Goal: Information Seeking & Learning: Obtain resource

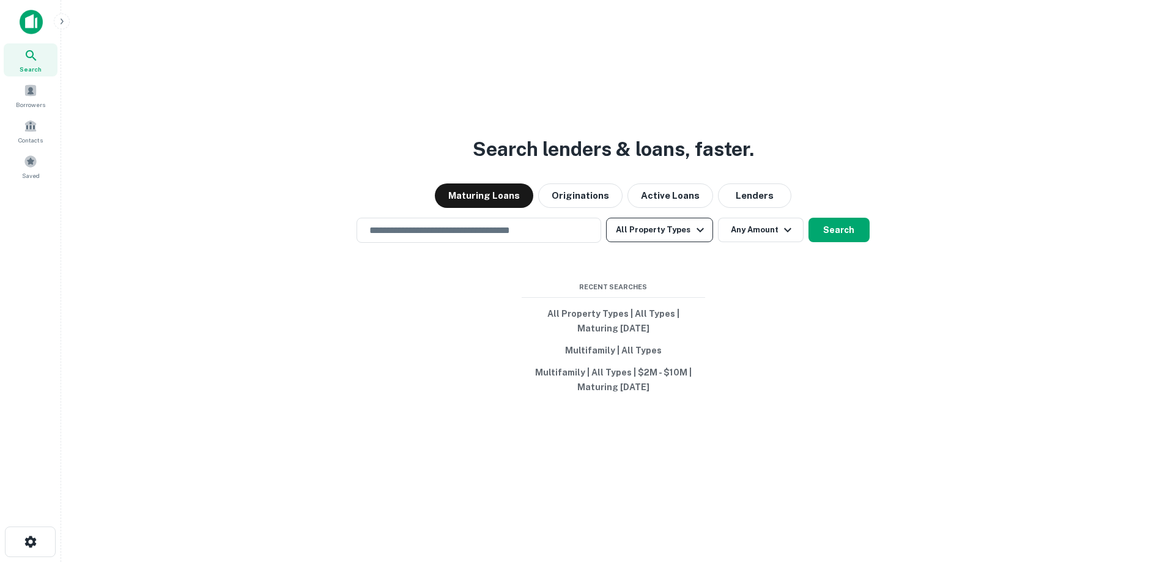
click at [678, 220] on button "All Property Types" at bounding box center [659, 230] width 106 height 24
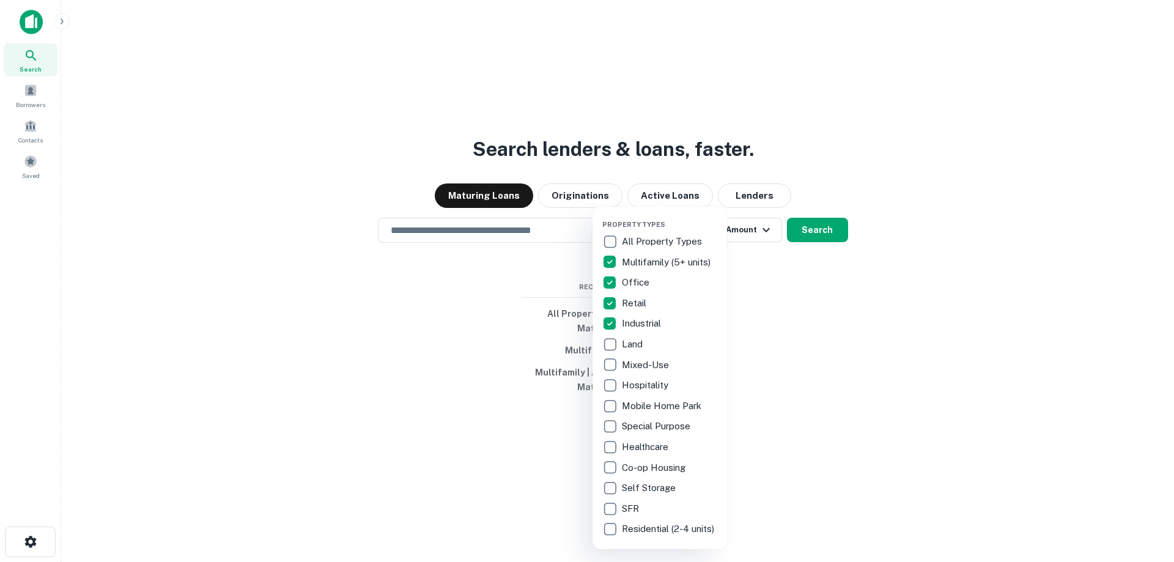
click at [760, 224] on div at bounding box center [587, 281] width 1174 height 562
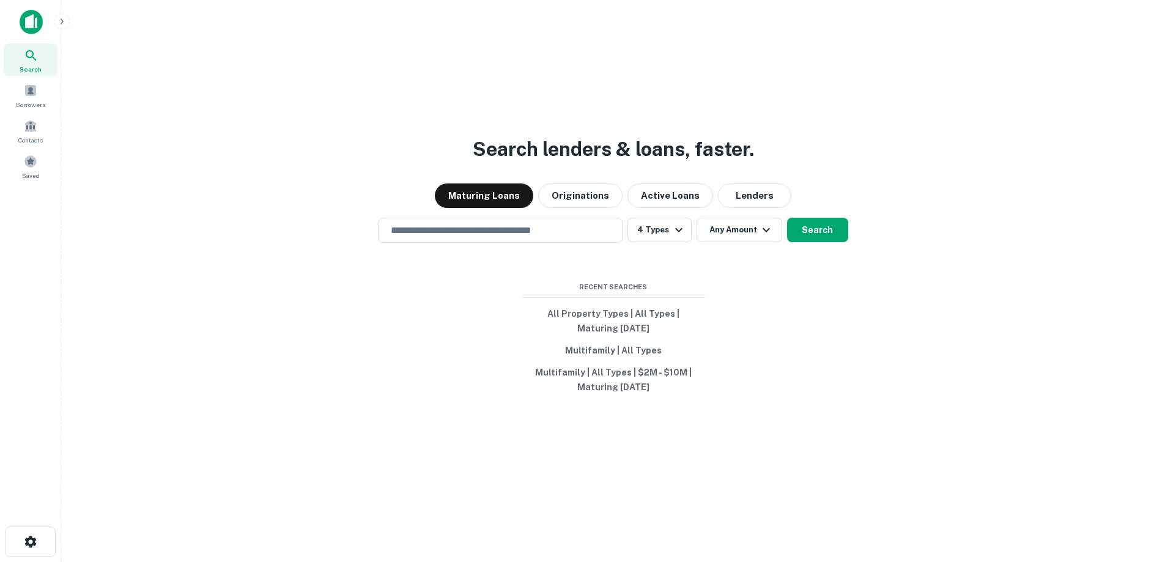
click at [758, 228] on div "Property Types All Property Types Multifamily (5+ units) Office Retail Industri…" at bounding box center [582, 281] width 1165 height 562
click at [759, 228] on icon "button" at bounding box center [766, 230] width 15 height 15
click at [728, 237] on button "Any Amount" at bounding box center [740, 230] width 86 height 24
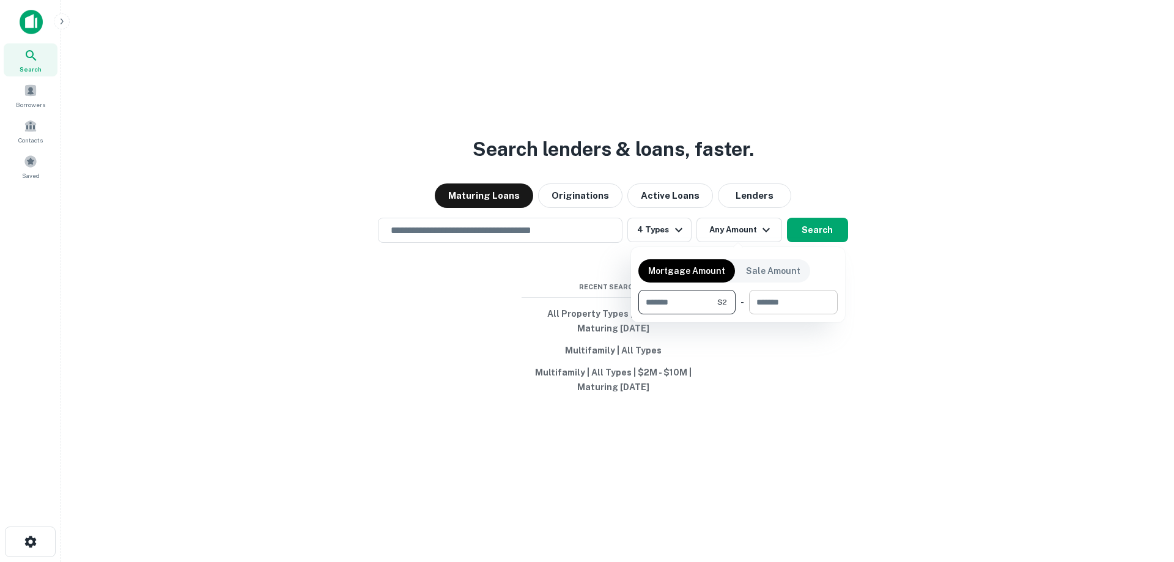
type input "*"
click at [788, 308] on input "number" at bounding box center [789, 302] width 80 height 24
type input "********"
click at [824, 237] on div at bounding box center [587, 281] width 1174 height 562
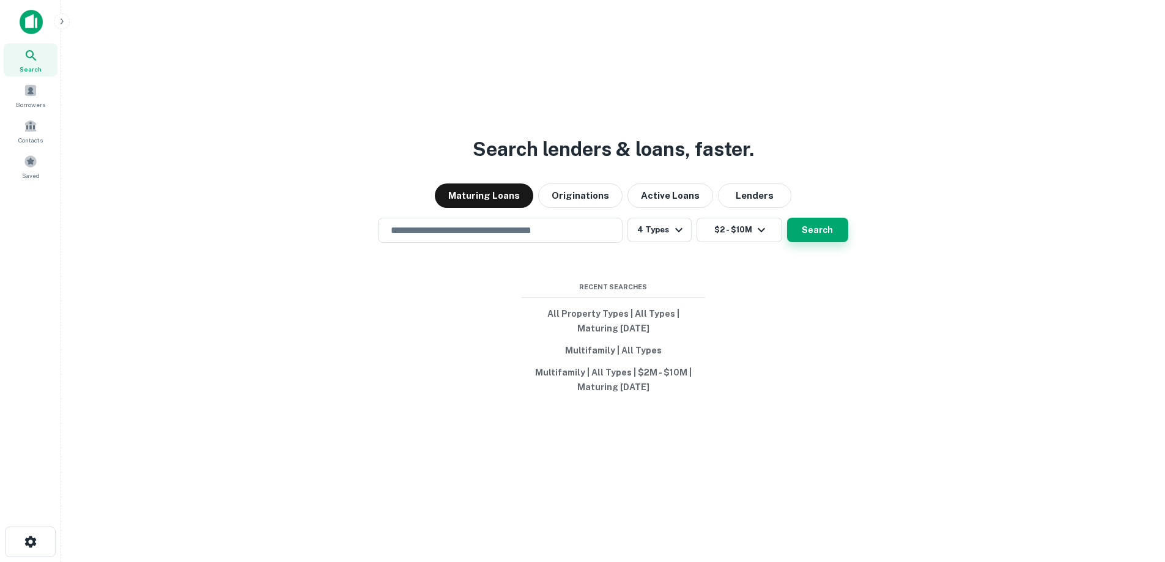
click at [828, 237] on button "Search" at bounding box center [817, 230] width 61 height 24
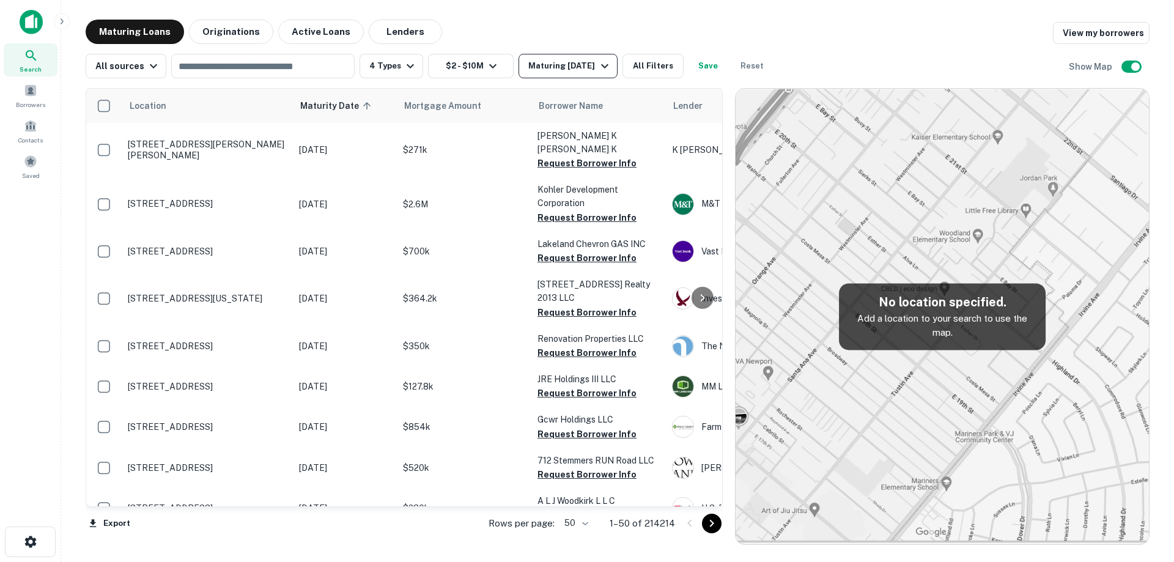
click at [560, 72] on div "Maturing In 1 Year" at bounding box center [569, 66] width 83 height 15
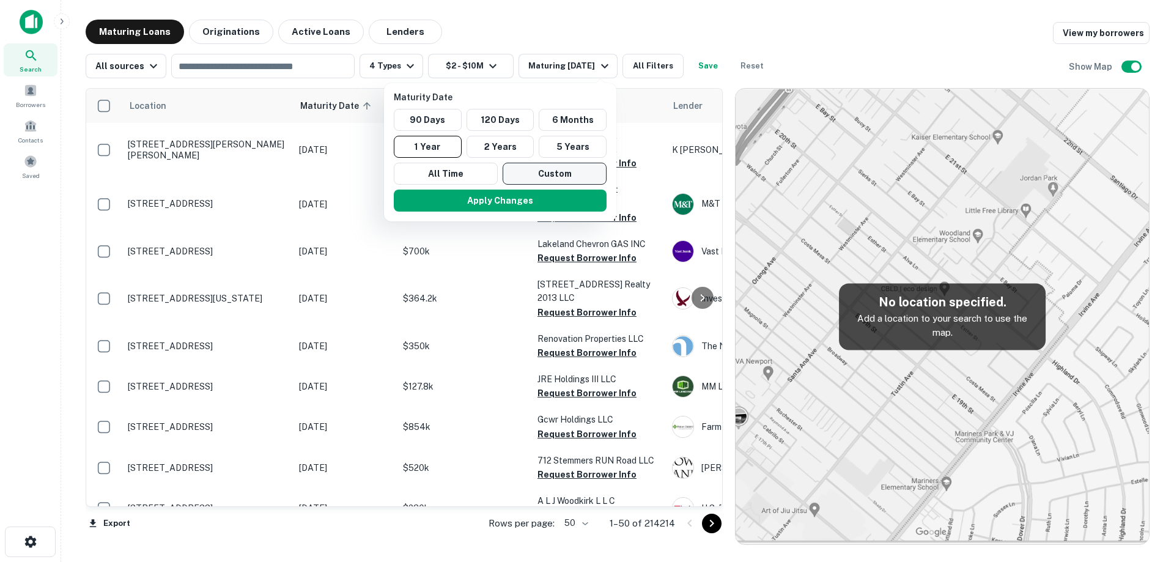
click at [554, 167] on button "Custom" at bounding box center [555, 174] width 104 height 22
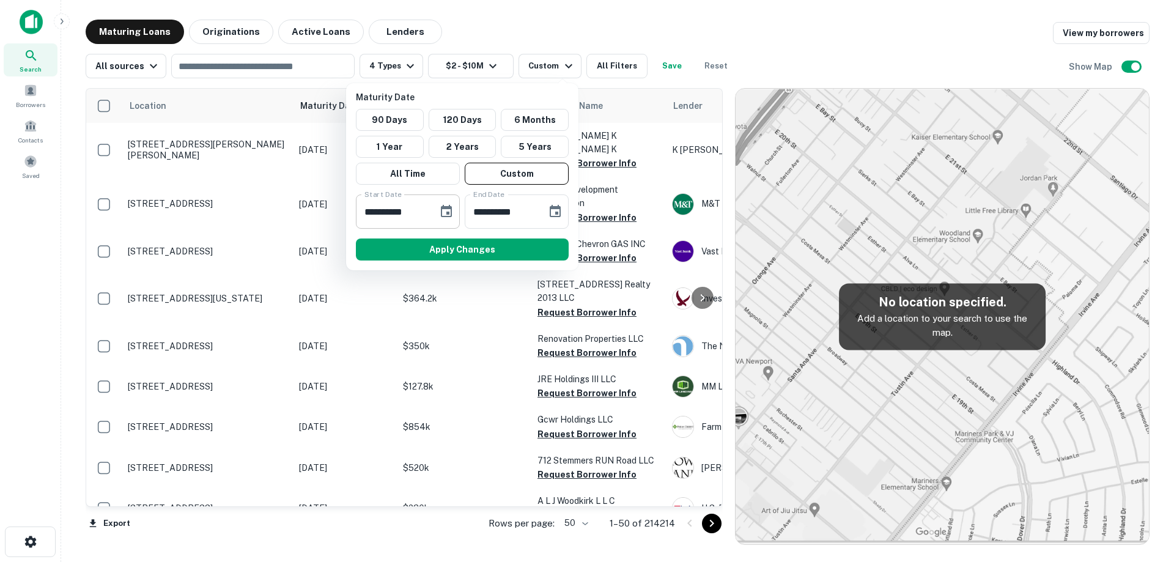
click at [451, 205] on icon "Choose date, selected date is Feb 27, 2025" at bounding box center [446, 211] width 15 height 15
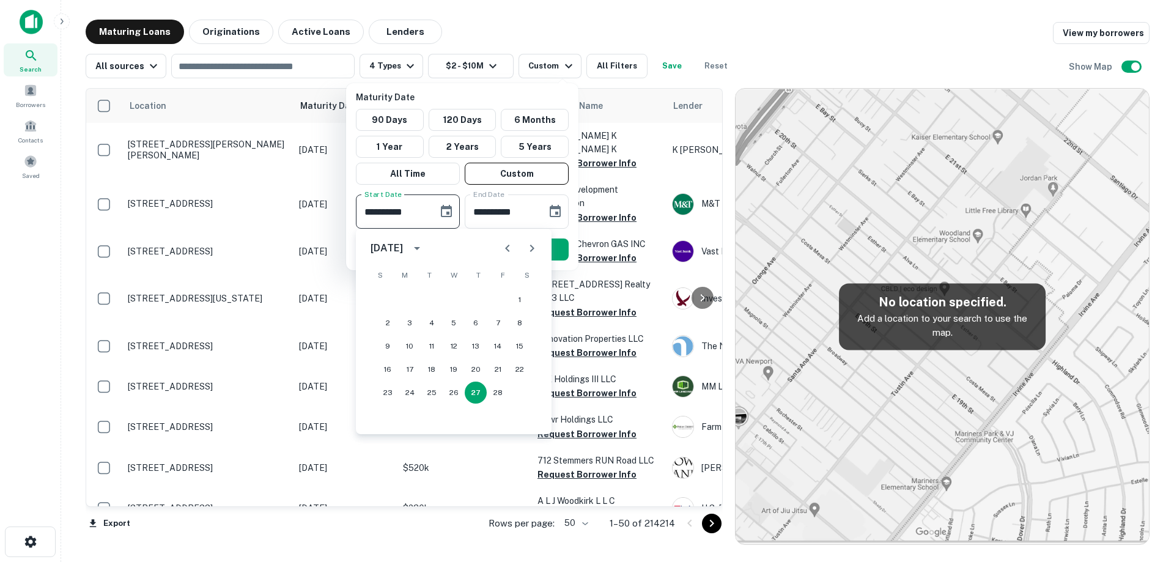
click at [528, 242] on icon "Next month" at bounding box center [532, 248] width 15 height 15
click at [527, 243] on icon "Next month" at bounding box center [532, 248] width 15 height 15
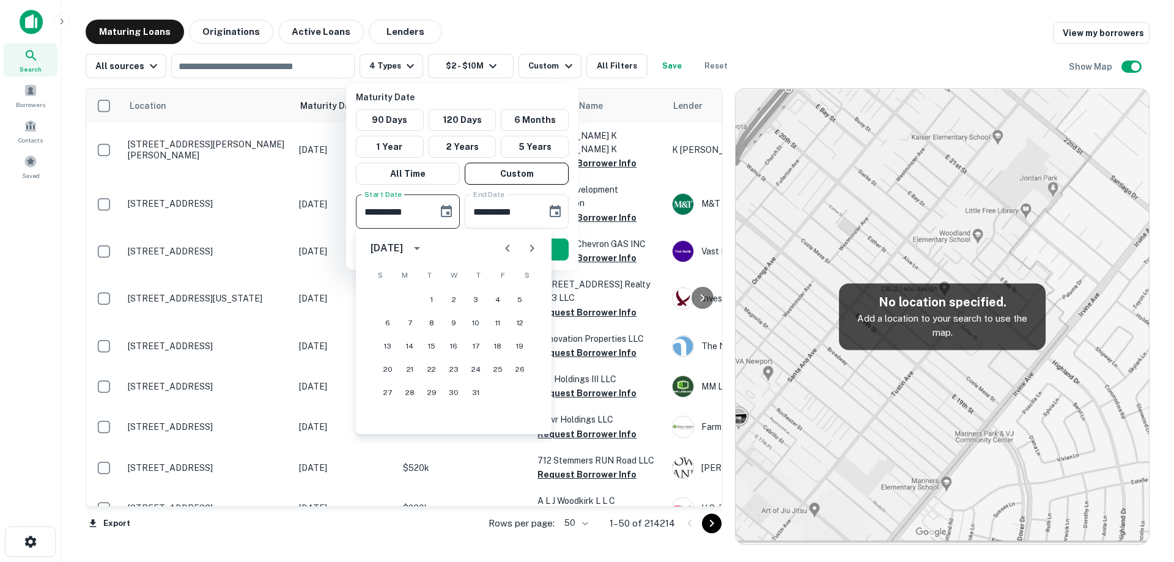
click at [527, 243] on icon "Next month" at bounding box center [532, 248] width 15 height 15
click at [520, 372] on button "22" at bounding box center [520, 369] width 22 height 22
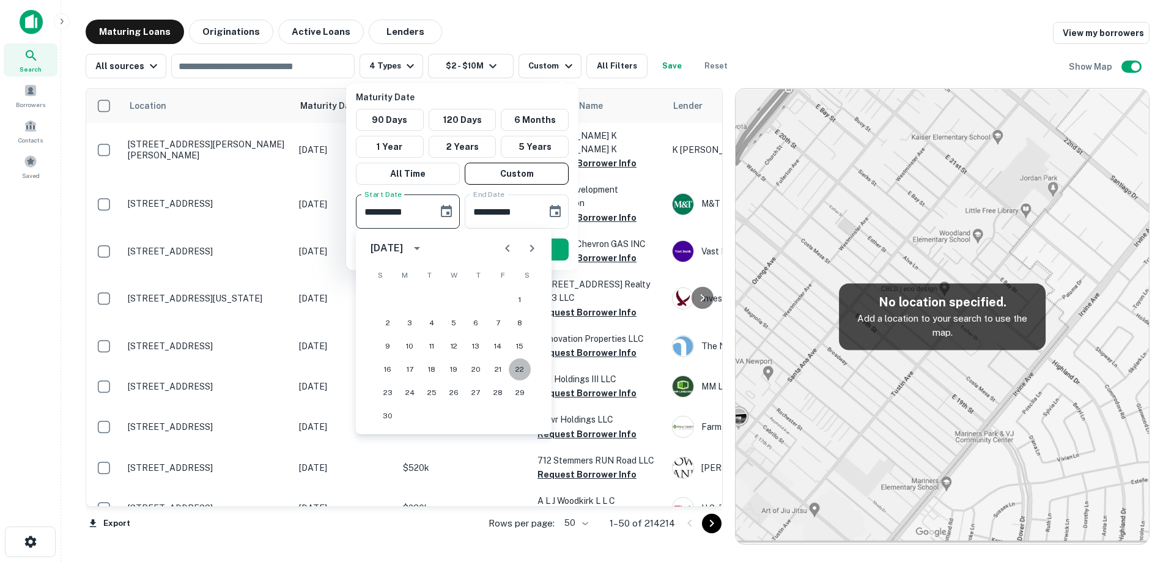
type input "**********"
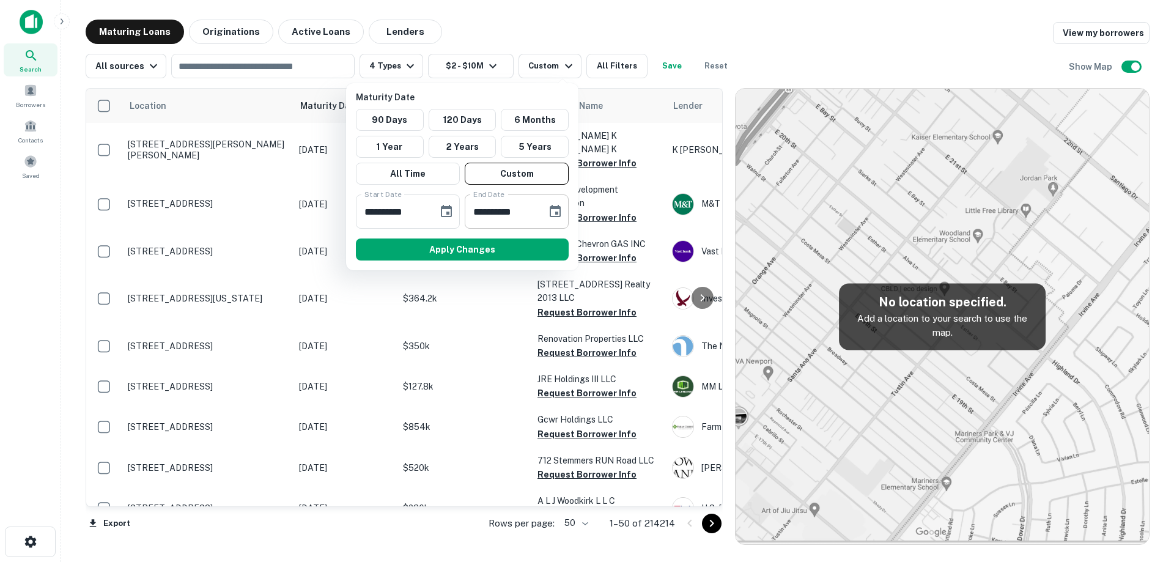
click at [560, 217] on icon "Choose date, selected date is Aug 26, 2025" at bounding box center [555, 211] width 11 height 12
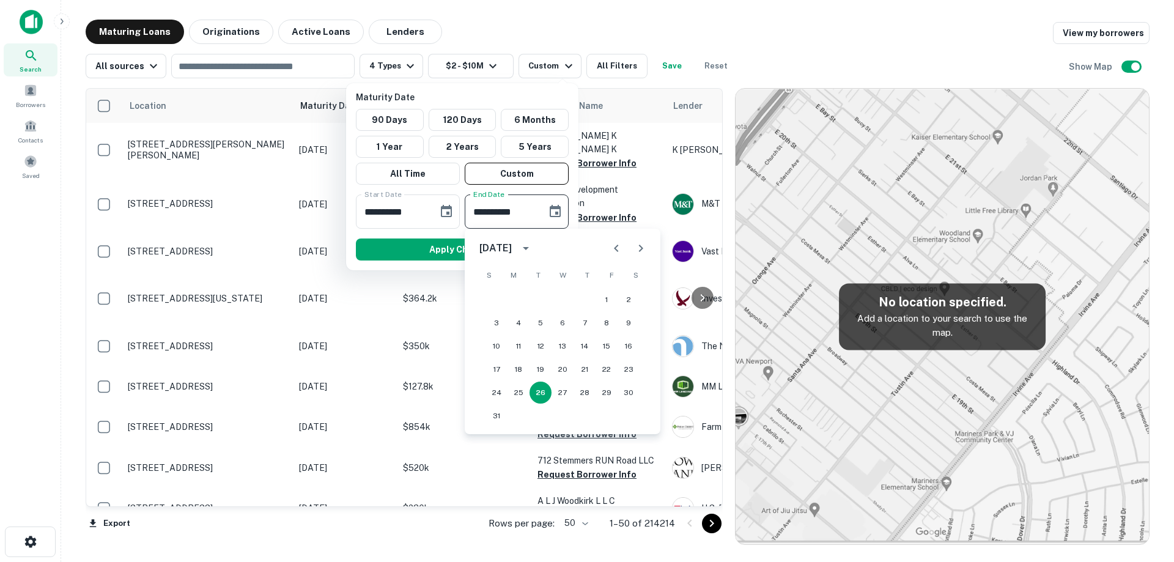
click at [638, 253] on icon "Next month" at bounding box center [641, 248] width 15 height 15
click at [495, 423] on button "30" at bounding box center [497, 416] width 22 height 22
type input "**********"
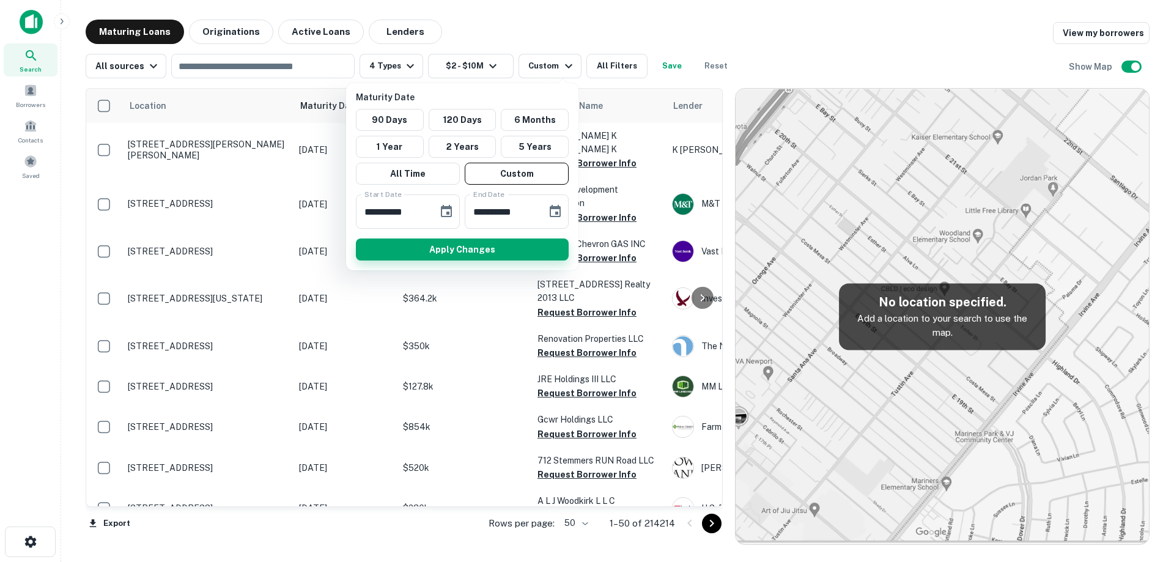
click at [435, 250] on button "Apply Changes" at bounding box center [462, 250] width 213 height 22
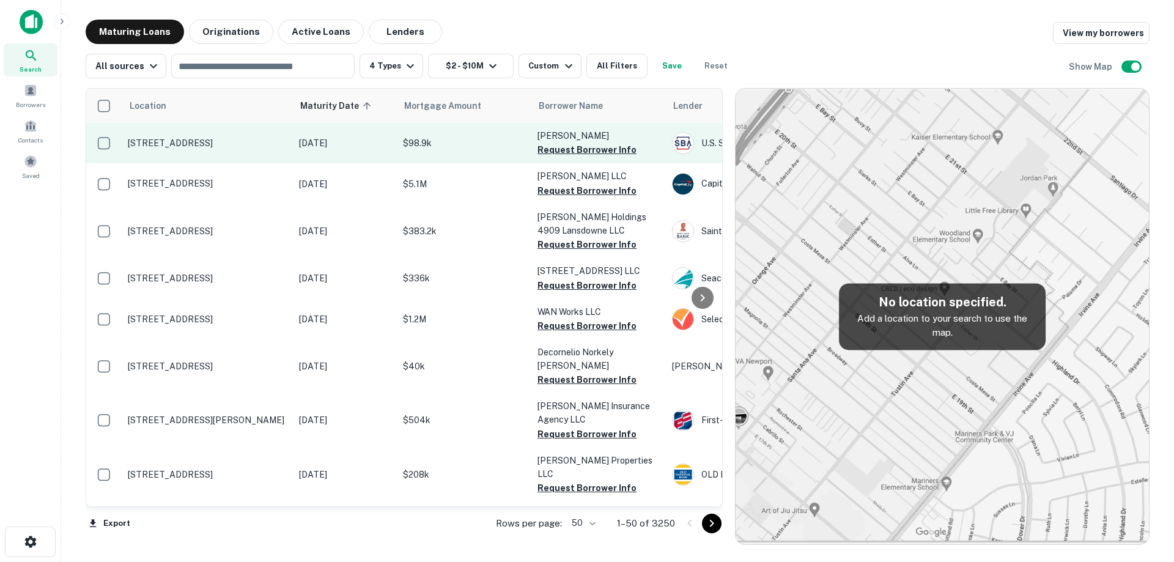
click at [303, 141] on p "[DATE]" at bounding box center [345, 142] width 92 height 13
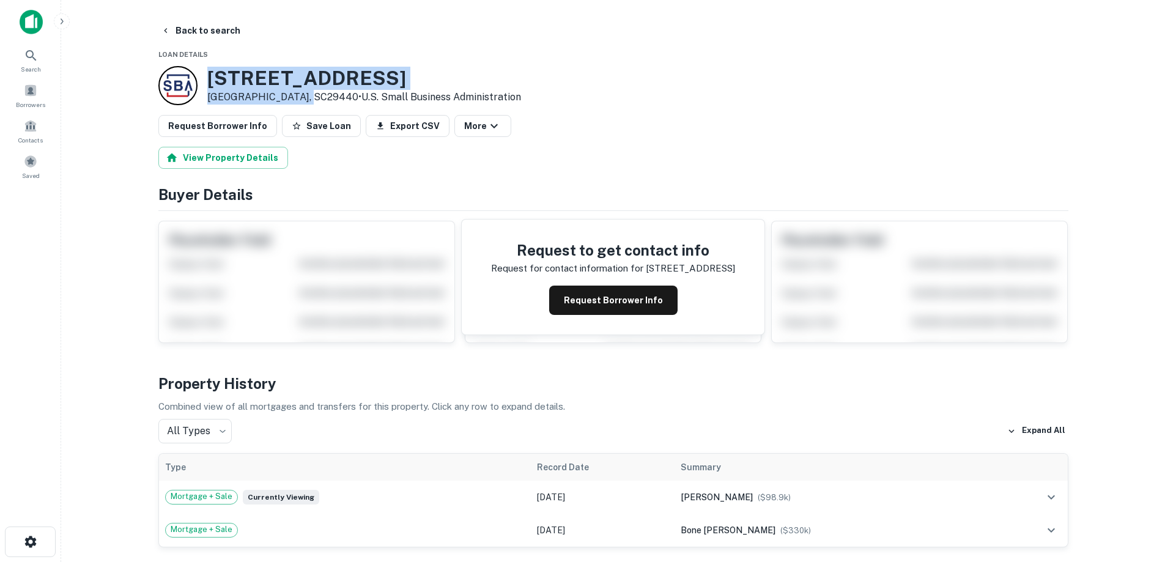
drag, startPoint x: 209, startPoint y: 76, endPoint x: 311, endPoint y: 97, distance: 104.1
click at [311, 97] on div "254 Saints Delight Rd Georgetown, SC29440 • U.s. Small Business Administration" at bounding box center [364, 86] width 314 height 38
copy div "254 Saints Delight Rd Georgetown, SC29440"
drag, startPoint x: 595, startPoint y: 295, endPoint x: 585, endPoint y: 286, distance: 13.0
click at [595, 295] on button "Request Borrower Info" at bounding box center [613, 300] width 128 height 29
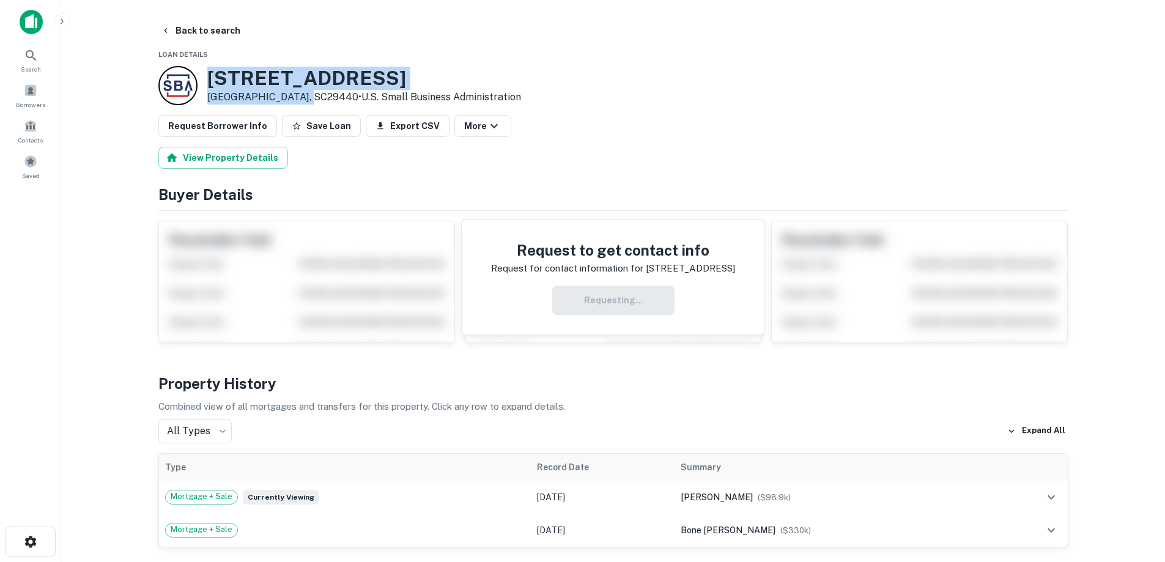
click at [316, 86] on h3 "254 Saints Delight Rd" at bounding box center [364, 78] width 314 height 23
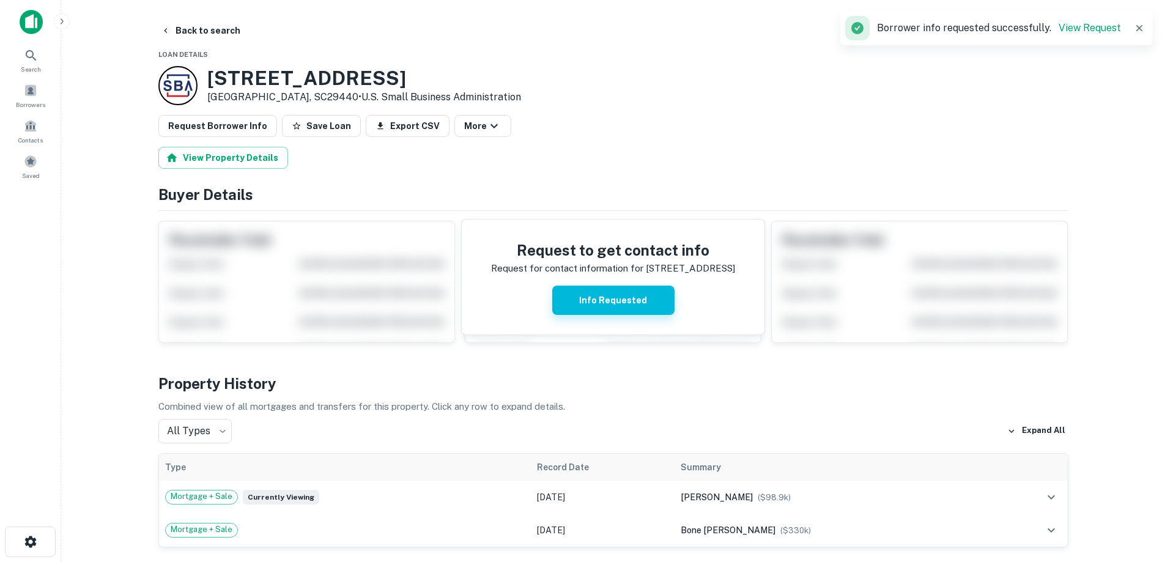
click at [648, 305] on button "Info Requested" at bounding box center [613, 300] width 122 height 29
click at [220, 40] on button "Back to search" at bounding box center [200, 31] width 89 height 22
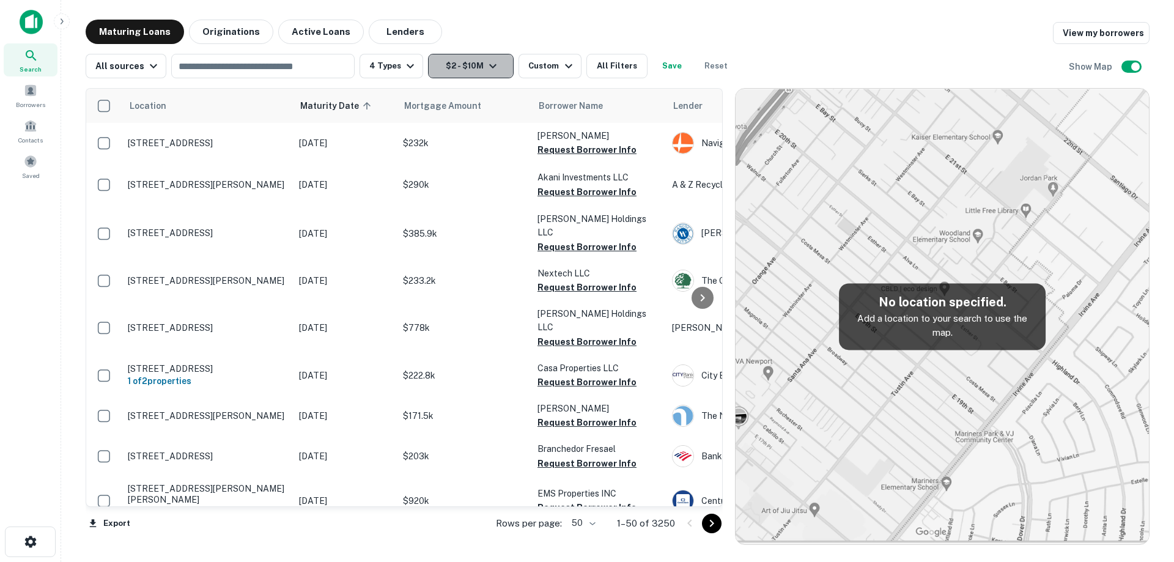
click at [479, 70] on button "$2 - $10M" at bounding box center [471, 66] width 86 height 24
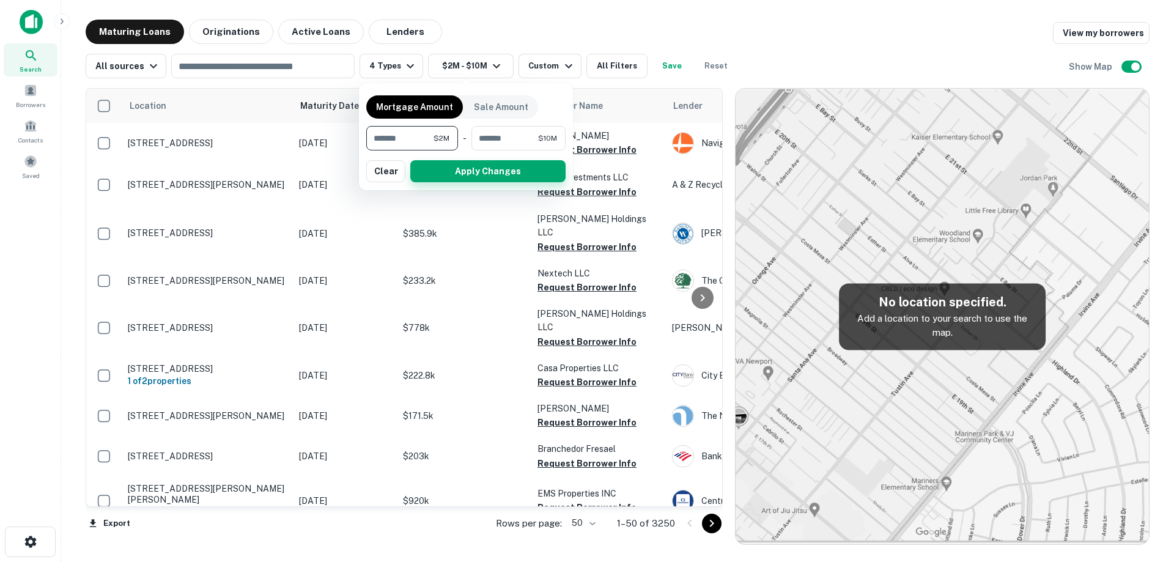
type input "*******"
click at [487, 177] on button "Apply Changes" at bounding box center [487, 171] width 155 height 22
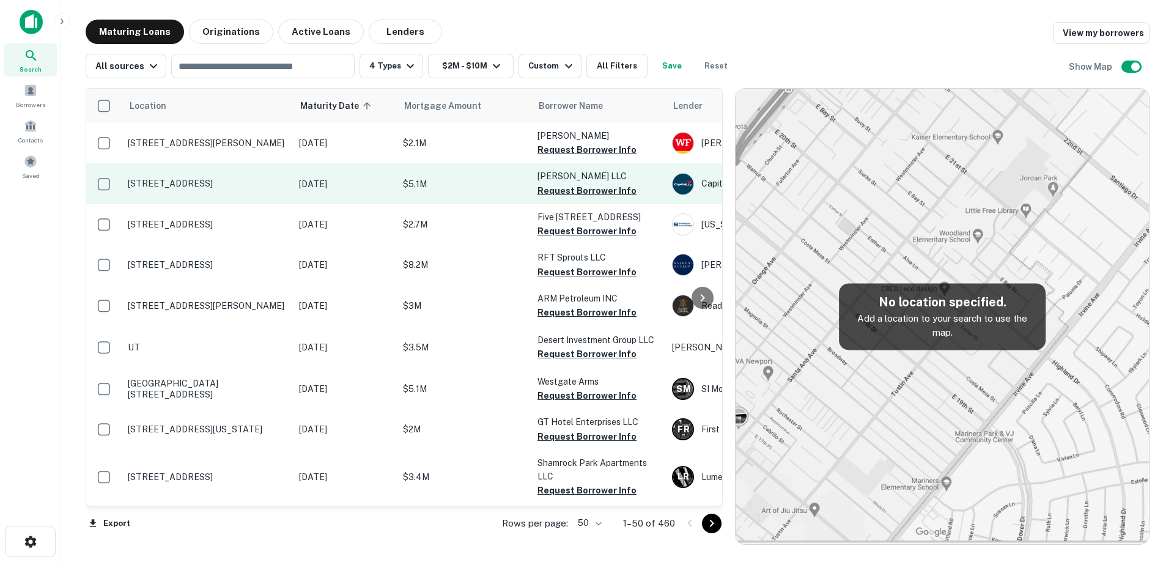
click at [262, 189] on p "[STREET_ADDRESS]" at bounding box center [207, 183] width 159 height 11
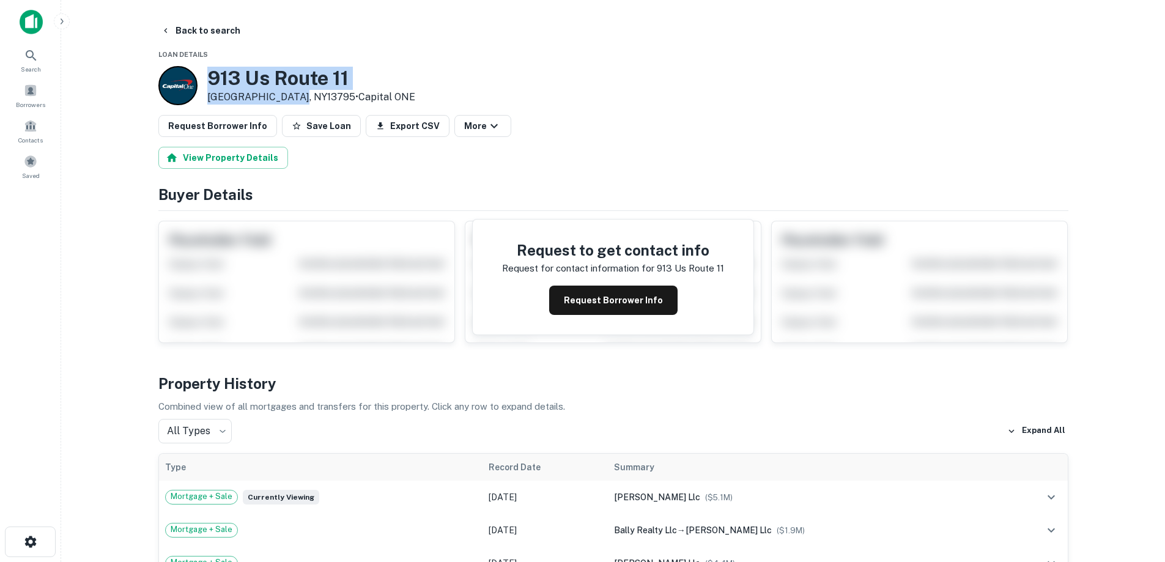
drag, startPoint x: 205, startPoint y: 76, endPoint x: 295, endPoint y: 101, distance: 93.2
click at [295, 101] on div "913 Us Route 11 Kirkwood, NY13795 • Capital ONE" at bounding box center [286, 85] width 257 height 39
copy div "[STREET_ADDRESS]"
drag, startPoint x: 571, startPoint y: 291, endPoint x: 433, endPoint y: 180, distance: 177.1
click at [571, 286] on button "Request Borrower Info" at bounding box center [613, 300] width 128 height 29
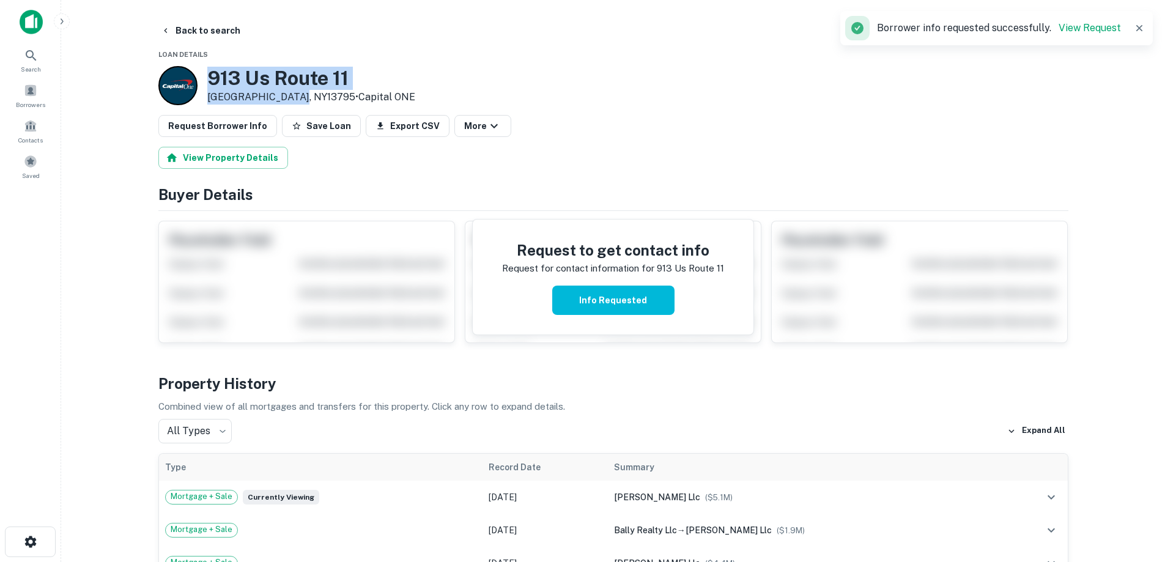
click at [297, 80] on h3 "913 Us Route 11" at bounding box center [311, 78] width 208 height 23
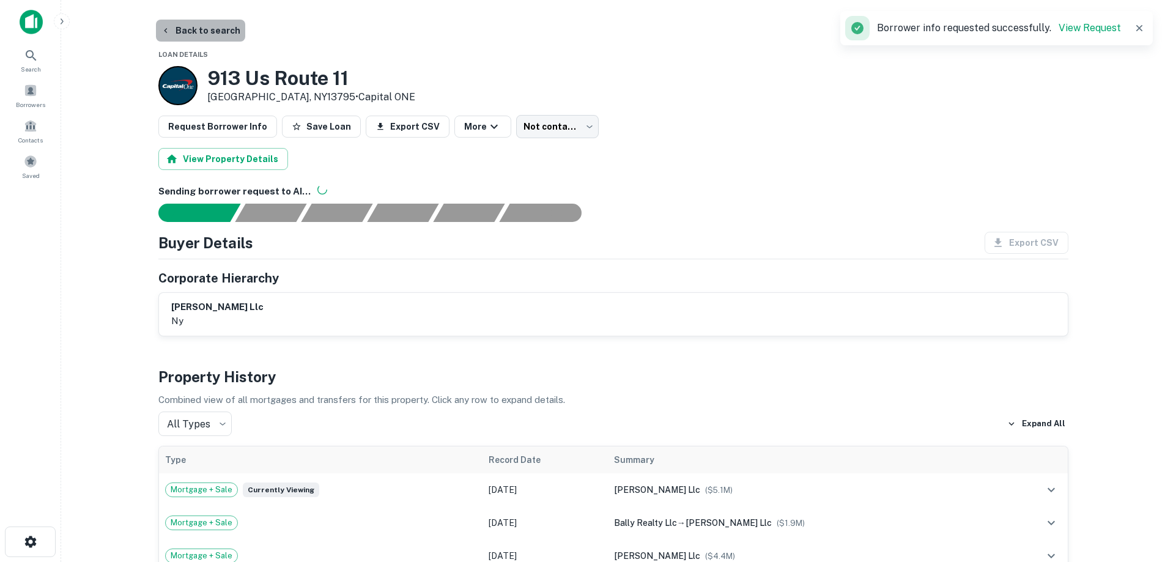
click at [221, 37] on button "Back to search" at bounding box center [200, 31] width 89 height 22
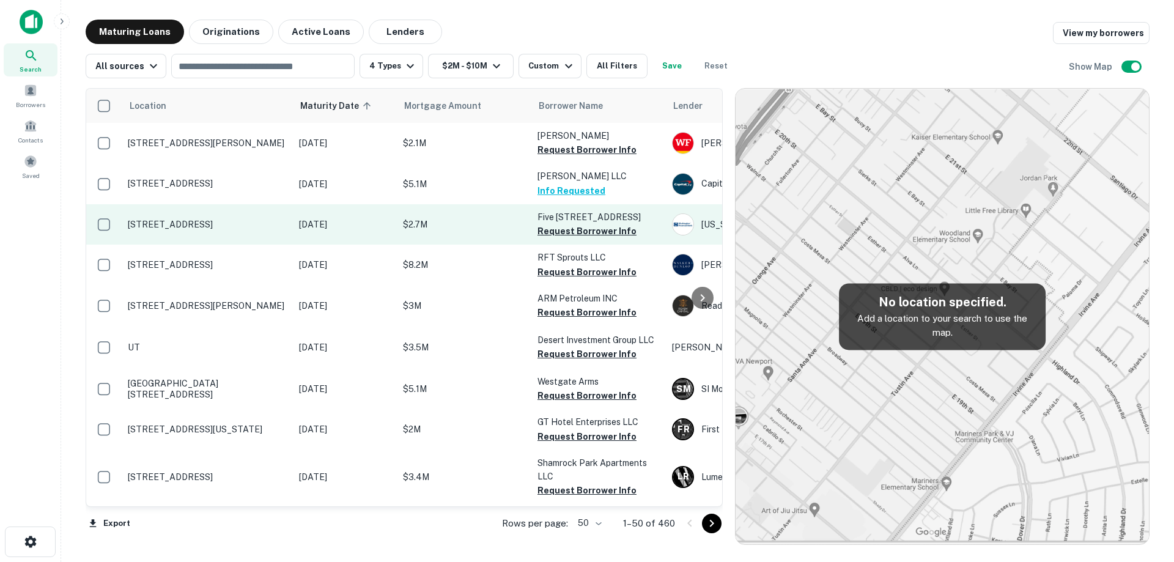
click at [248, 228] on p "[STREET_ADDRESS]" at bounding box center [207, 224] width 159 height 11
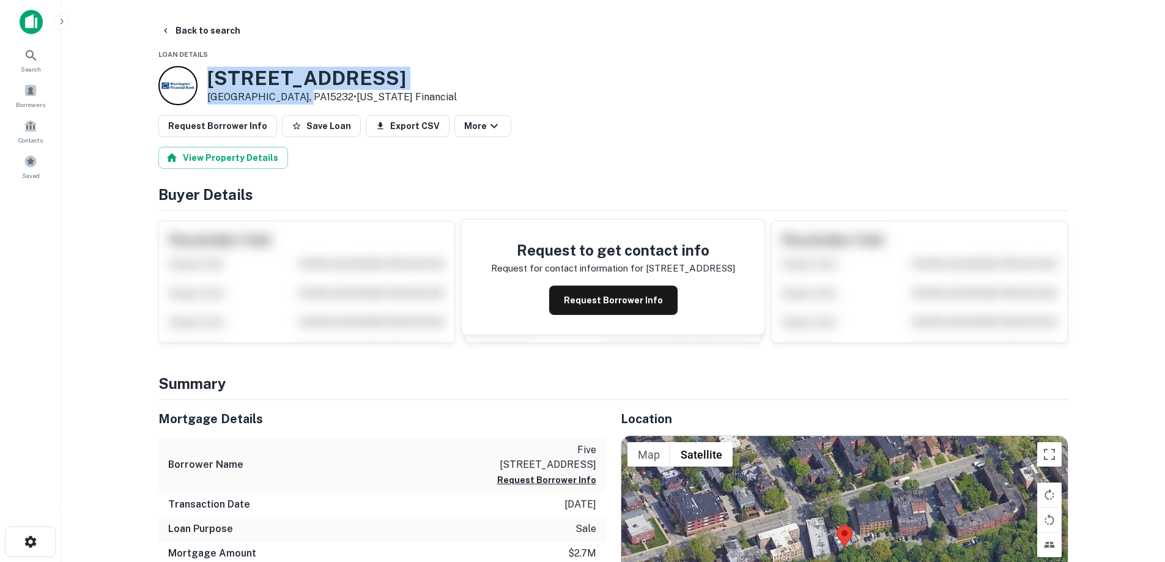
drag, startPoint x: 211, startPoint y: 79, endPoint x: 301, endPoint y: 95, distance: 91.3
click at [301, 95] on div "5336 5th Ave Pittsburgh, PA15232 • Washington Financial" at bounding box center [332, 86] width 250 height 38
copy div "[STREET_ADDRESS]"
drag, startPoint x: 609, startPoint y: 296, endPoint x: 591, endPoint y: 287, distance: 19.1
click at [607, 295] on button "Request Borrower Info" at bounding box center [613, 300] width 128 height 29
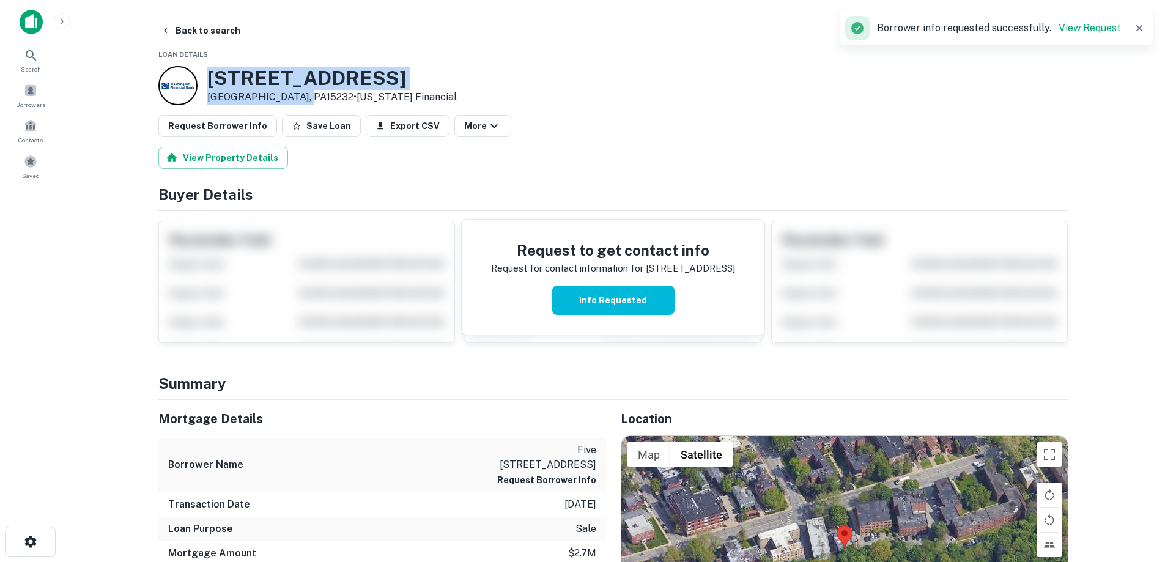
click at [285, 74] on h3 "5336 5th Ave" at bounding box center [332, 78] width 250 height 23
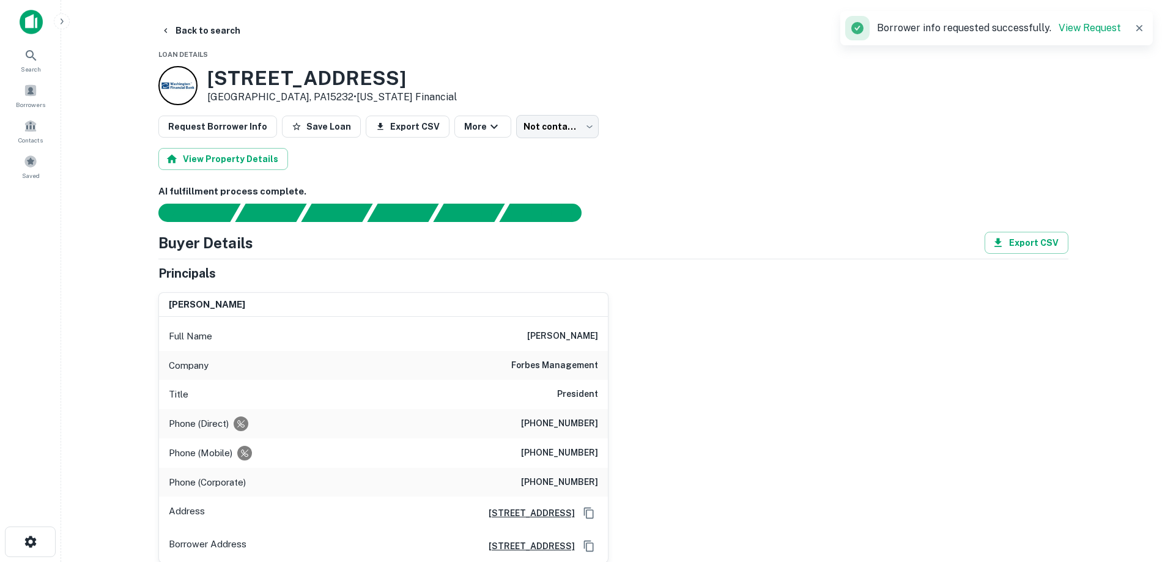
click at [571, 371] on h6 "forbes management" at bounding box center [554, 365] width 87 height 15
copy h6 "forbes management"
click at [214, 39] on button "Back to search" at bounding box center [200, 31] width 89 height 22
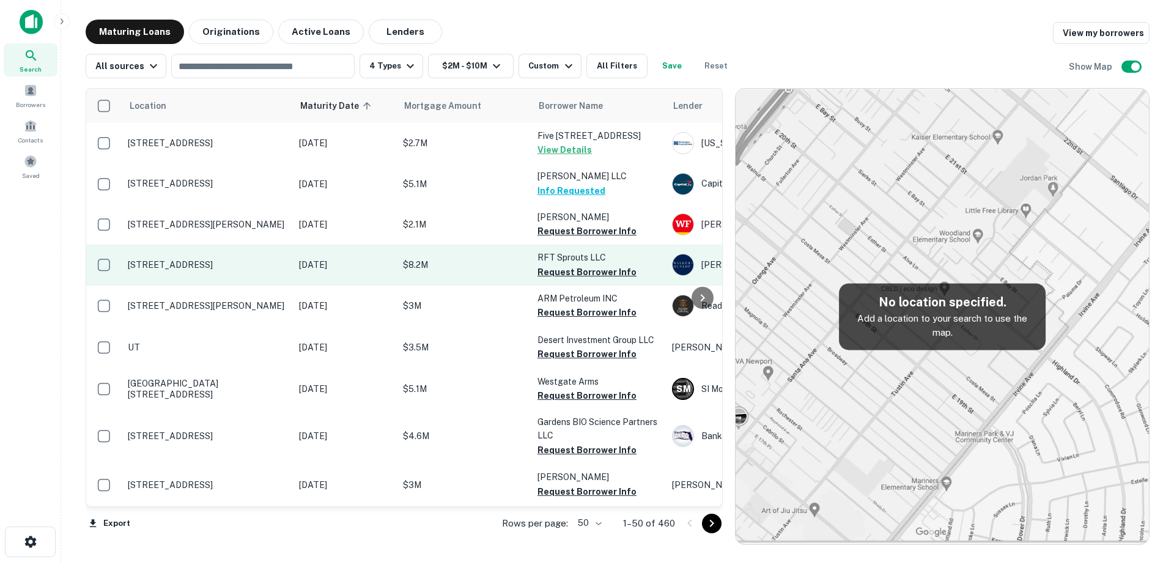
click at [289, 268] on td "[STREET_ADDRESS]" at bounding box center [207, 265] width 171 height 40
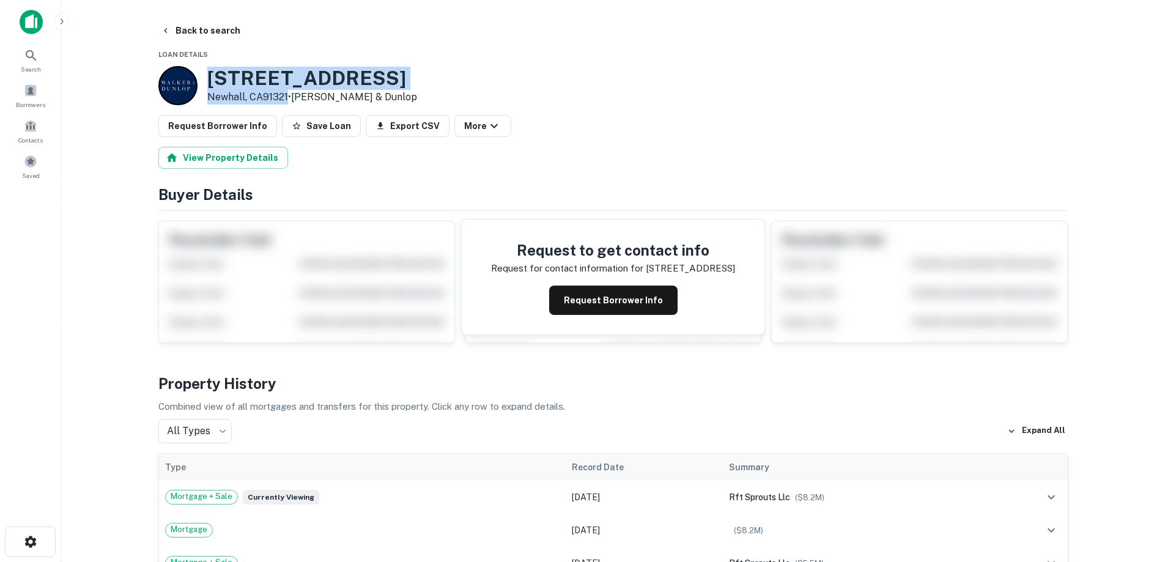
drag, startPoint x: 207, startPoint y: 76, endPoint x: 287, endPoint y: 95, distance: 82.5
click at [287, 95] on div "24938 Walnut St Newhall, CA91321 • Walker & Dunlop" at bounding box center [312, 86] width 210 height 38
copy div "[STREET_ADDRESS]"
click at [187, 31] on button "Back to search" at bounding box center [200, 31] width 89 height 22
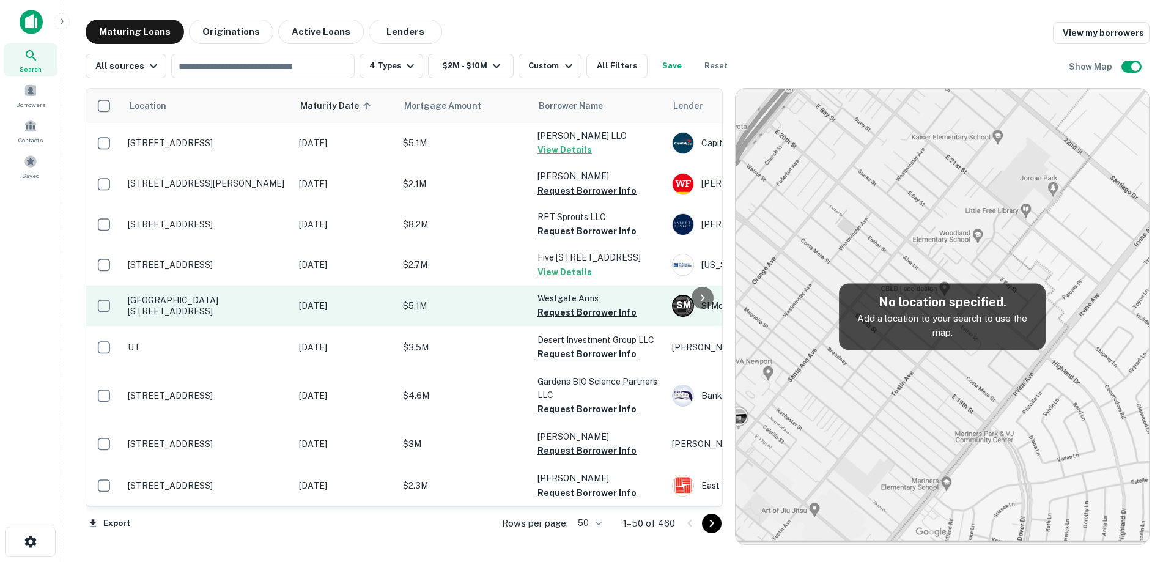
click at [202, 308] on p "[GEOGRAPHIC_DATA][STREET_ADDRESS]" at bounding box center [207, 306] width 159 height 22
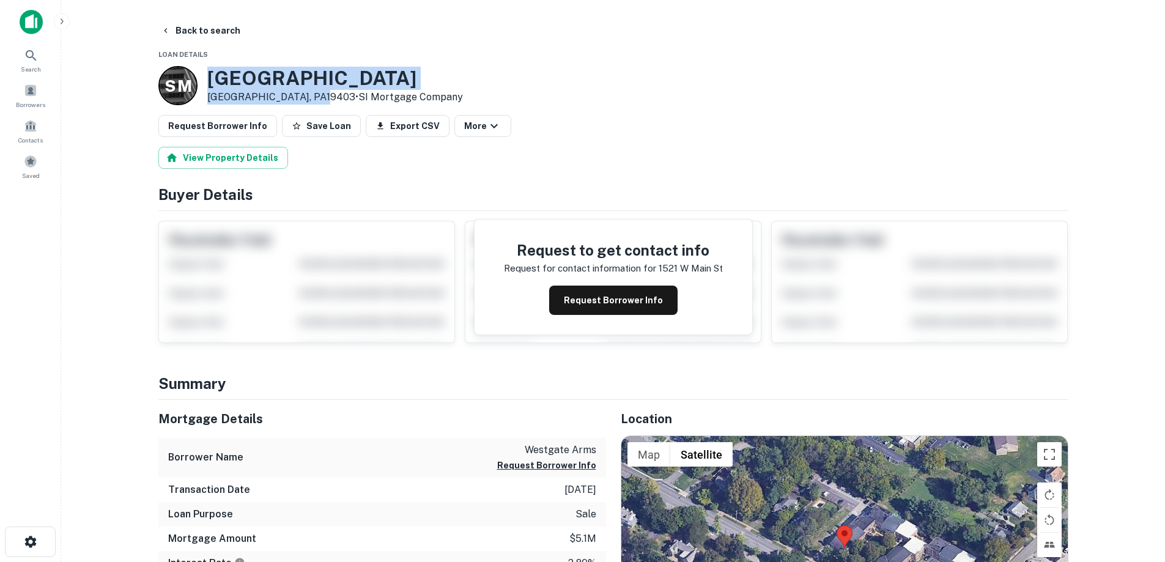
drag, startPoint x: 206, startPoint y: 77, endPoint x: 314, endPoint y: 101, distance: 110.2
click at [314, 101] on div "S M 1521 W MAIN ST West Norriton, PA19403 • SI Mortgage Company" at bounding box center [310, 85] width 305 height 39
copy div "1521 W MAIN ST West Norriton, PA19403"
click at [215, 24] on button "Back to search" at bounding box center [200, 31] width 89 height 22
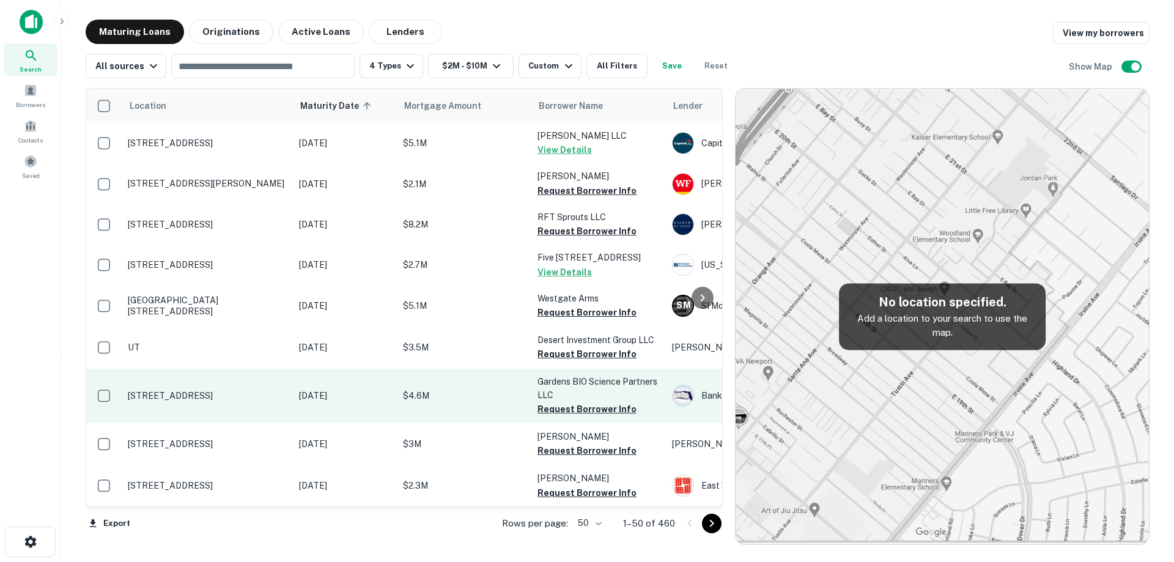
click at [263, 401] on p "[STREET_ADDRESS]" at bounding box center [207, 395] width 159 height 11
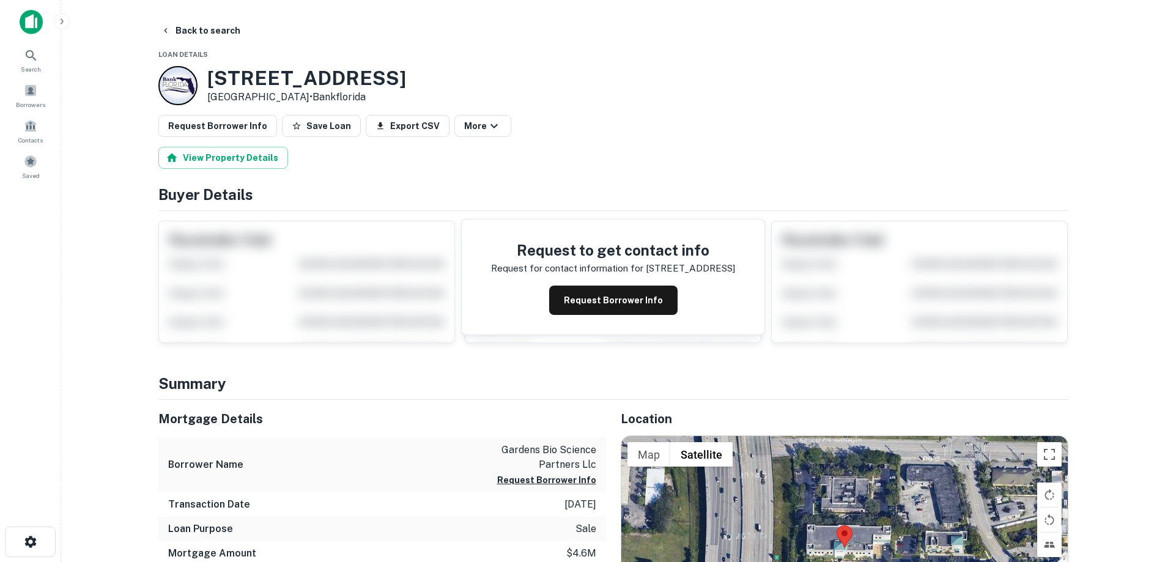
drag, startPoint x: 211, startPoint y: 79, endPoint x: 299, endPoint y: 99, distance: 90.3
click at [299, 99] on div "[STREET_ADDRESS] • Bankflorida" at bounding box center [306, 86] width 199 height 38
copy div "[STREET_ADDRESS]"
click at [200, 29] on button "Back to search" at bounding box center [200, 31] width 89 height 22
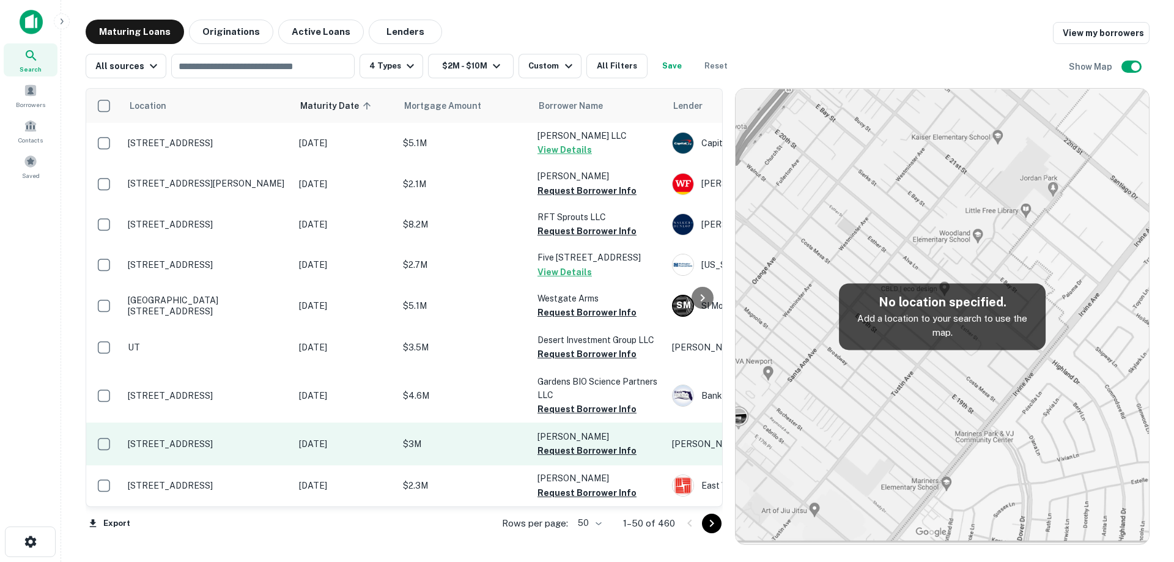
click at [243, 442] on p "[STREET_ADDRESS]" at bounding box center [207, 443] width 159 height 11
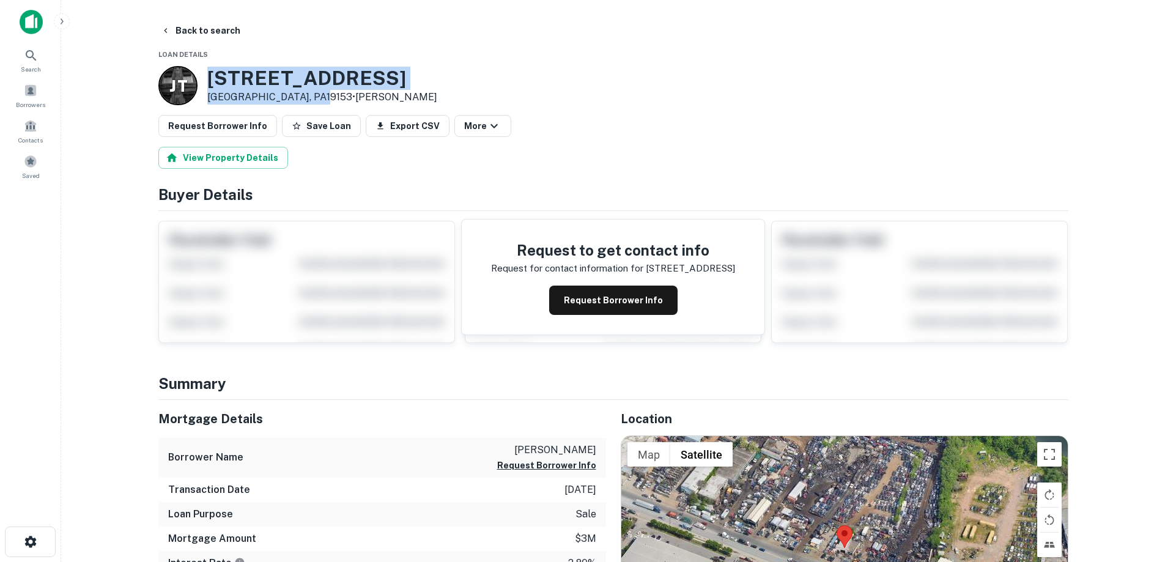
drag, startPoint x: 212, startPoint y: 78, endPoint x: 310, endPoint y: 96, distance: 99.6
click at [310, 96] on div "[STREET_ADDRESS] • [PERSON_NAME]" at bounding box center [322, 86] width 230 height 38
copy div "[STREET_ADDRESS]"
click at [202, 34] on button "Back to search" at bounding box center [200, 31] width 89 height 22
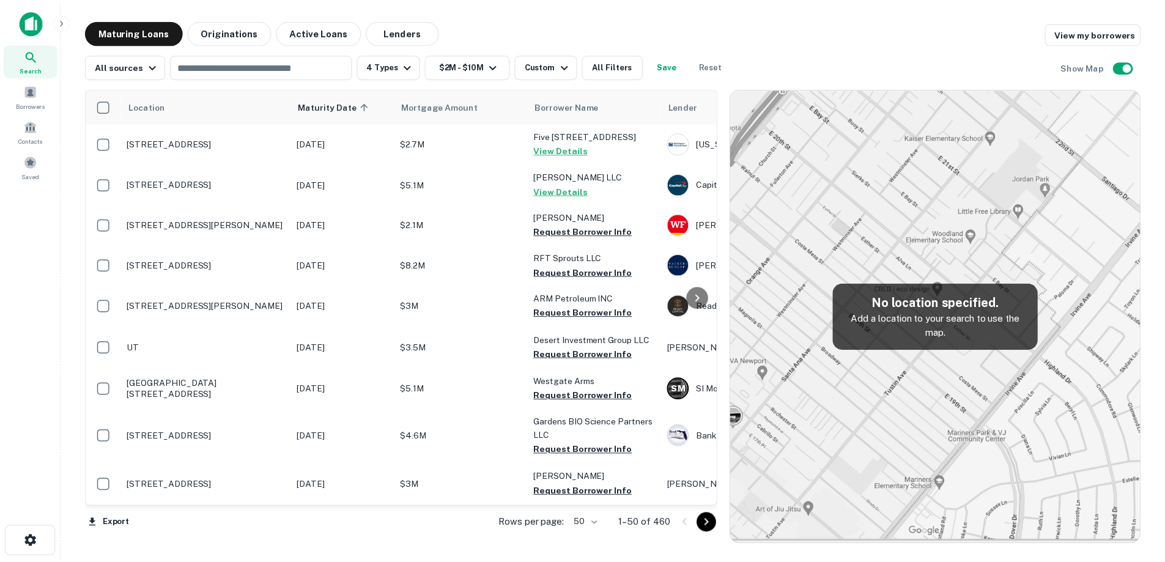
scroll to position [122, 0]
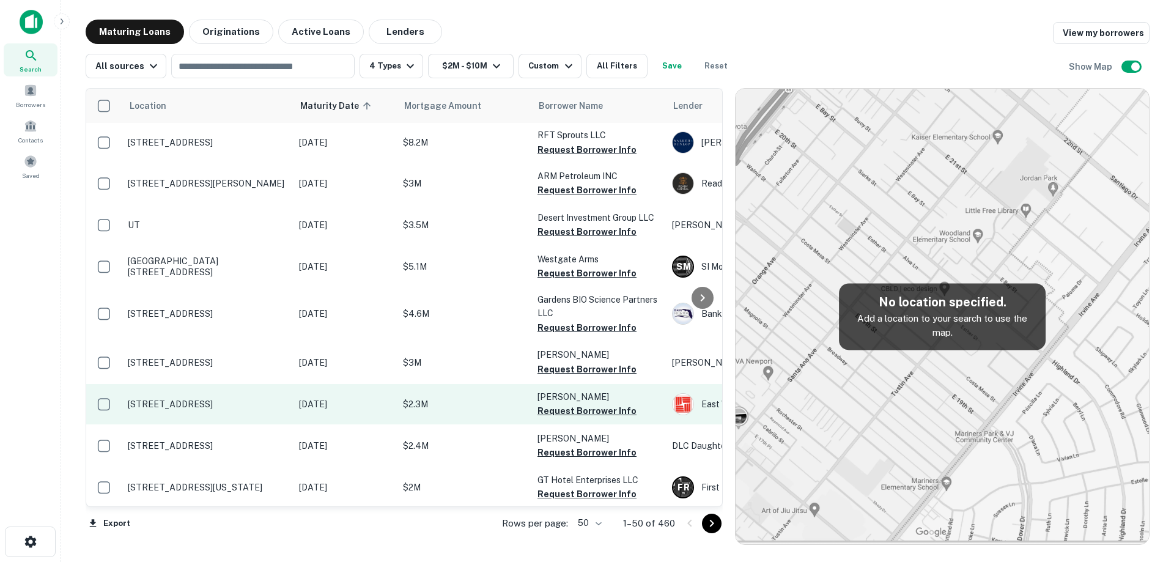
click at [258, 407] on p "[STREET_ADDRESS]" at bounding box center [207, 404] width 159 height 11
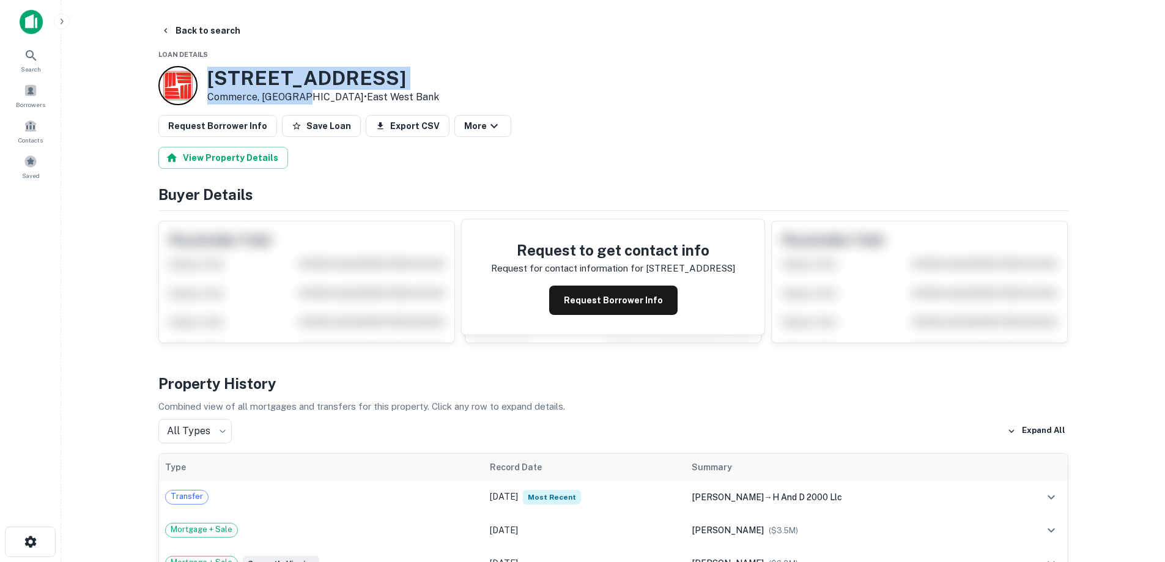
drag, startPoint x: 207, startPoint y: 76, endPoint x: 306, endPoint y: 93, distance: 100.5
click at [306, 93] on div "2000 Garfield Ave Commerce, CA90040 • East West Bank" at bounding box center [323, 86] width 232 height 38
copy div "[STREET_ADDRESS]"
click at [216, 32] on button "Back to search" at bounding box center [200, 31] width 89 height 22
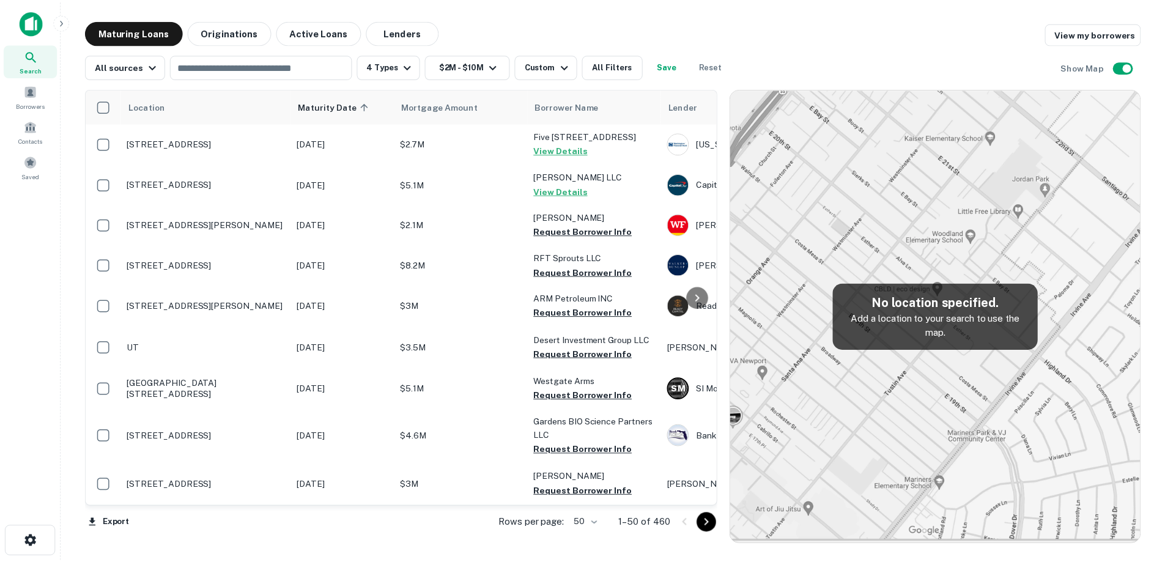
scroll to position [122, 0]
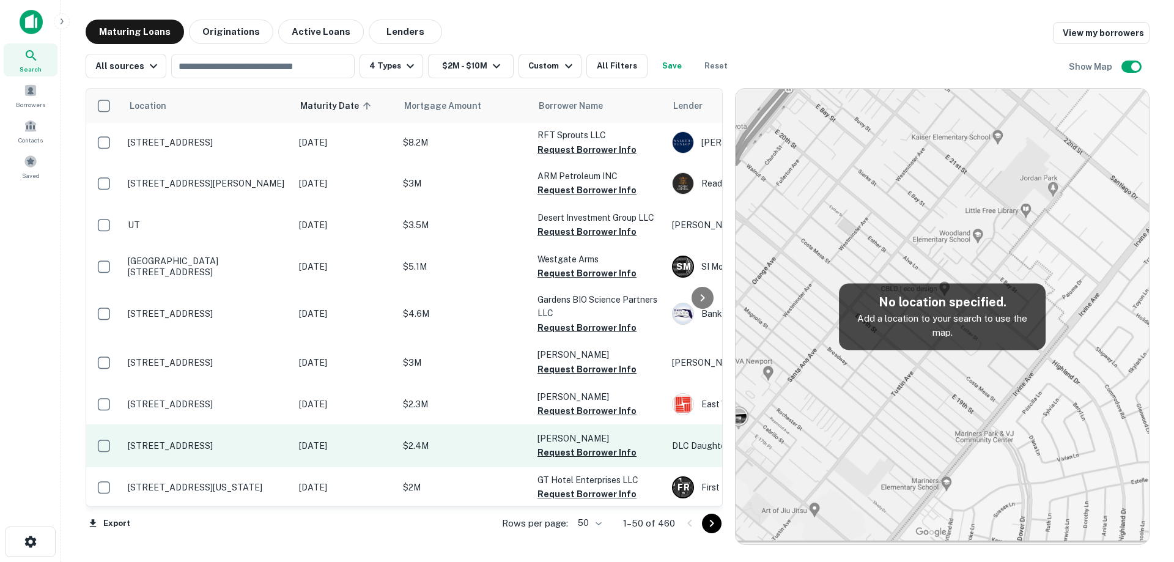
click at [251, 440] on p "[STREET_ADDRESS]" at bounding box center [207, 445] width 159 height 11
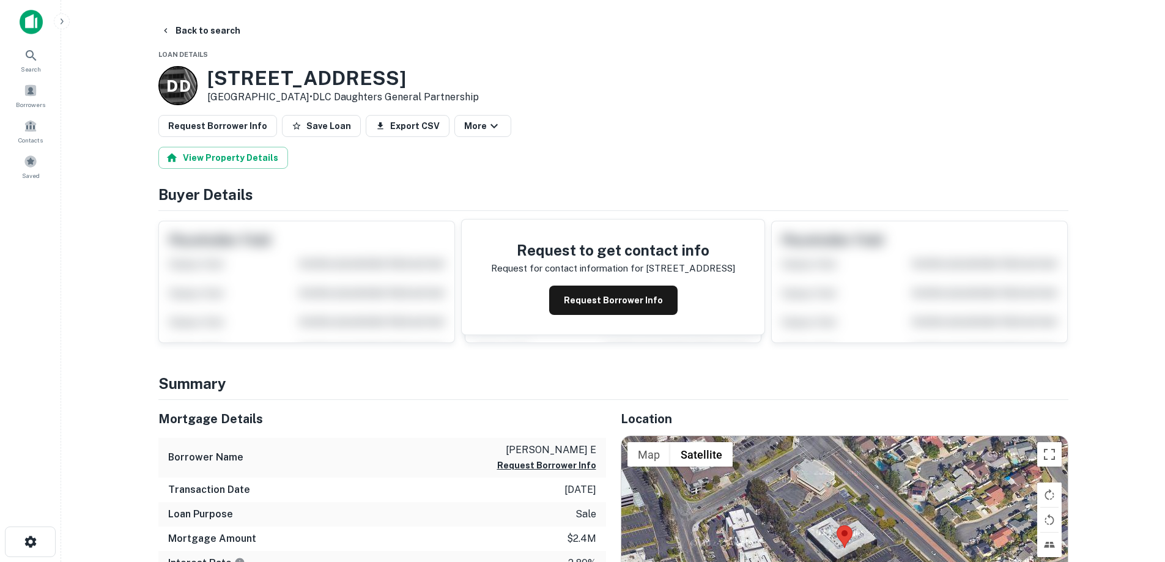
drag, startPoint x: 210, startPoint y: 81, endPoint x: 311, endPoint y: 94, distance: 101.0
click at [311, 94] on div "23792 Rockfield Blvd Lake Forest, CA92630 • DLC Daughters General Partnership" at bounding box center [343, 86] width 272 height 38
copy div "[STREET_ADDRESS]"
click at [577, 293] on button "Request Borrower Info" at bounding box center [613, 300] width 128 height 29
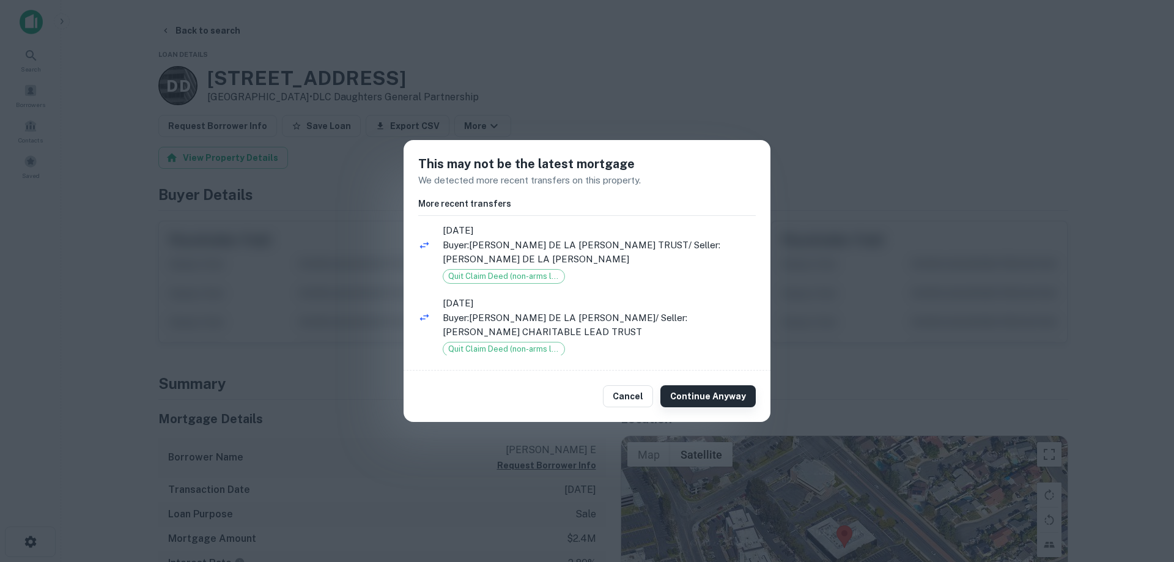
click at [703, 394] on button "Continue Anyway" at bounding box center [707, 396] width 95 height 22
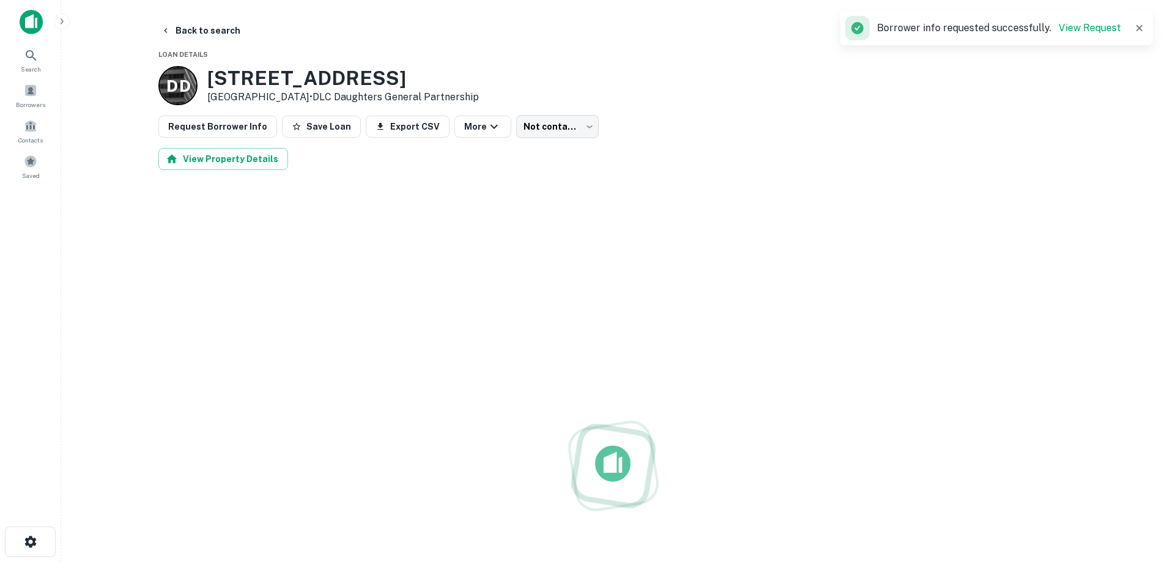
click at [344, 76] on h3 "23792 Rockfield Blvd" at bounding box center [343, 78] width 272 height 23
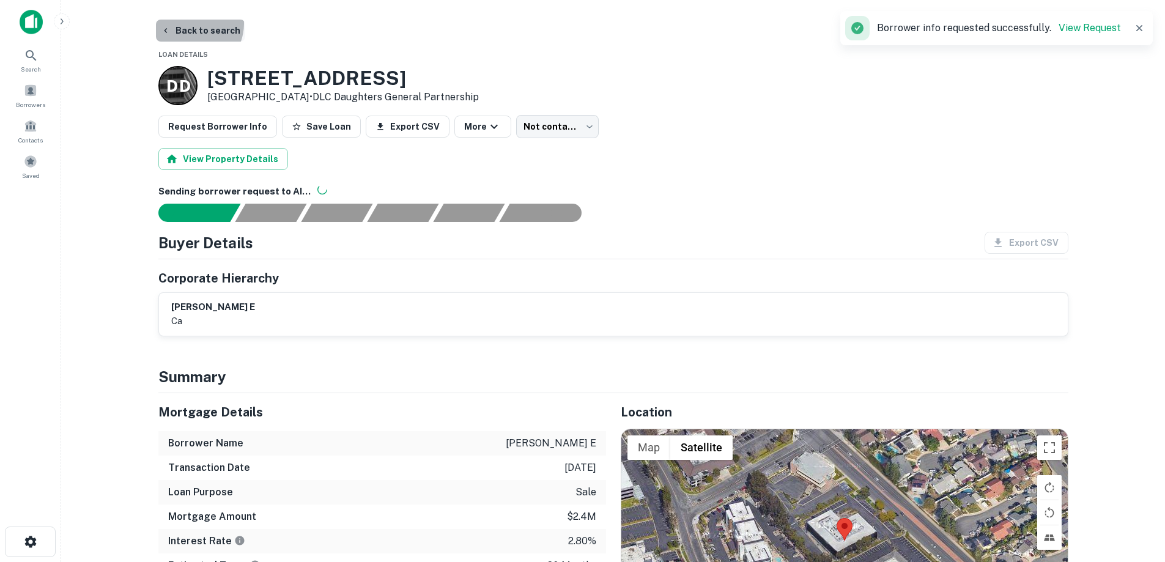
click at [191, 24] on button "Back to search" at bounding box center [200, 31] width 89 height 22
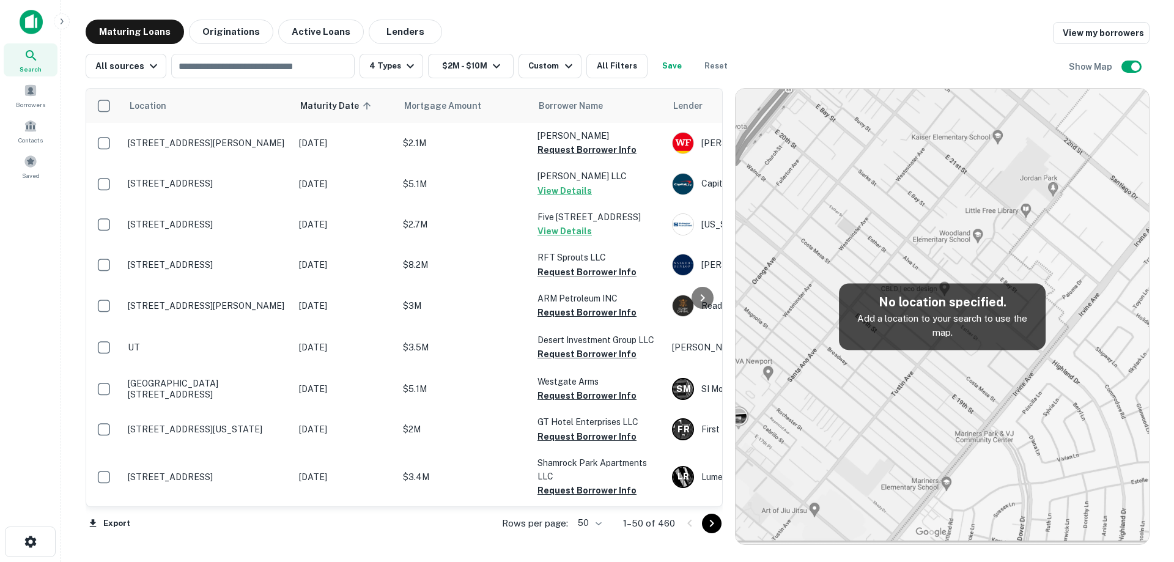
scroll to position [122, 0]
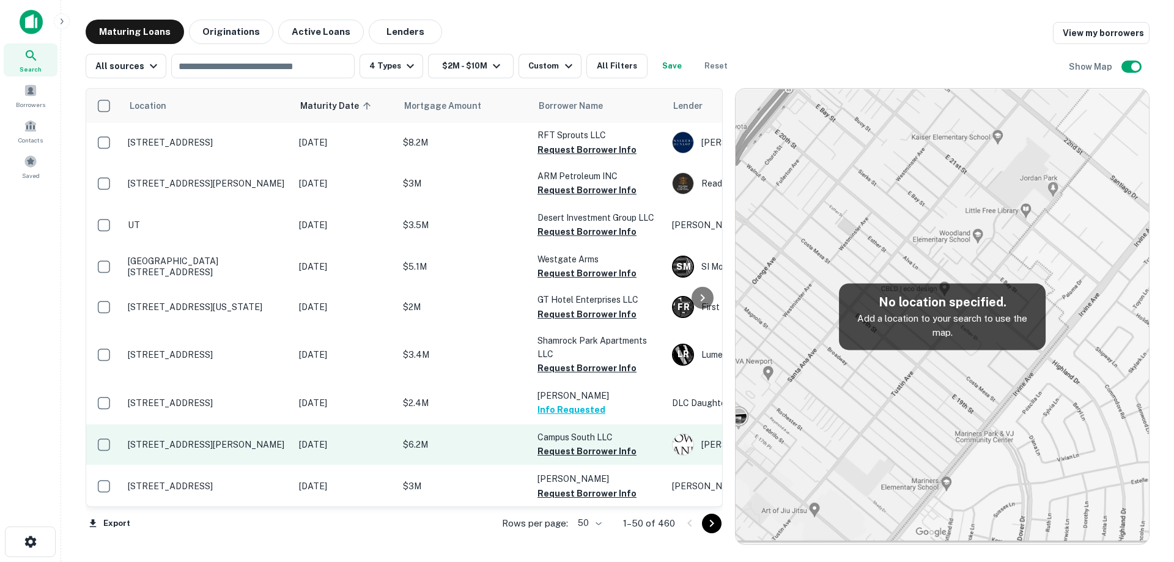
click at [257, 445] on p "[STREET_ADDRESS][PERSON_NAME]" at bounding box center [207, 444] width 159 height 11
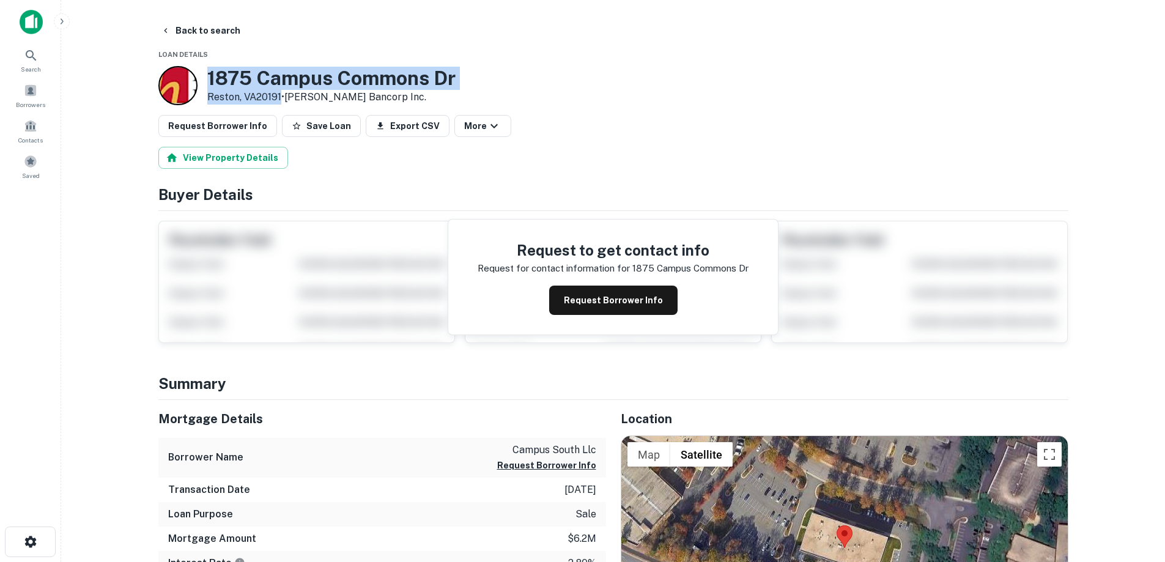
drag, startPoint x: 203, startPoint y: 75, endPoint x: 281, endPoint y: 97, distance: 80.9
click at [281, 97] on div "[STREET_ADDRESS][PERSON_NAME] • [PERSON_NAME] Bancorp Inc." at bounding box center [306, 85] width 297 height 39
copy div "[STREET_ADDRESS][PERSON_NAME]"
click at [226, 29] on button "Back to search" at bounding box center [200, 31] width 89 height 22
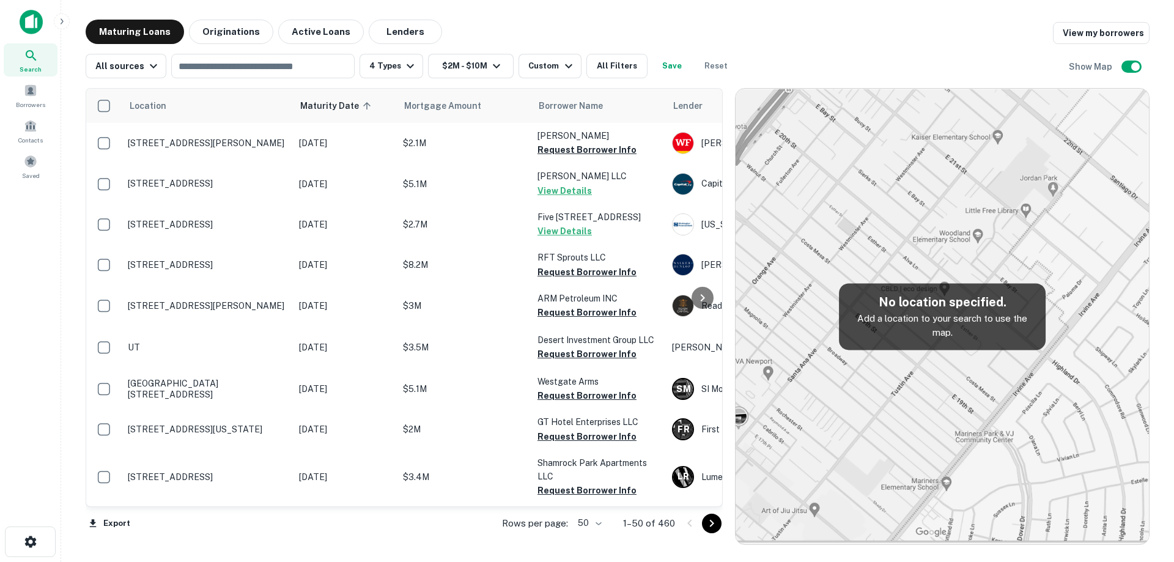
scroll to position [122, 0]
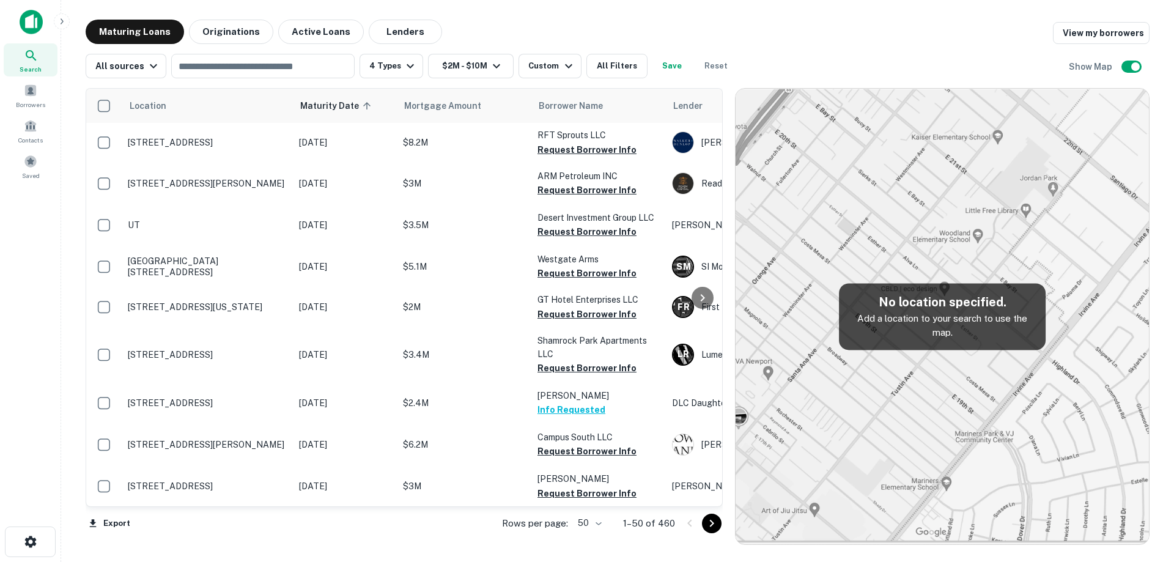
click at [797, 230] on img at bounding box center [942, 317] width 413 height 456
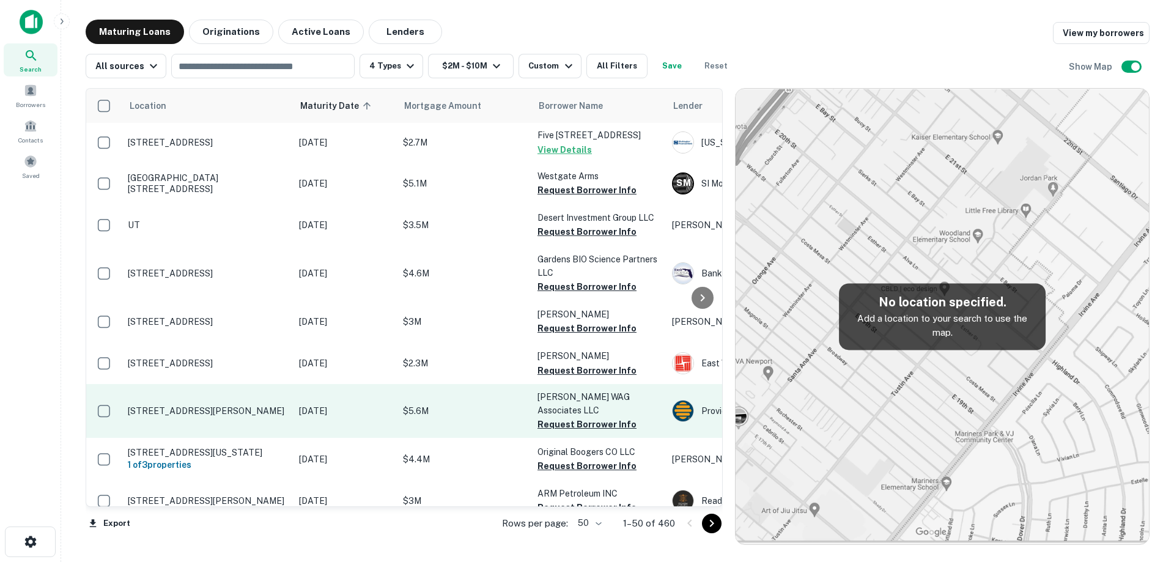
click at [244, 410] on td "[STREET_ADDRESS][PERSON_NAME]" at bounding box center [207, 411] width 171 height 54
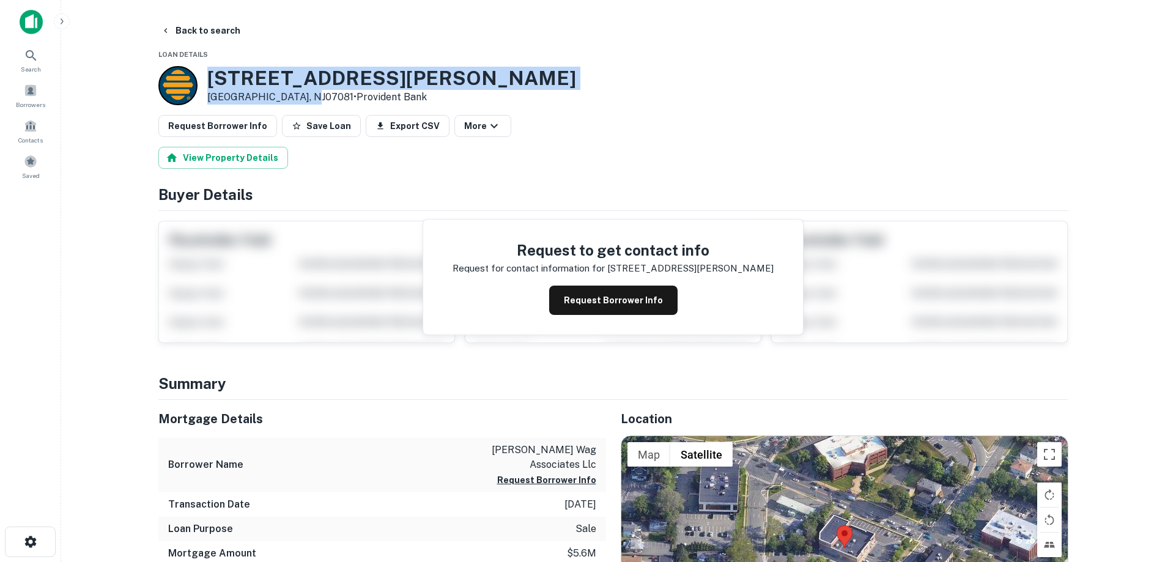
drag, startPoint x: 207, startPoint y: 71, endPoint x: 300, endPoint y: 100, distance: 98.1
click at [300, 100] on div "[STREET_ADDRESS][PERSON_NAME] • Provident Bank" at bounding box center [391, 86] width 369 height 38
copy div "[STREET_ADDRESS][PERSON_NAME]"
click at [204, 36] on button "Back to search" at bounding box center [200, 31] width 89 height 22
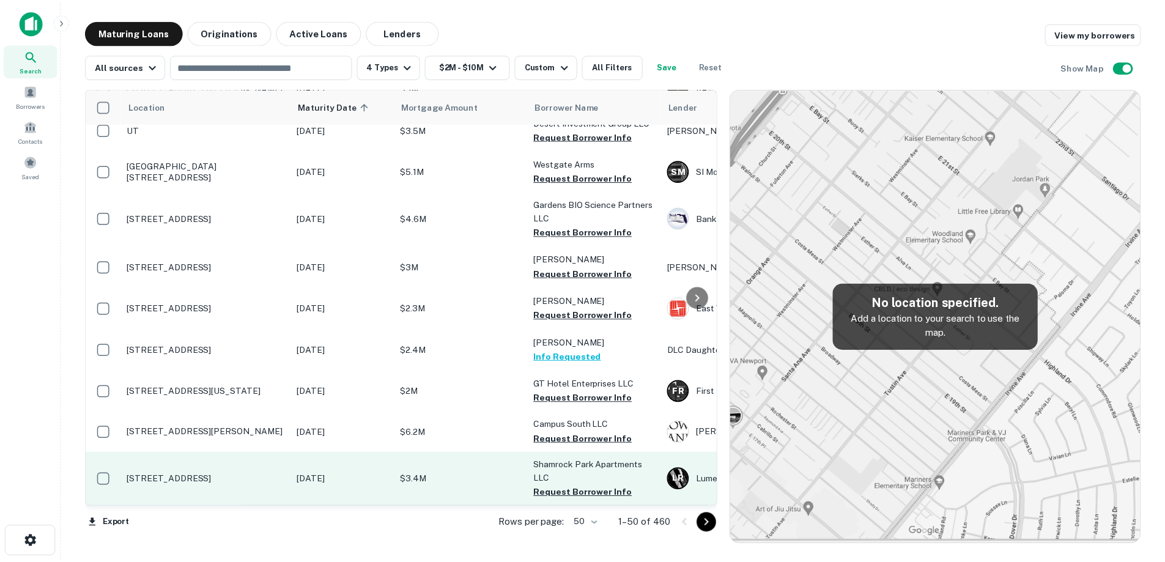
scroll to position [245, 0]
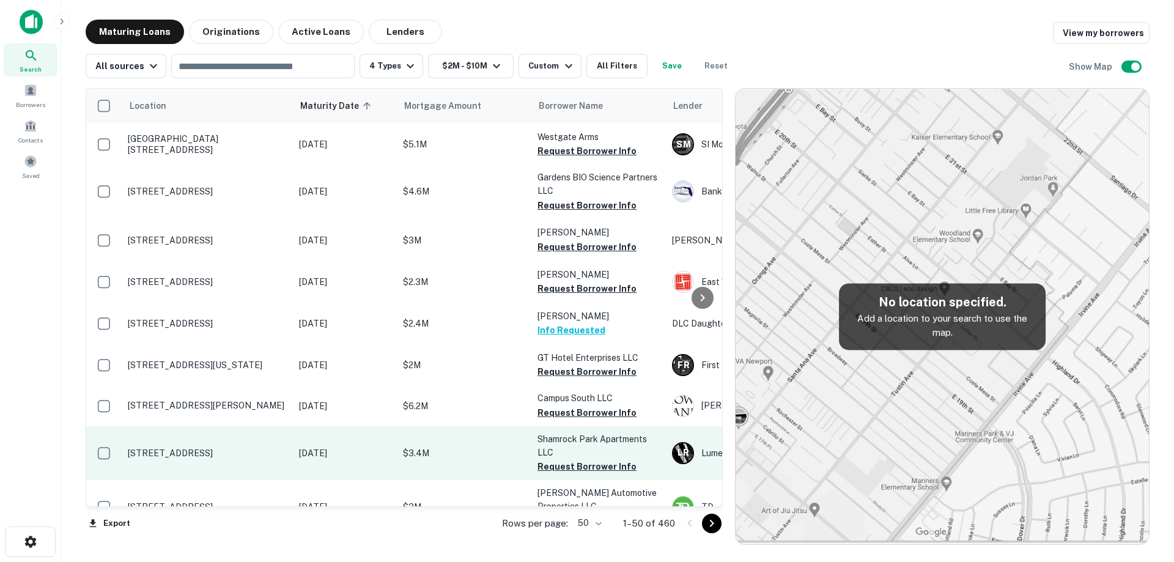
click at [257, 451] on p "[STREET_ADDRESS]" at bounding box center [207, 453] width 159 height 11
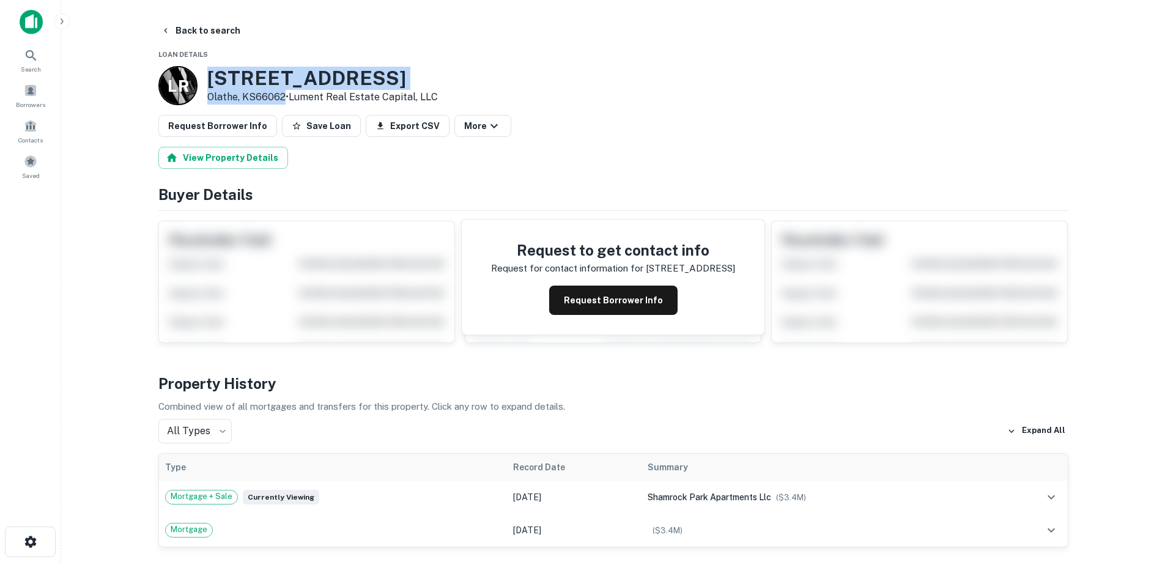
drag, startPoint x: 207, startPoint y: 78, endPoint x: 285, endPoint y: 95, distance: 80.3
click at [285, 95] on div "[STREET_ADDRESS] • Lument Real Estate Capital, LLC" at bounding box center [322, 86] width 231 height 38
copy div "[STREET_ADDRESS]"
click at [588, 305] on button "Request Borrower Info" at bounding box center [613, 300] width 128 height 29
click at [310, 78] on h3 "[STREET_ADDRESS]" at bounding box center [322, 78] width 231 height 23
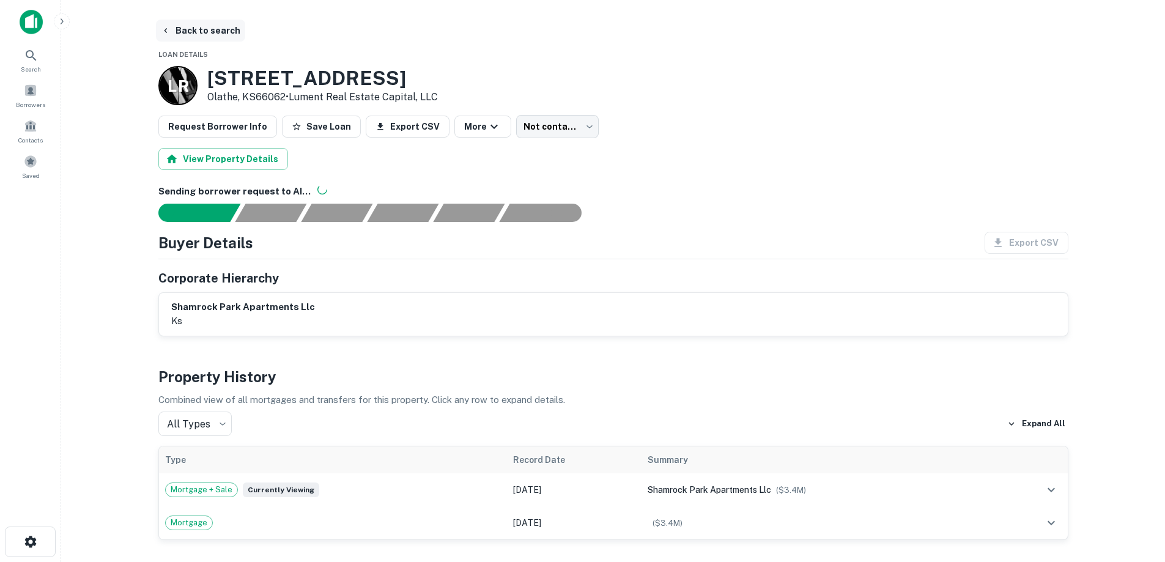
click at [224, 32] on button "Back to search" at bounding box center [200, 31] width 89 height 22
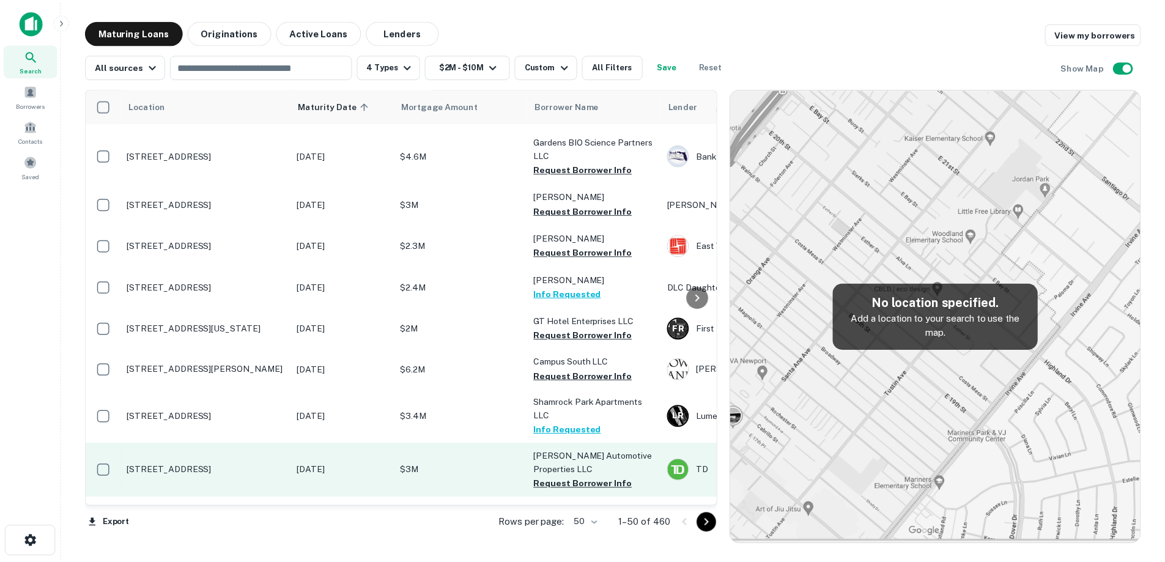
scroll to position [306, 0]
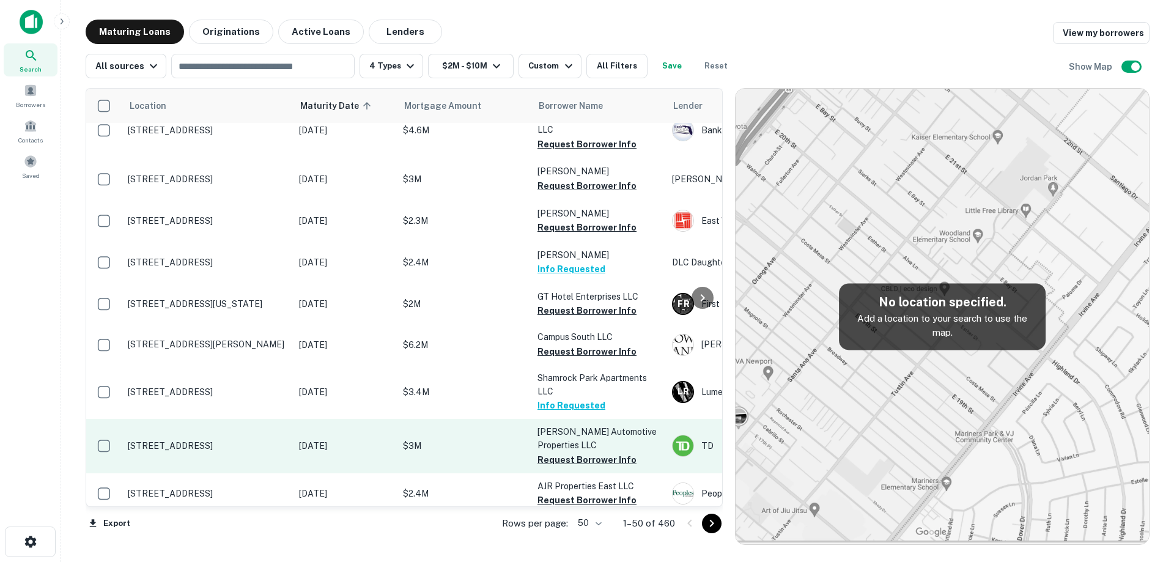
click at [245, 443] on p "[STREET_ADDRESS]" at bounding box center [207, 445] width 159 height 11
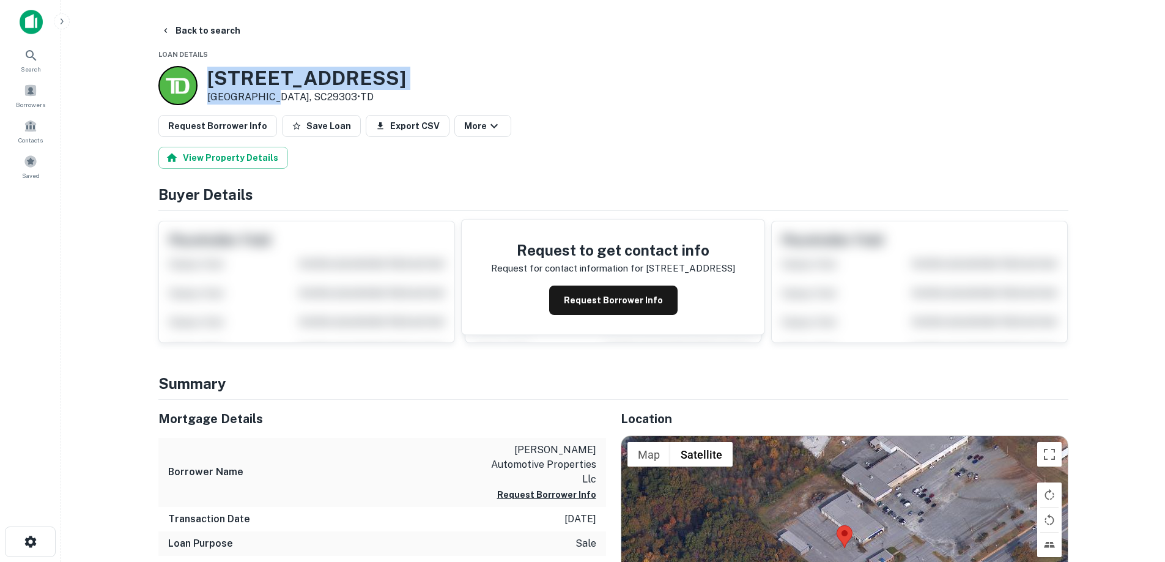
drag, startPoint x: 204, startPoint y: 79, endPoint x: 267, endPoint y: 100, distance: 66.9
click at [267, 100] on div "2047 Chesnee Hwy Spartanburg, SC29303 • TD" at bounding box center [282, 85] width 248 height 39
copy div "2047 Chesnee Hwy Spartanburg,"
drag, startPoint x: 640, startPoint y: 294, endPoint x: 629, endPoint y: 283, distance: 16.0
click at [639, 295] on button "Request Borrower Info" at bounding box center [613, 300] width 128 height 29
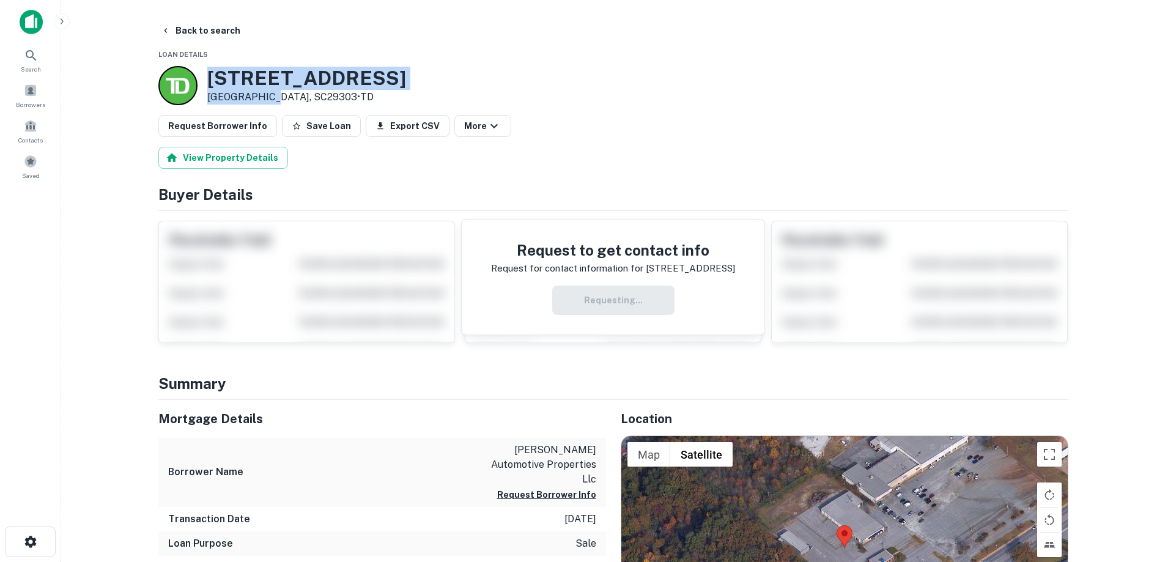
click at [360, 67] on h3 "2047 Chesnee Hwy" at bounding box center [306, 78] width 199 height 23
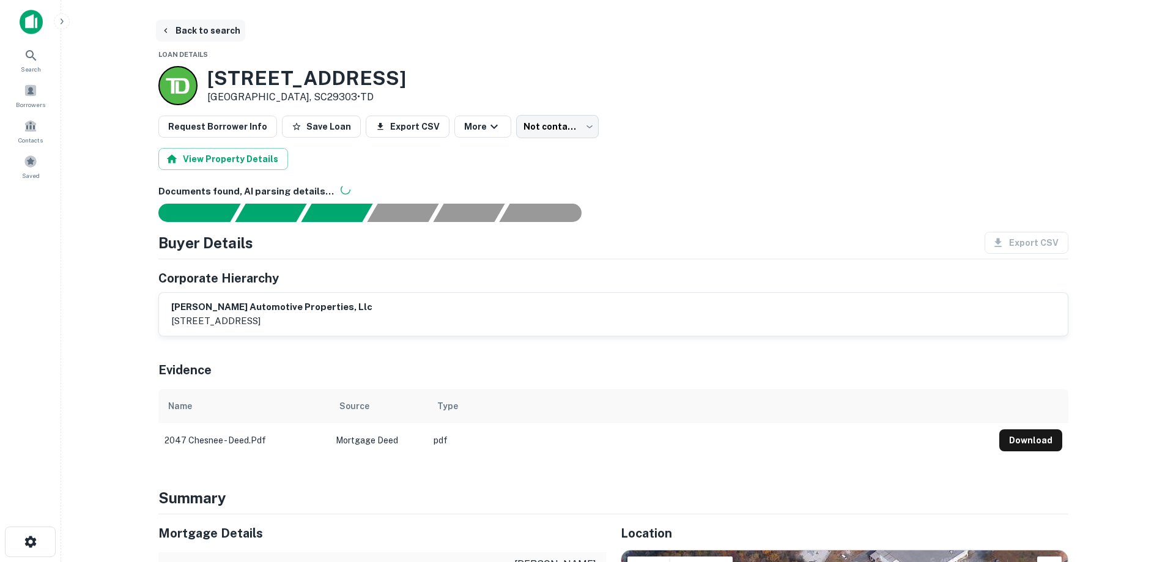
click at [235, 29] on button "Back to search" at bounding box center [200, 31] width 89 height 22
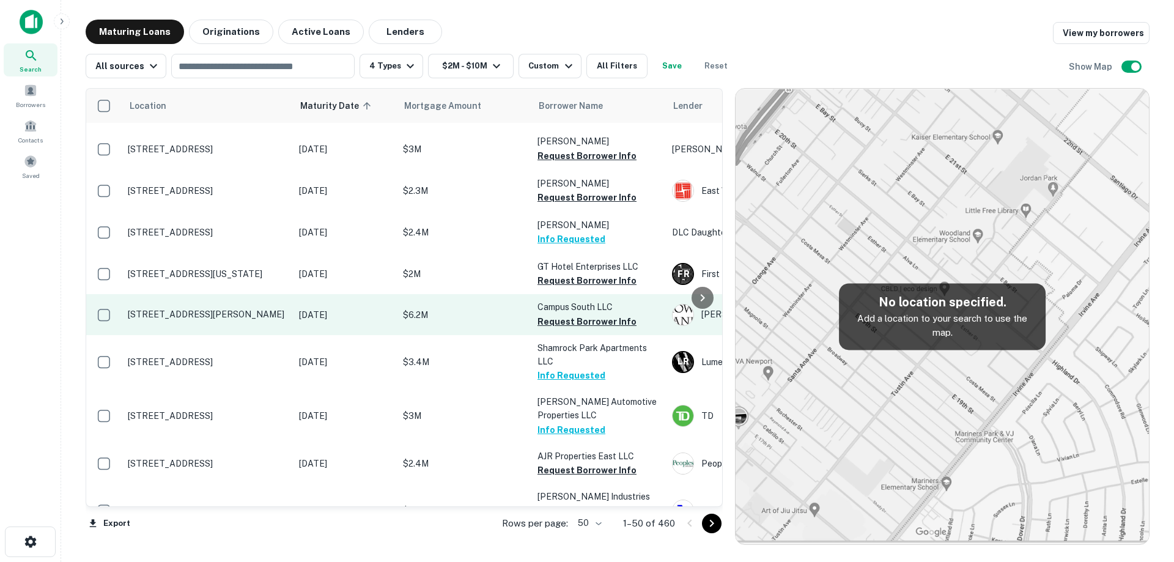
scroll to position [367, 0]
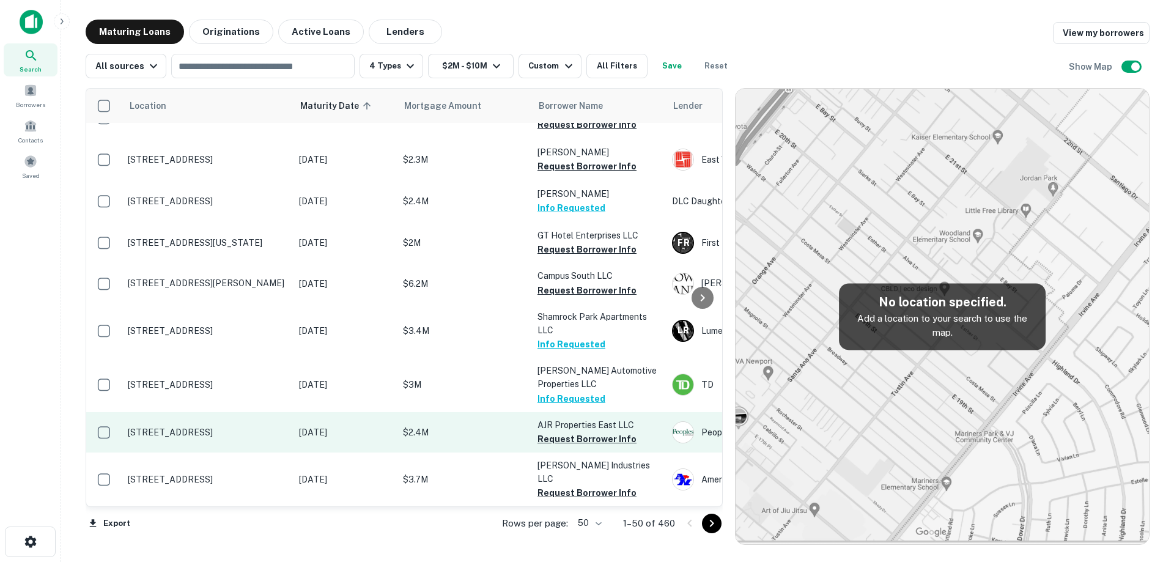
click at [228, 427] on p "[STREET_ADDRESS]" at bounding box center [207, 432] width 159 height 11
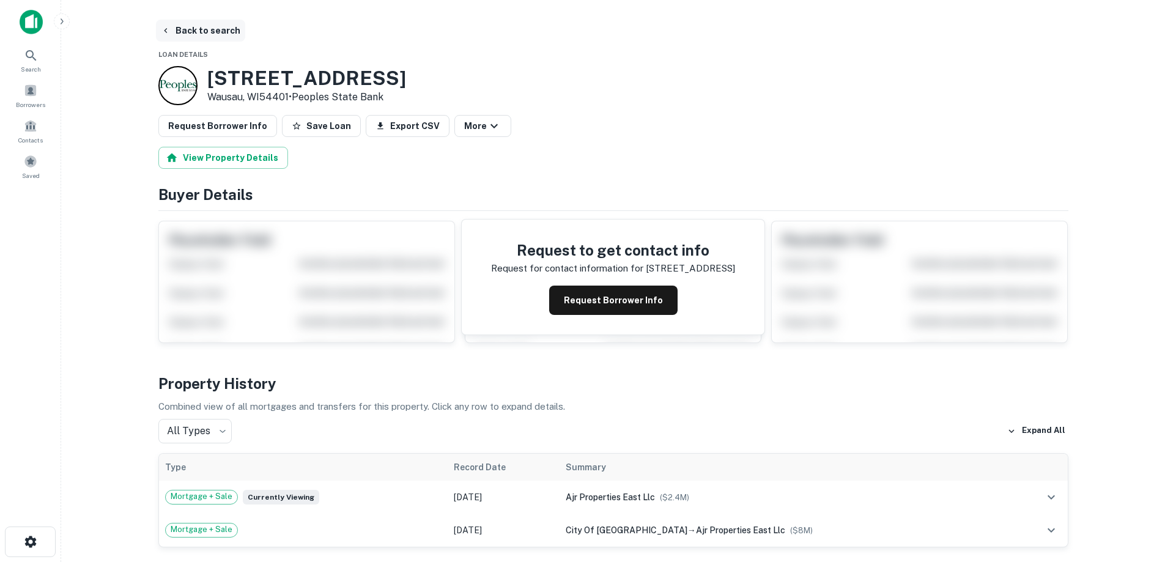
click at [204, 33] on button "Back to search" at bounding box center [200, 31] width 89 height 22
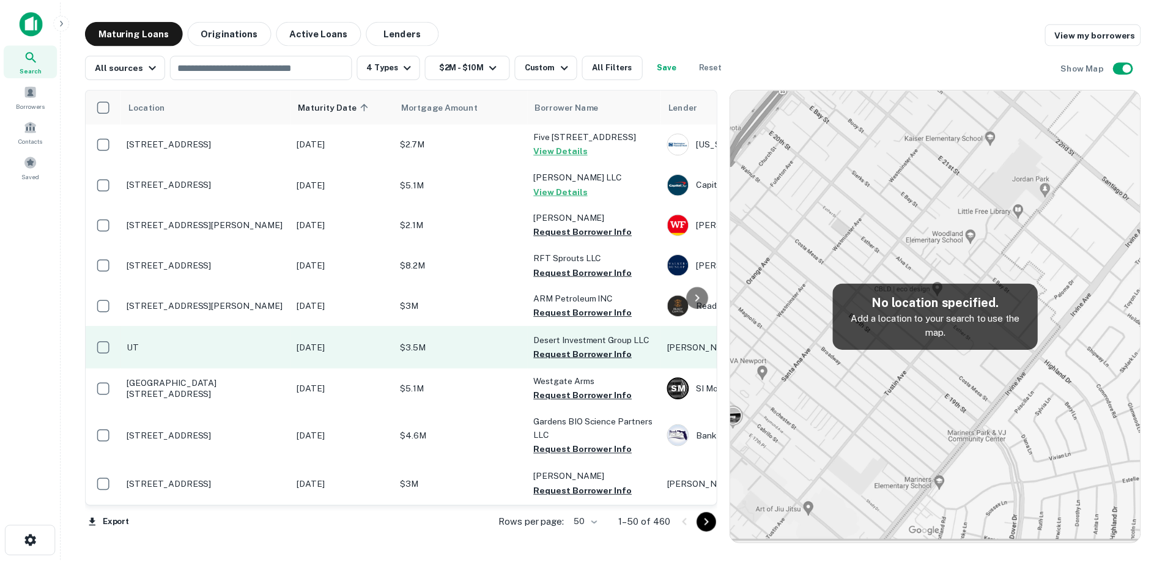
scroll to position [367, 0]
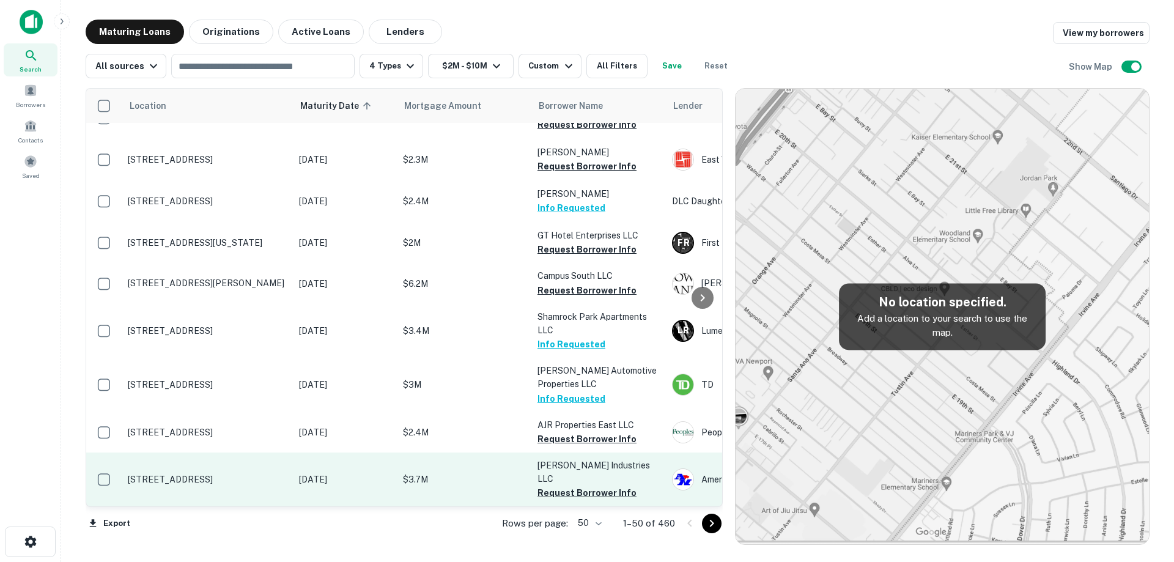
click at [226, 479] on td "[STREET_ADDRESS]" at bounding box center [207, 480] width 171 height 54
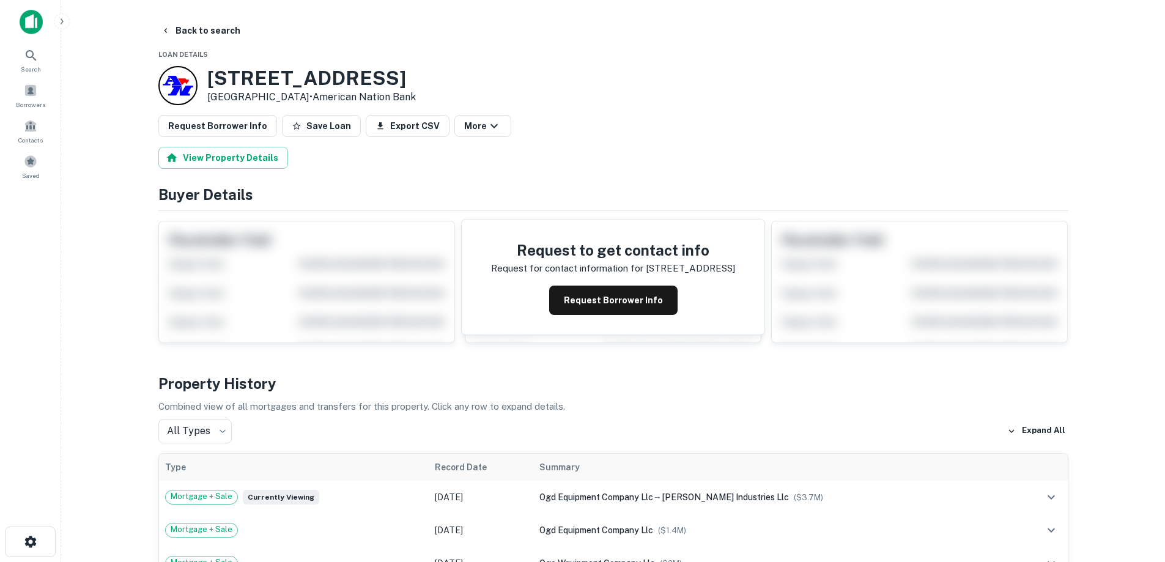
drag, startPoint x: 207, startPoint y: 77, endPoint x: 298, endPoint y: 99, distance: 93.7
click at [298, 99] on div "2900 Cullen St Fort Worth, TX76107 • American Nation Bank" at bounding box center [311, 86] width 209 height 38
copy div "[STREET_ADDRESS]"
click at [295, 67] on h3 "2900 Cullen St" at bounding box center [311, 78] width 209 height 23
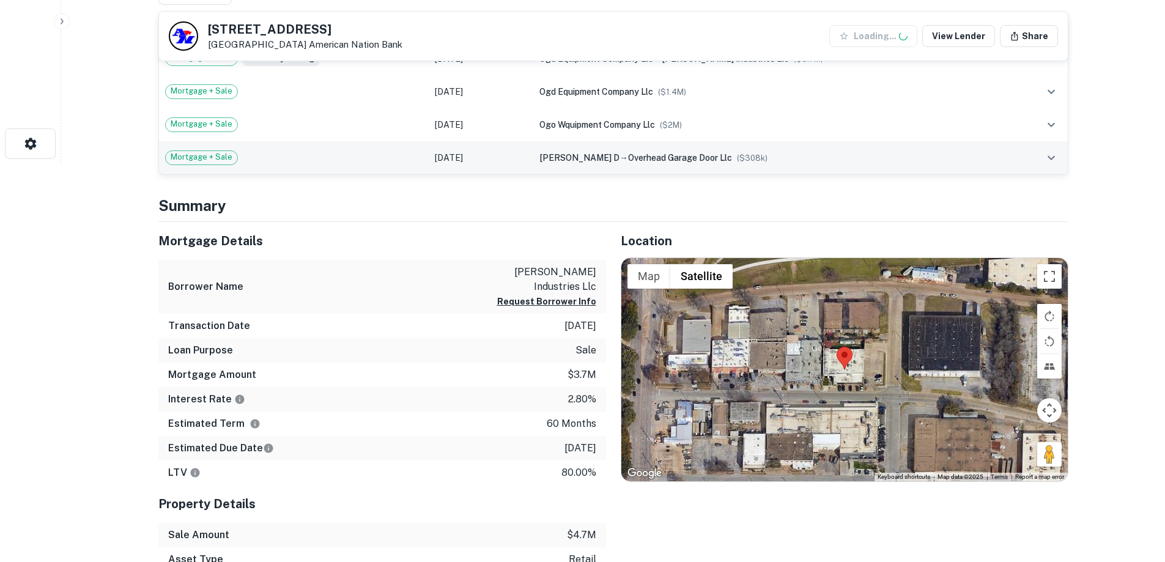
scroll to position [489, 0]
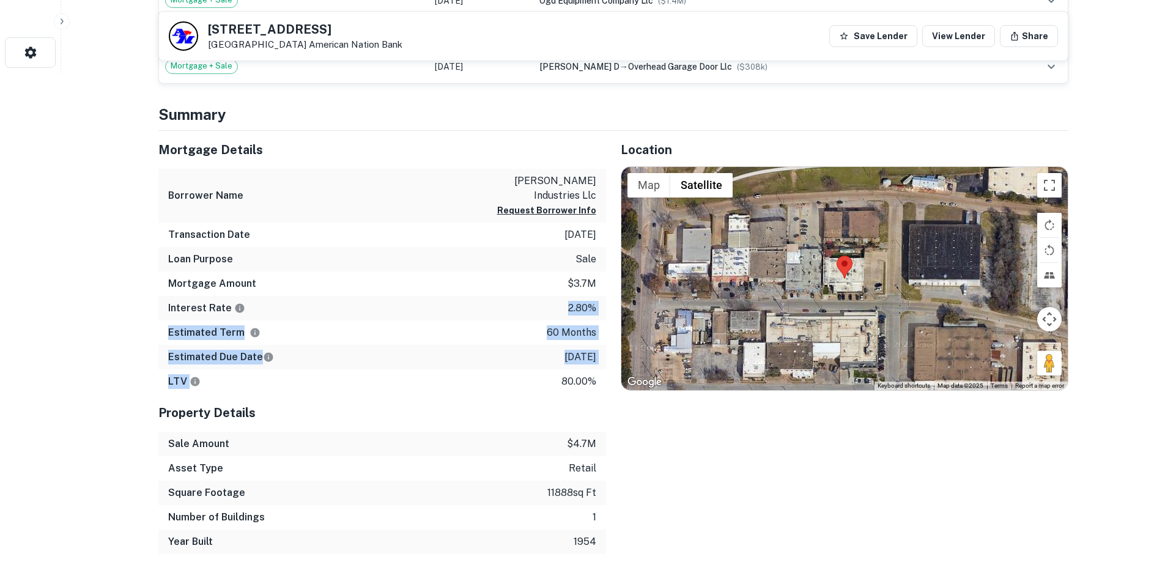
drag, startPoint x: 527, startPoint y: 313, endPoint x: 561, endPoint y: 377, distance: 73.3
click at [561, 377] on div "Mortgage Details Borrower Name westbrook industries llc Request Borrower Info T…" at bounding box center [382, 263] width 448 height 264
click at [576, 382] on p "80.00%" at bounding box center [578, 381] width 35 height 15
click at [575, 358] on p "[DATE]" at bounding box center [580, 357] width 32 height 15
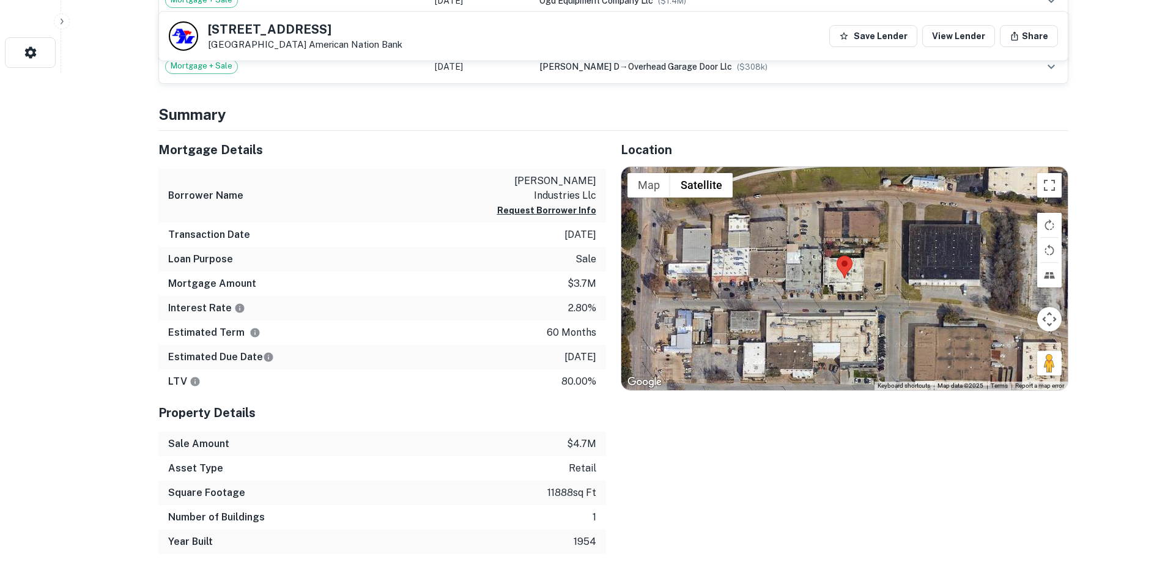
click at [575, 358] on p "[DATE]" at bounding box center [580, 357] width 32 height 15
click at [572, 336] on p "60 months" at bounding box center [572, 332] width 50 height 15
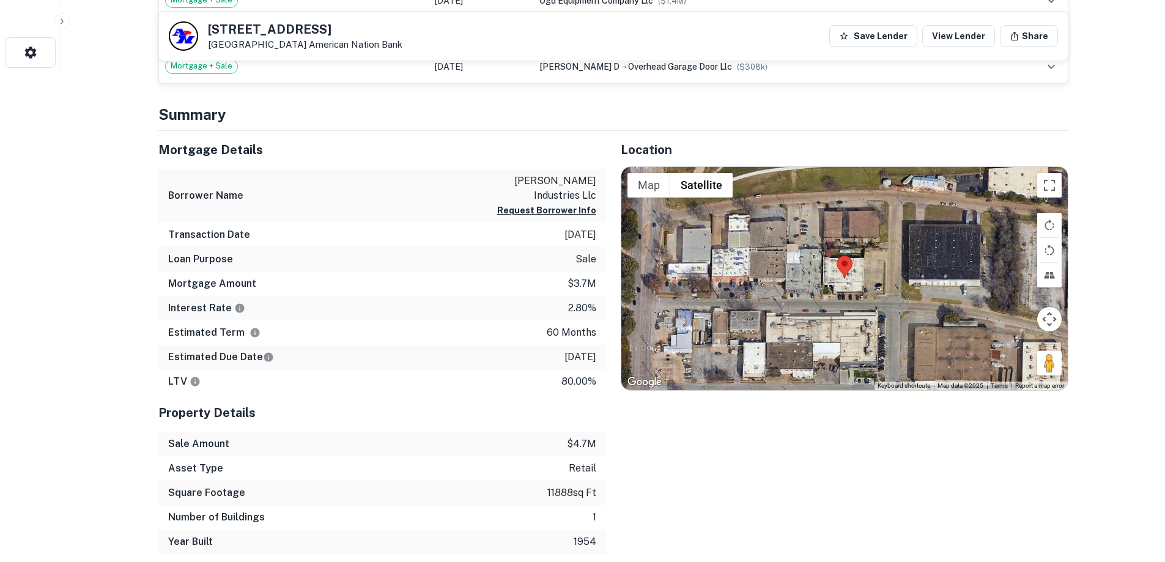
click at [578, 310] on p "2.80%" at bounding box center [582, 308] width 28 height 15
click at [578, 283] on p "$3.7m" at bounding box center [582, 283] width 29 height 15
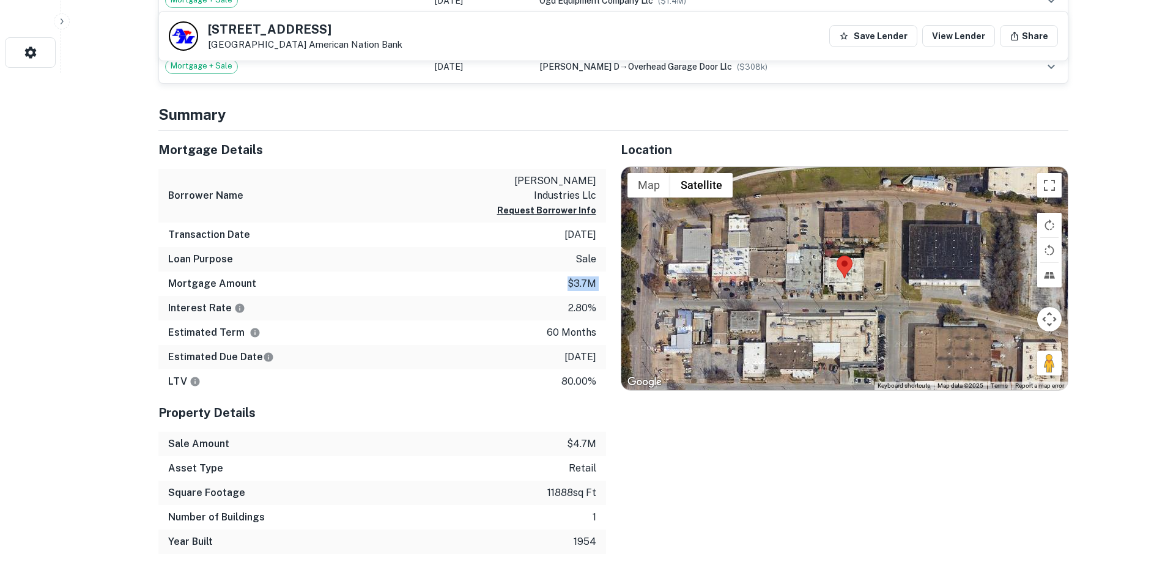
click at [578, 283] on p "$3.7m" at bounding box center [582, 283] width 29 height 15
click at [585, 261] on p "sale" at bounding box center [585, 259] width 21 height 15
drag, startPoint x: 479, startPoint y: 179, endPoint x: 601, endPoint y: 200, distance: 123.6
click at [601, 200] on div "Borrower Name westbrook industries llc Request Borrower Info" at bounding box center [382, 196] width 448 height 54
click at [594, 202] on p "westbrook industries llc" at bounding box center [541, 188] width 110 height 29
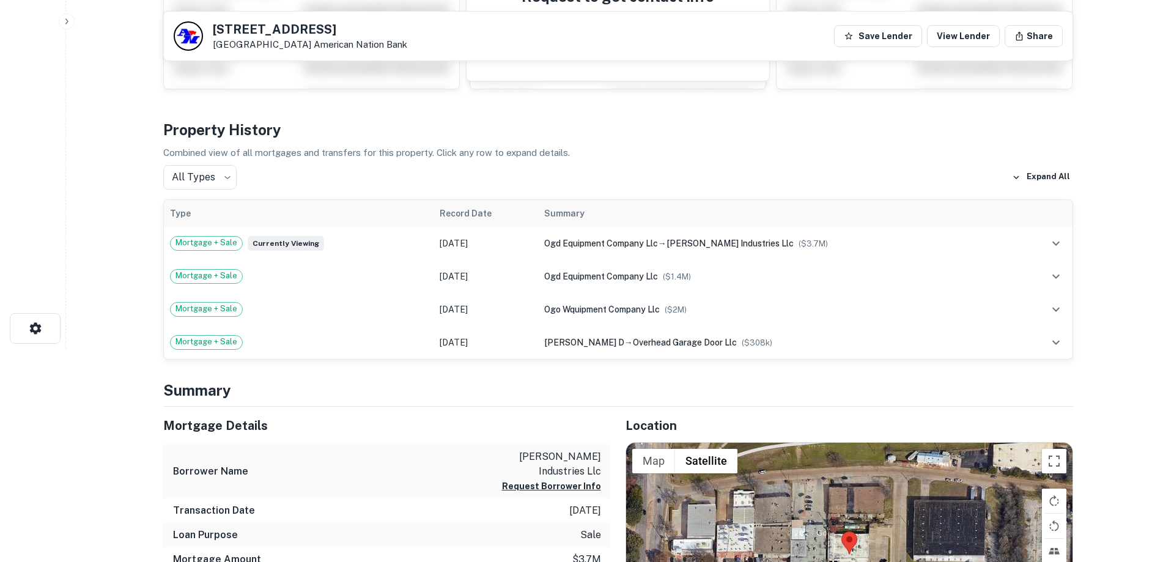
scroll to position [0, 0]
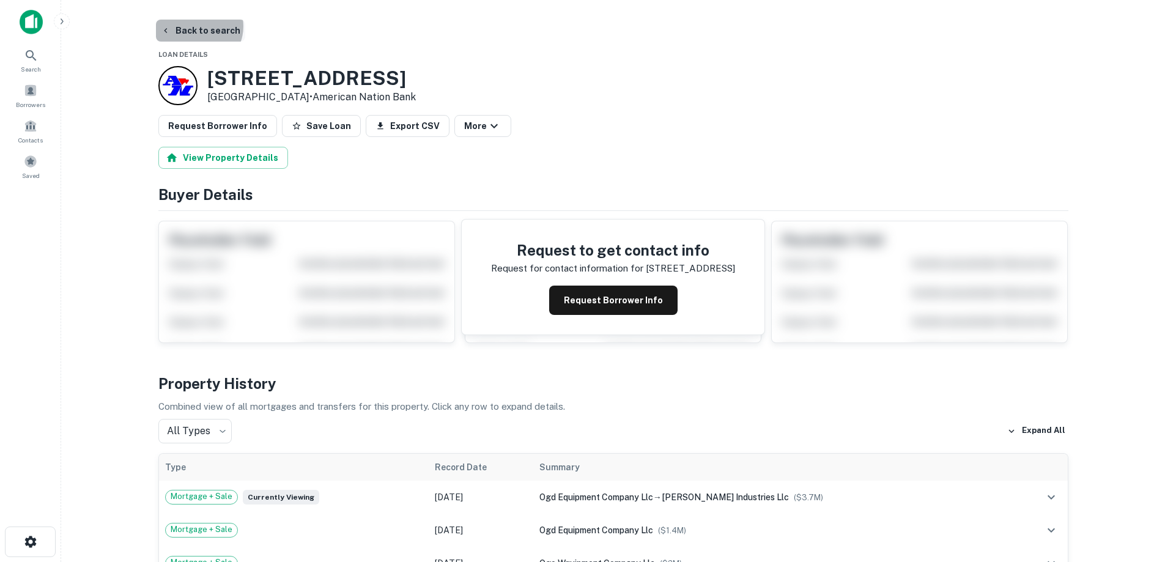
click at [196, 26] on button "Back to search" at bounding box center [200, 31] width 89 height 22
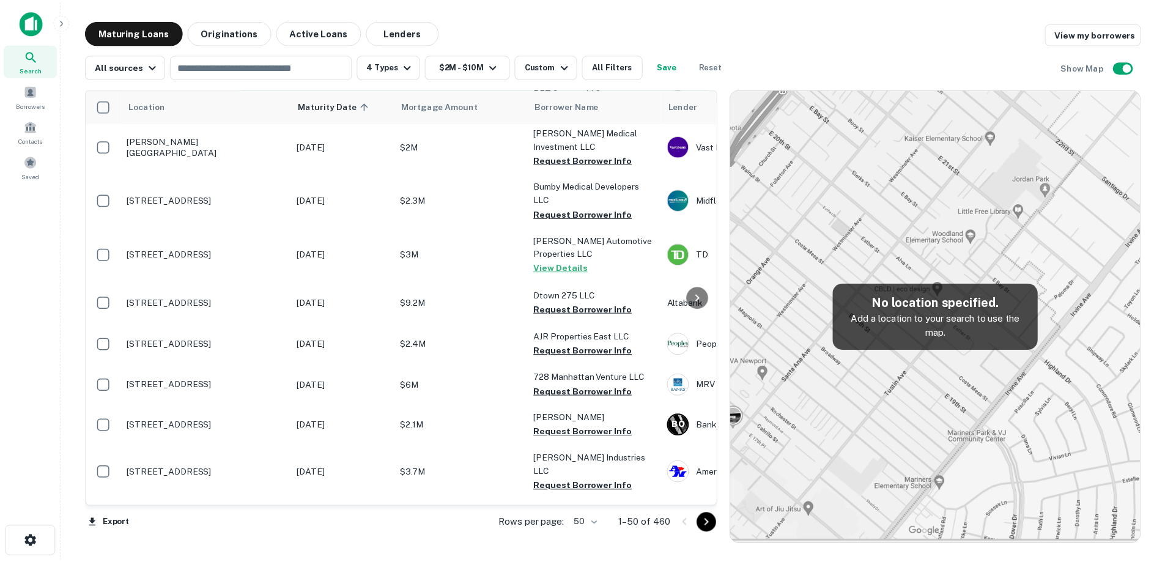
scroll to position [795, 0]
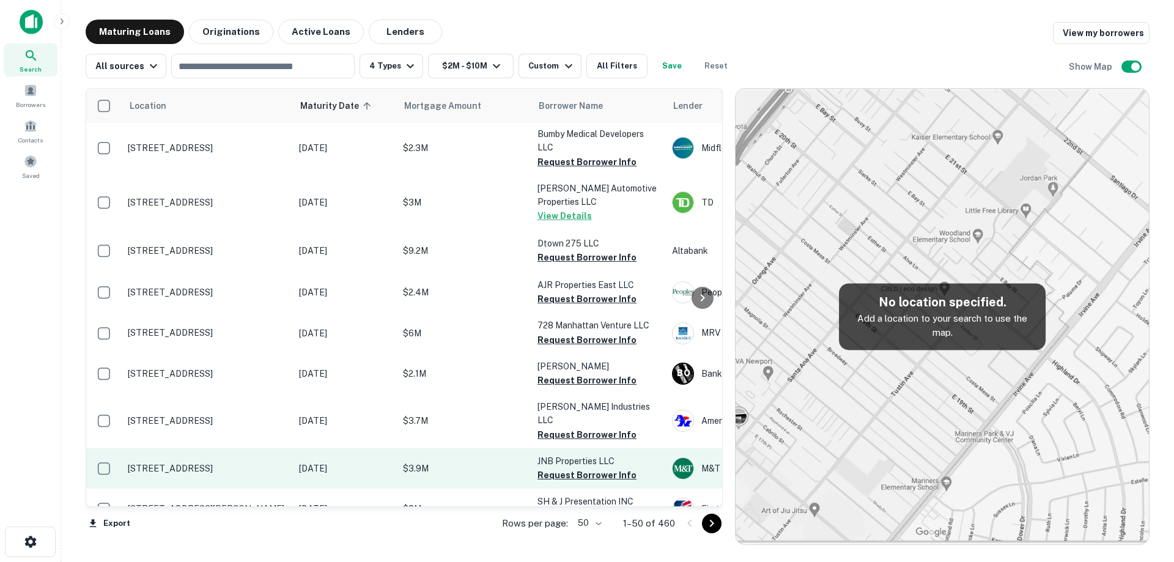
click at [212, 463] on p "[STREET_ADDRESS]" at bounding box center [207, 468] width 159 height 11
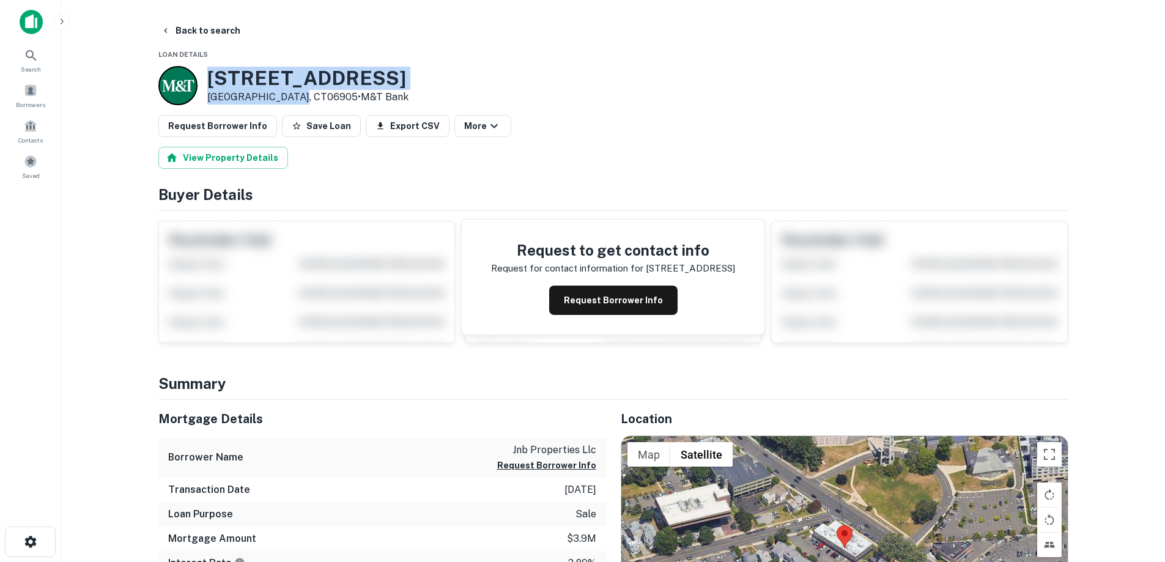
drag, startPoint x: 207, startPoint y: 76, endPoint x: 297, endPoint y: 99, distance: 92.7
click at [297, 99] on div "1100 Bedford St Stamford, CT06905 • M&T Bank" at bounding box center [307, 86] width 201 height 38
copy div "[STREET_ADDRESS]"
click at [330, 79] on h3 "1100 Bedford St" at bounding box center [307, 78] width 201 height 23
drag, startPoint x: 505, startPoint y: 264, endPoint x: 501, endPoint y: 250, distance: 14.1
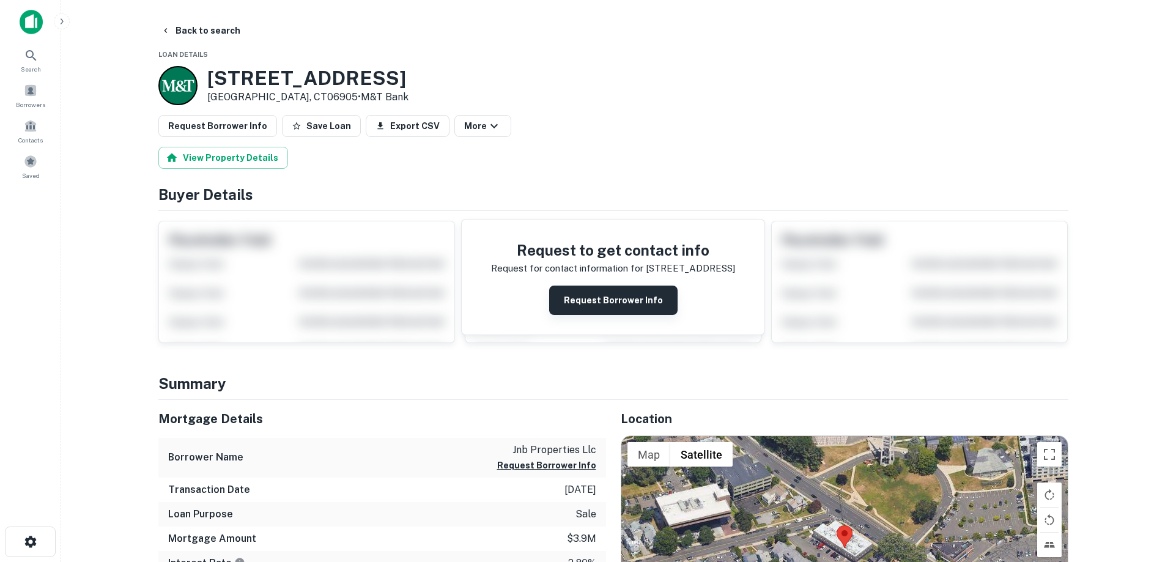
click at [595, 314] on div "Request to get contact info Request for contact information for 1100 bedford st…" at bounding box center [613, 277] width 303 height 115
click at [596, 308] on button "Request Borrower Info" at bounding box center [613, 300] width 128 height 29
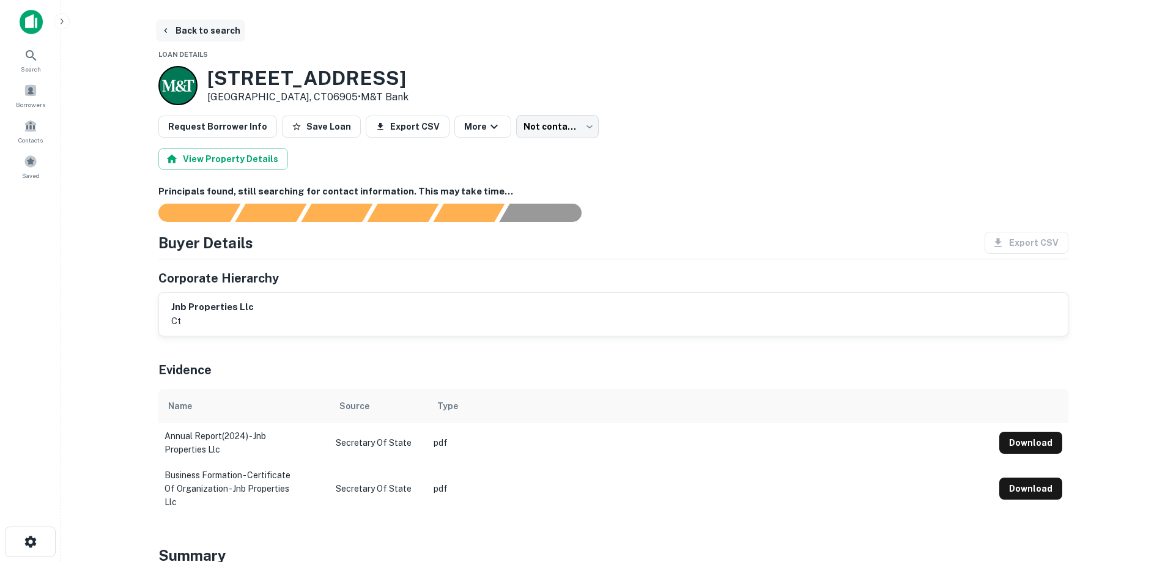
click at [207, 25] on button "Back to search" at bounding box center [200, 31] width 89 height 22
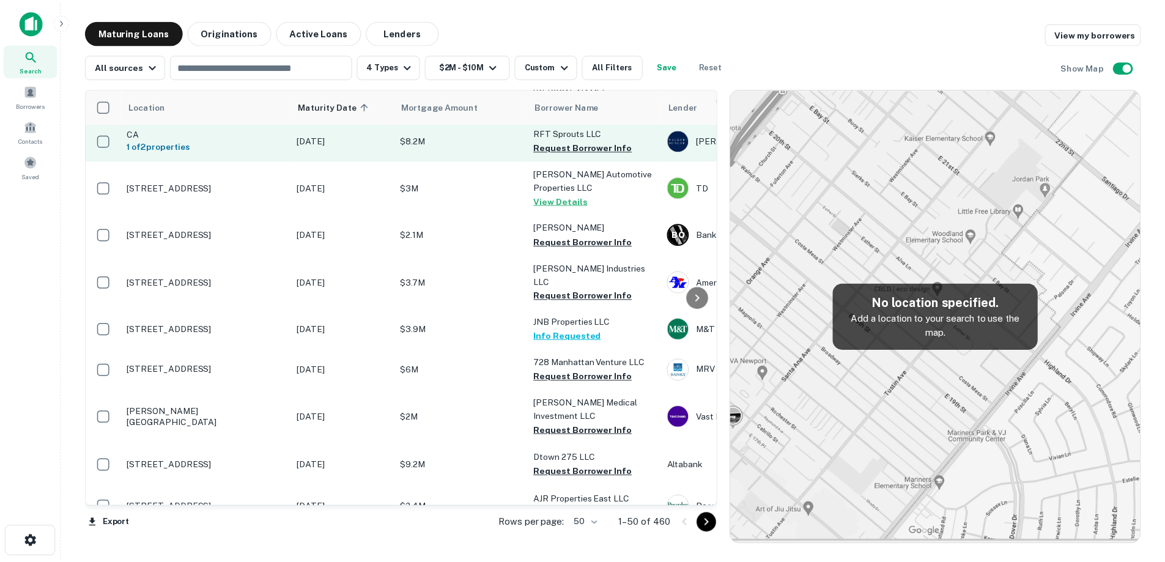
scroll to position [734, 0]
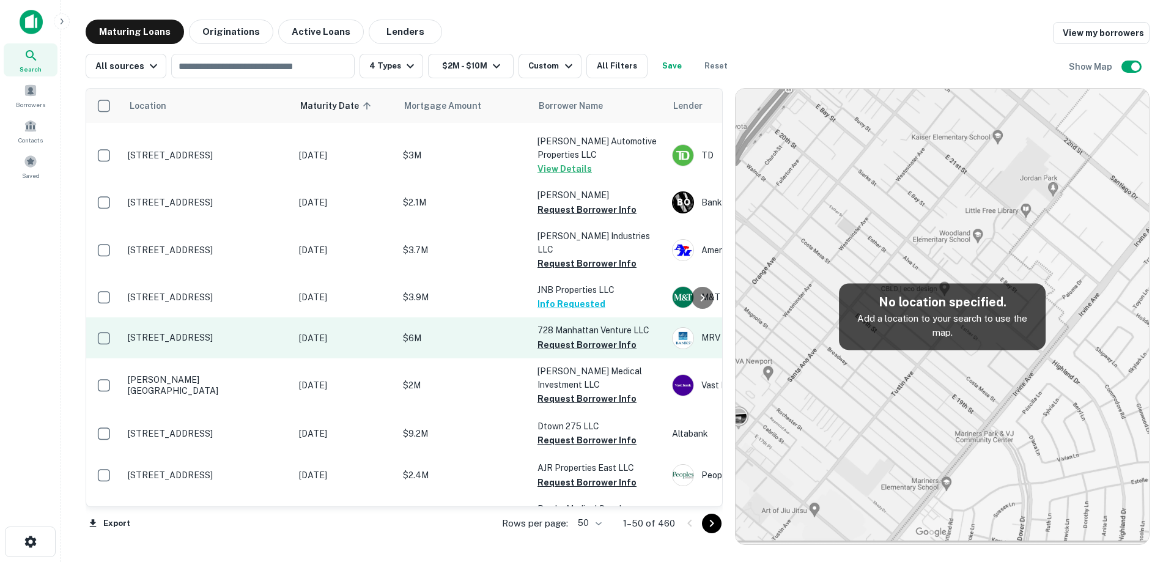
click at [254, 330] on td "[STREET_ADDRESS]" at bounding box center [207, 337] width 171 height 40
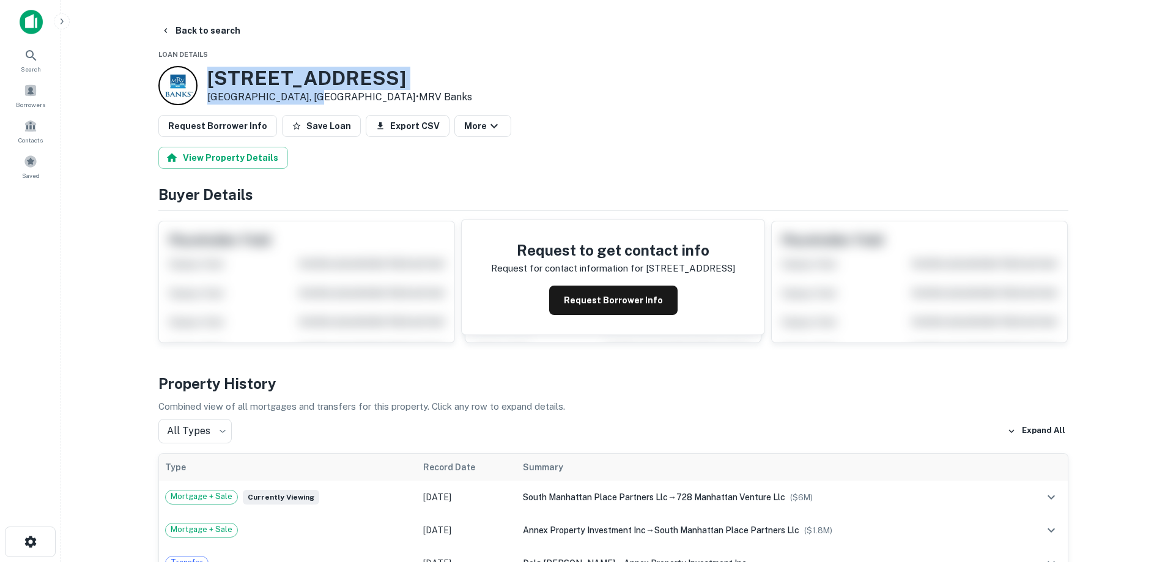
drag, startPoint x: 224, startPoint y: 79, endPoint x: 313, endPoint y: 100, distance: 90.5
click at [313, 100] on div "734 S MANHATTAN PL Los Angeles, CA90005 • MRV Banks" at bounding box center [339, 86] width 265 height 38
copy div "734 S MANHATTAN PL Los Angeles, CA90005"
click at [608, 299] on button "Request Borrower Info" at bounding box center [613, 300] width 128 height 29
click at [363, 78] on h3 "734 S MANHATTAN PL" at bounding box center [339, 78] width 265 height 23
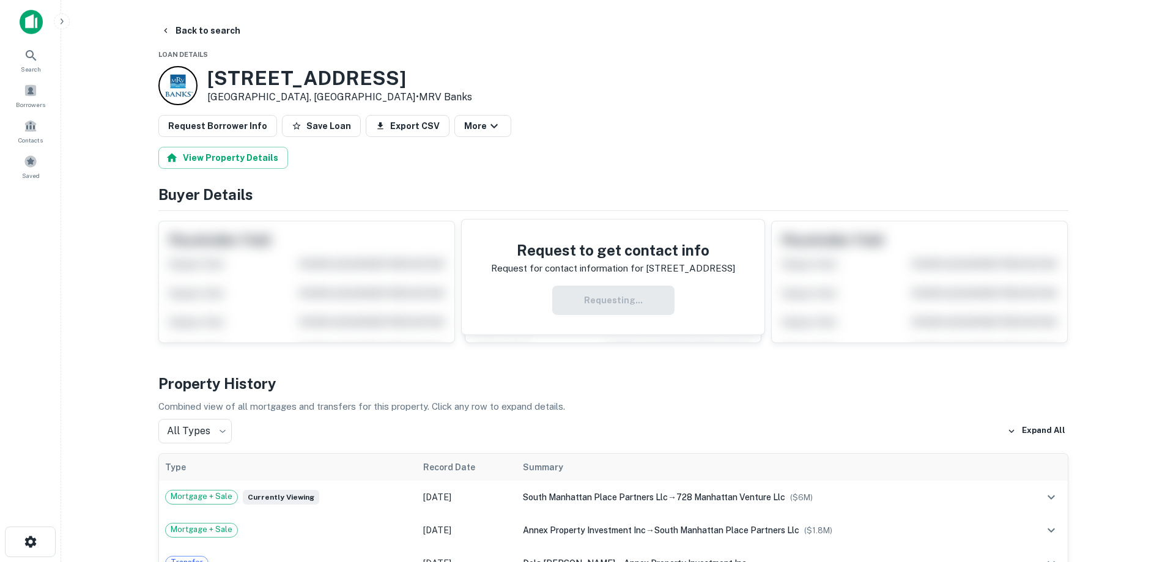
click at [492, 190] on h4 "Buyer Details" at bounding box center [613, 194] width 910 height 22
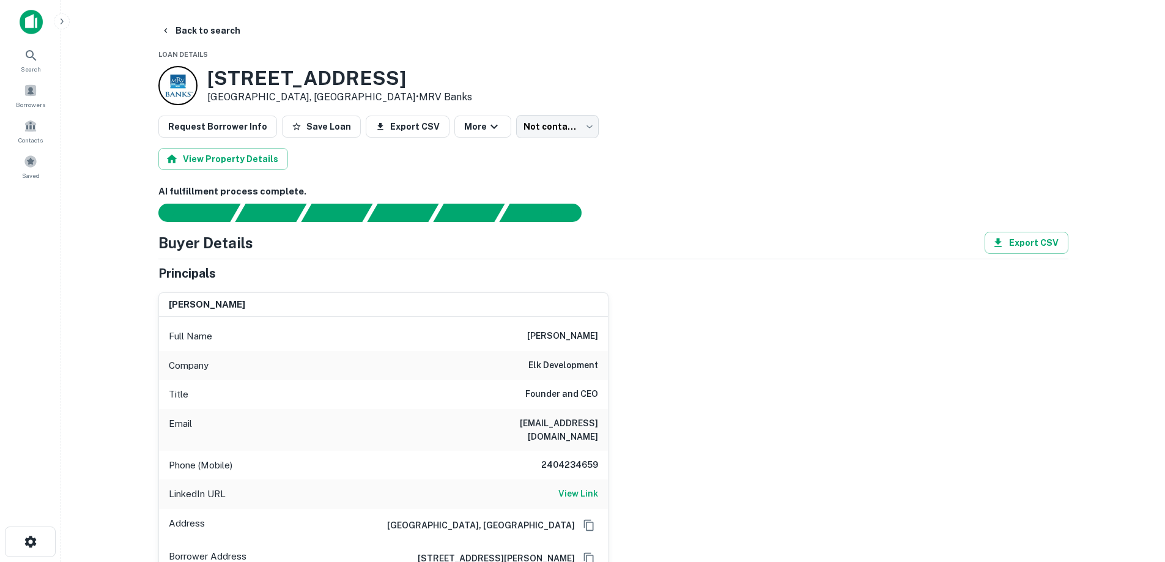
click at [582, 339] on h6 "evan kasper" at bounding box center [562, 336] width 71 height 15
click at [572, 357] on div "Company elk development" at bounding box center [383, 365] width 449 height 29
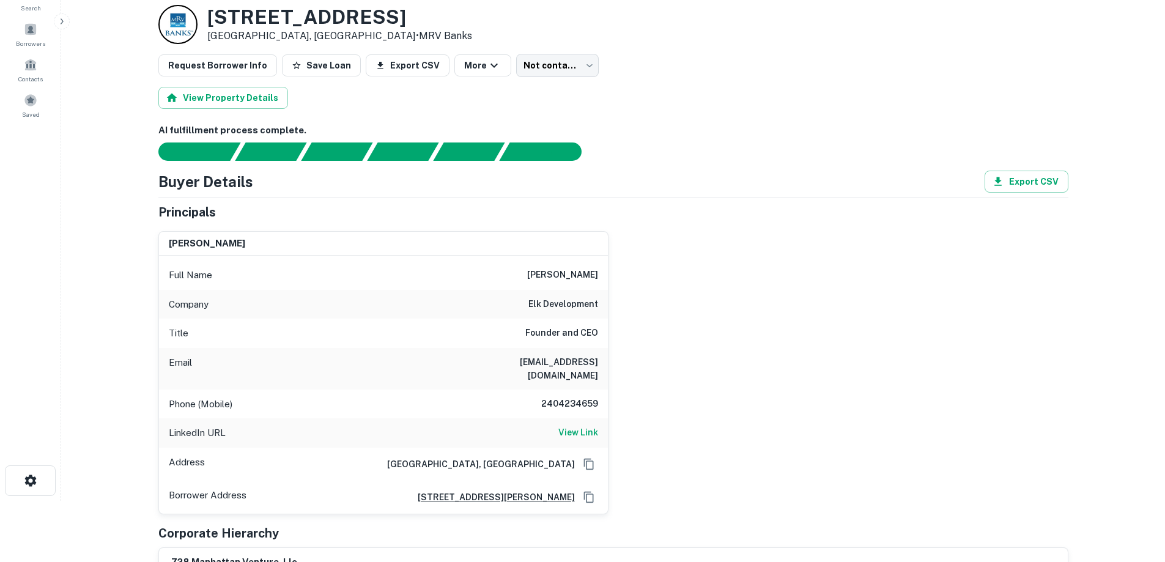
click at [565, 305] on h6 "elk development" at bounding box center [563, 304] width 70 height 15
copy h6 "elk development"
click at [577, 397] on h6 "2404234659" at bounding box center [561, 404] width 73 height 15
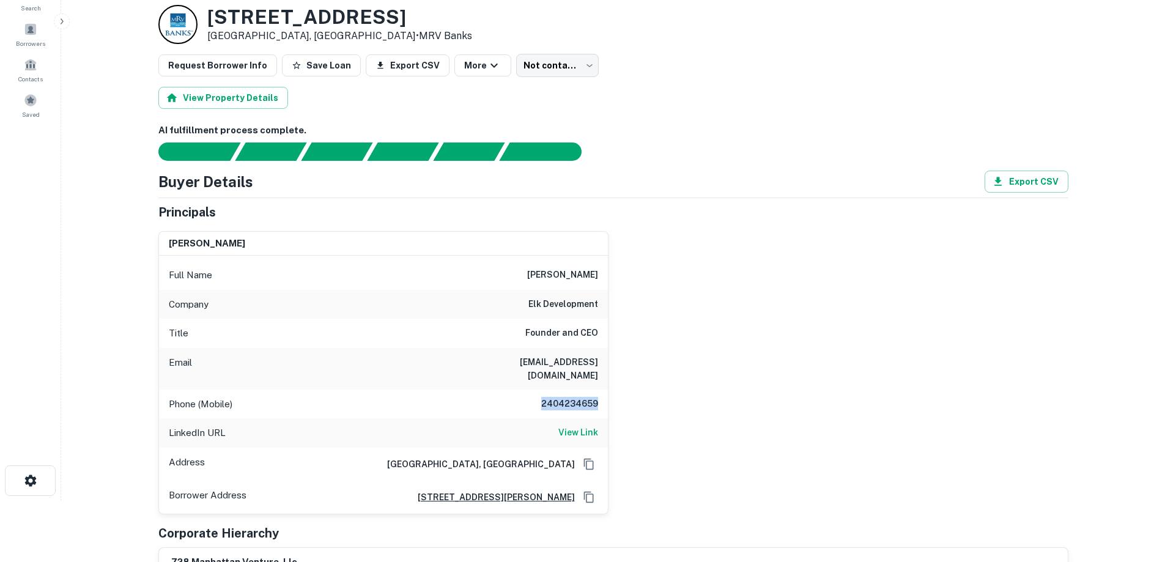
click at [577, 397] on h6 "2404234659" at bounding box center [561, 404] width 73 height 15
copy h6 "2404234659"
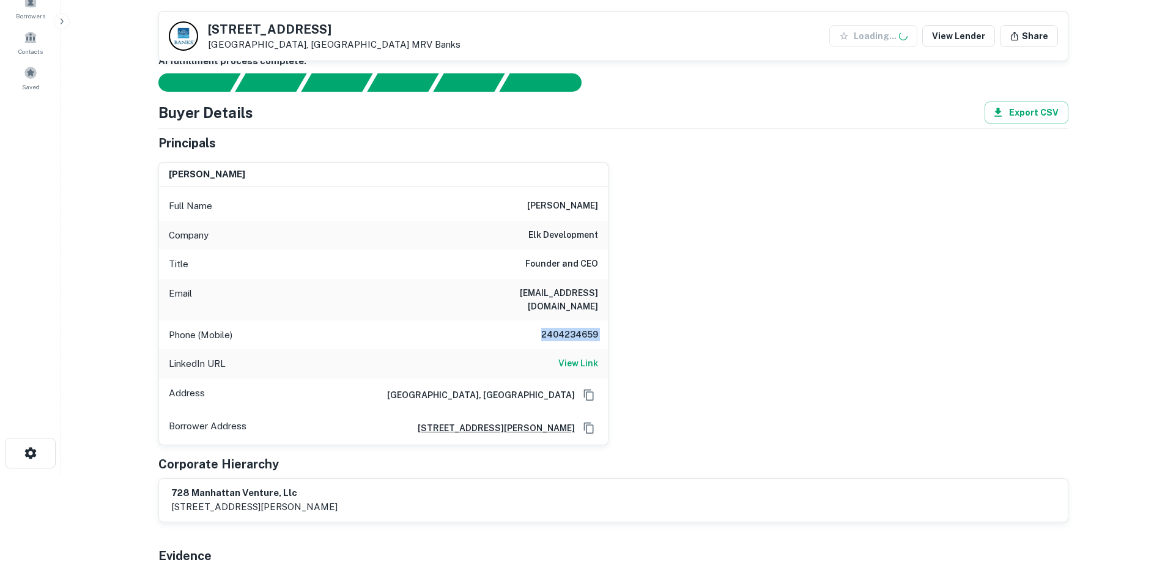
scroll to position [183, 0]
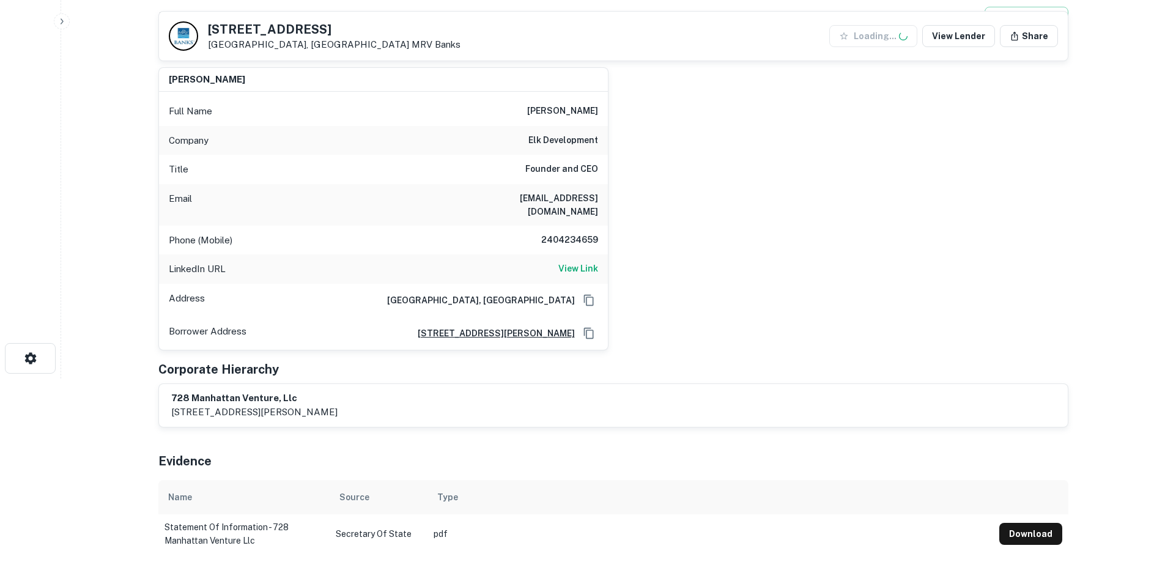
click at [511, 197] on h6 "evan@elkdevelopment.com" at bounding box center [524, 204] width 147 height 27
drag, startPoint x: 511, startPoint y: 197, endPoint x: 501, endPoint y: 179, distance: 20.3
click at [501, 179] on div "Title Founder and CEO" at bounding box center [383, 169] width 449 height 29
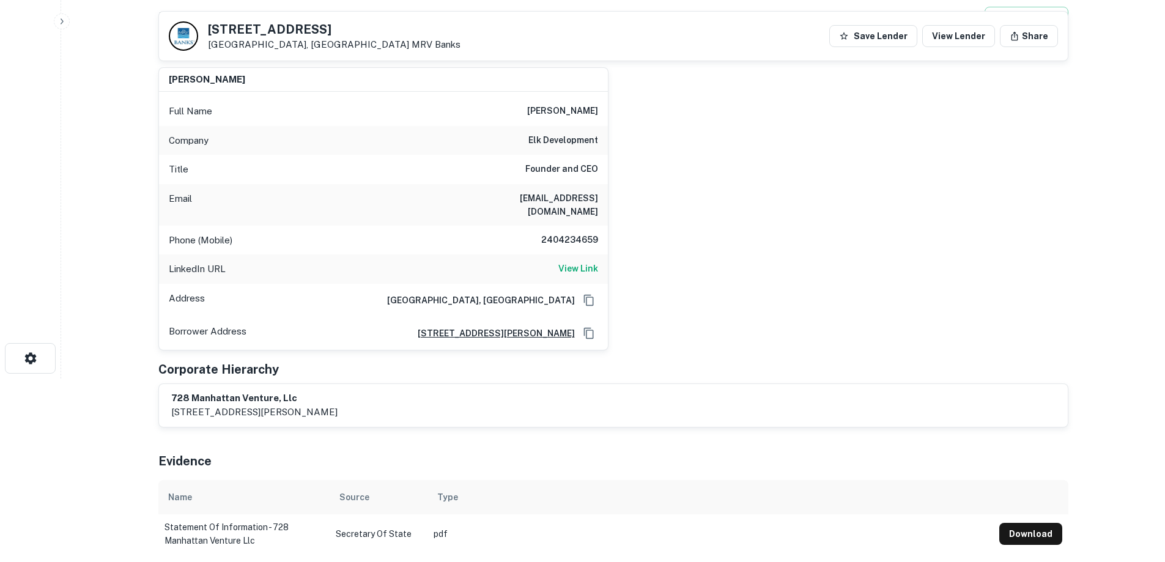
click at [523, 199] on h6 "evan@elkdevelopment.com" at bounding box center [524, 204] width 147 height 27
drag, startPoint x: 523, startPoint y: 199, endPoint x: 483, endPoint y: 186, distance: 43.1
click at [475, 185] on div "Email evan@elkdevelopment.com" at bounding box center [383, 205] width 449 height 42
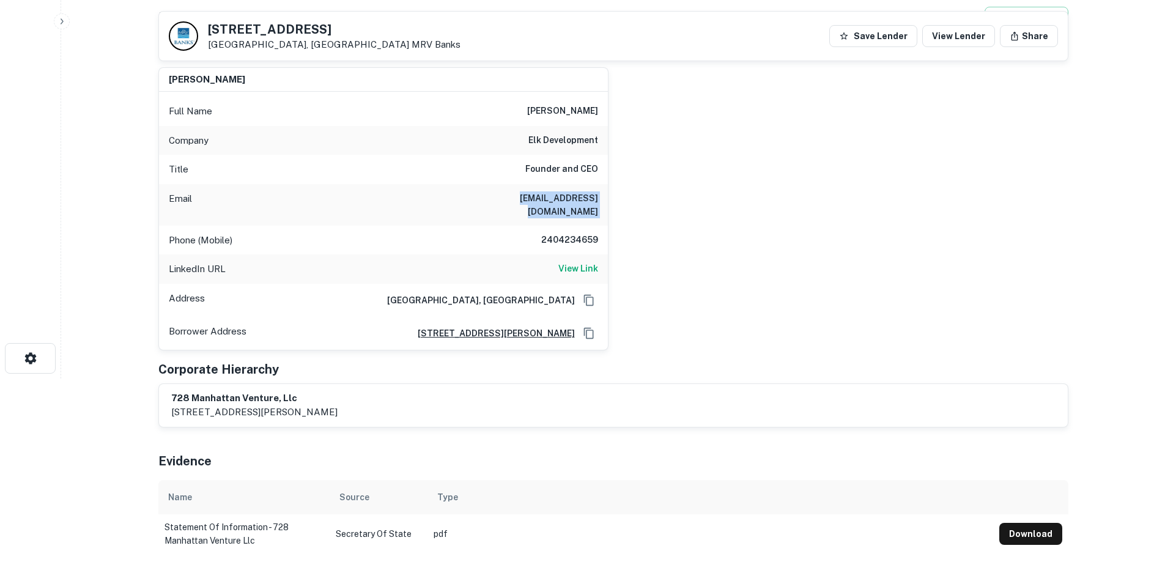
click at [558, 200] on h6 "evan@elkdevelopment.com" at bounding box center [524, 204] width 147 height 27
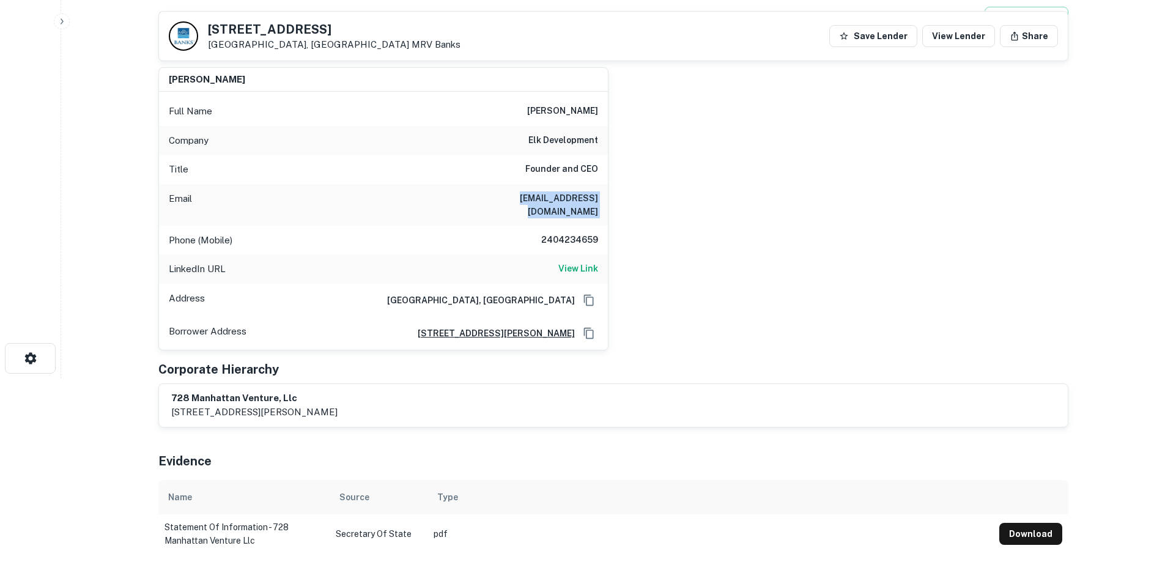
click at [558, 200] on h6 "evan@elkdevelopment.com" at bounding box center [524, 204] width 147 height 27
drag, startPoint x: 549, startPoint y: 199, endPoint x: 527, endPoint y: 199, distance: 22.0
click at [527, 199] on h6 "evan@elkdevelopment.com" at bounding box center [524, 204] width 147 height 27
click at [551, 193] on h6 "evan@elkdevelopment.com" at bounding box center [524, 204] width 147 height 27
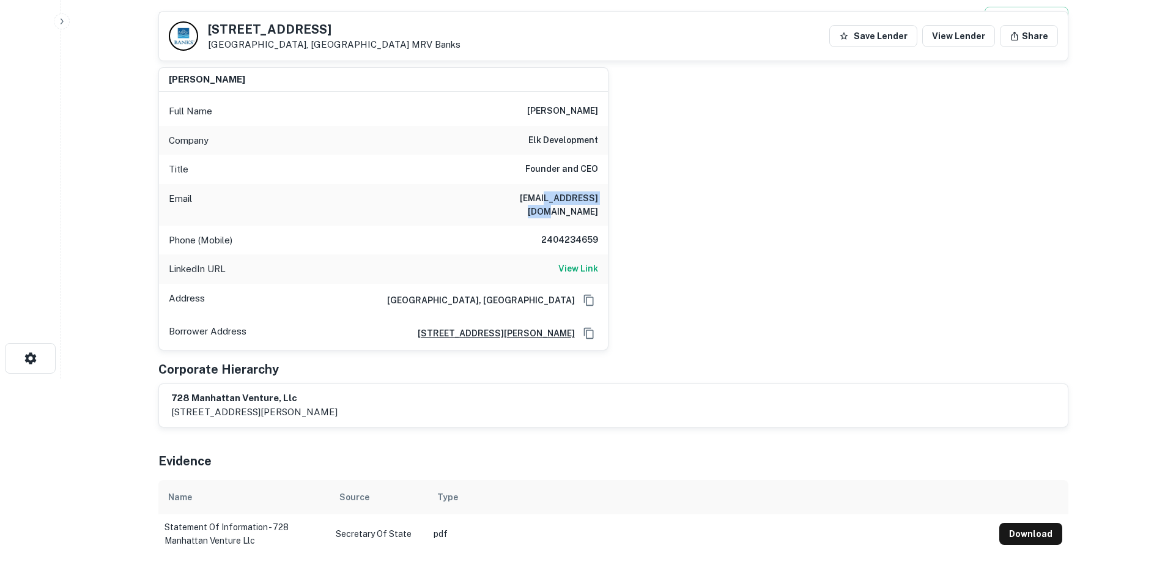
click at [551, 193] on h6 "evan@elkdevelopment.com" at bounding box center [524, 204] width 147 height 27
copy h6 "evan@elkdevelopment.com"
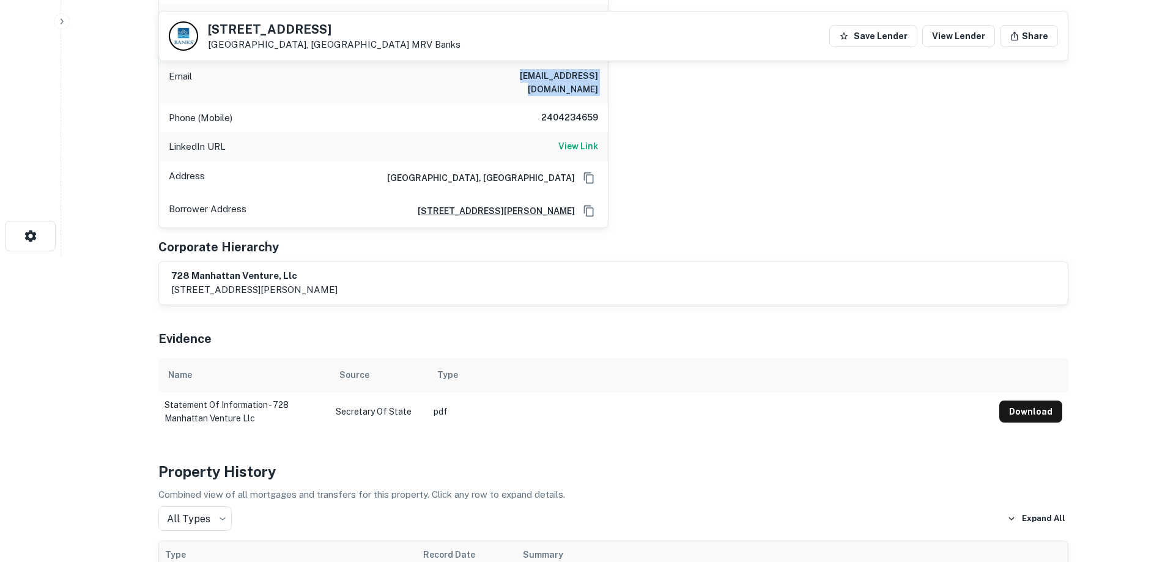
scroll to position [0, 0]
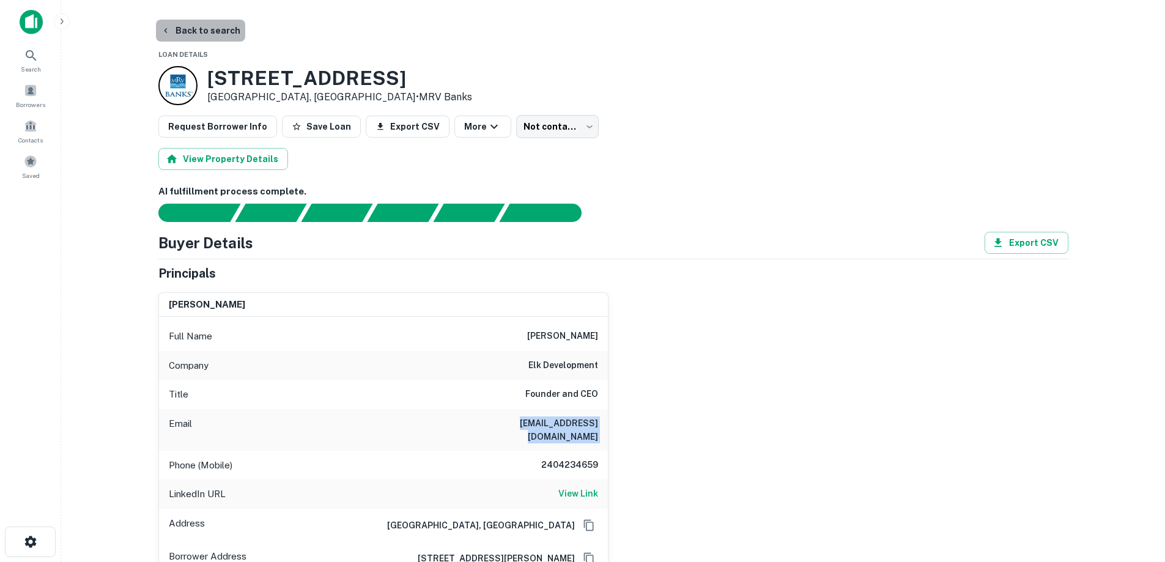
click at [223, 34] on button "Back to search" at bounding box center [200, 31] width 89 height 22
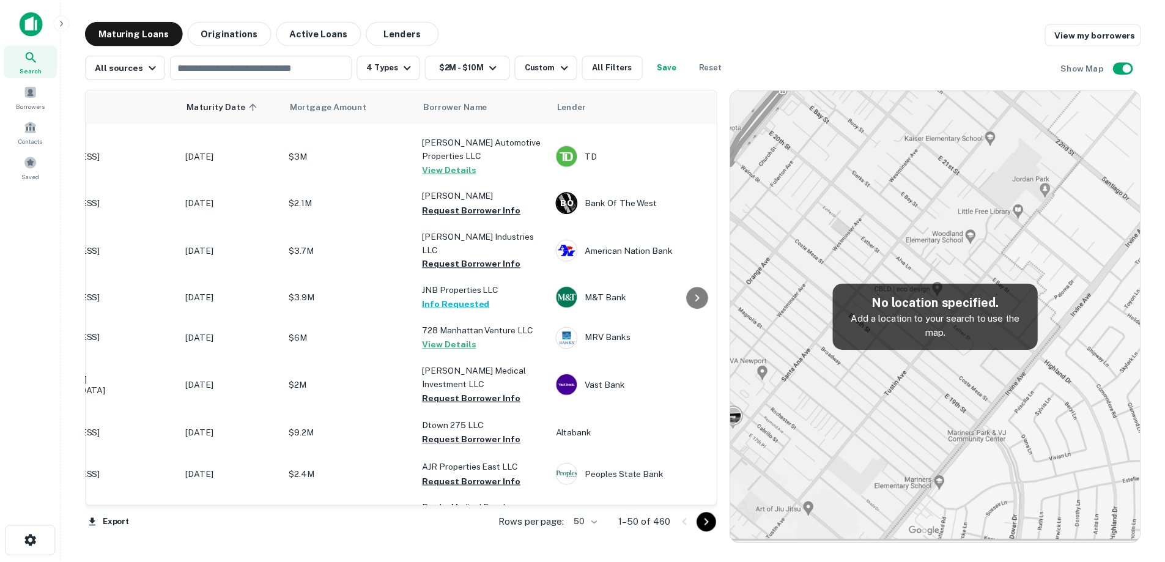
scroll to position [734, 0]
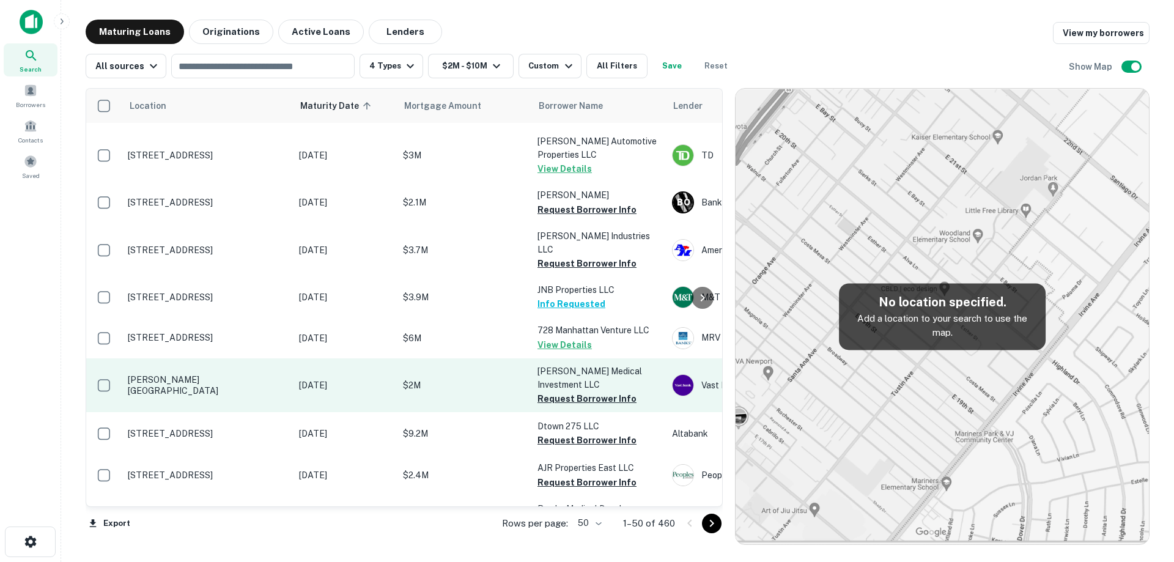
click at [275, 374] on p "[PERSON_NAME][GEOGRAPHIC_DATA]" at bounding box center [207, 385] width 159 height 22
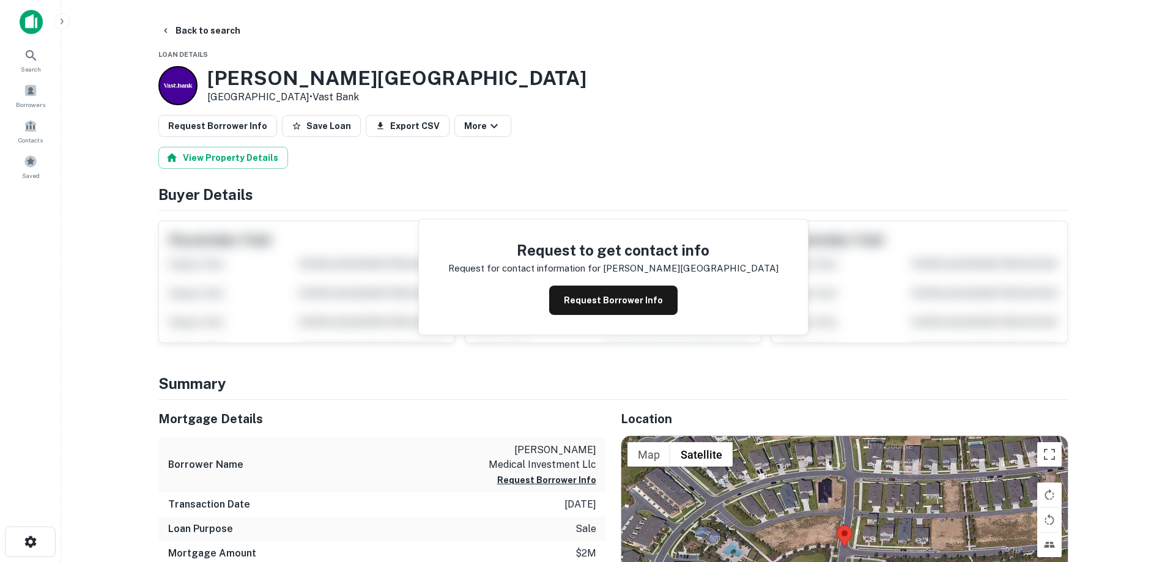
drag, startPoint x: 209, startPoint y: 76, endPoint x: 319, endPoint y: 96, distance: 111.8
click at [319, 96] on div "[PERSON_NAME][GEOGRAPHIC_DATA] • Vast Bank" at bounding box center [396, 86] width 379 height 38
copy div "[PERSON_NAME][GEOGRAPHIC_DATA]"
click at [629, 305] on button "Request Borrower Info" at bounding box center [613, 300] width 128 height 29
click at [296, 76] on h3 "[PERSON_NAME][GEOGRAPHIC_DATA]" at bounding box center [396, 78] width 379 height 23
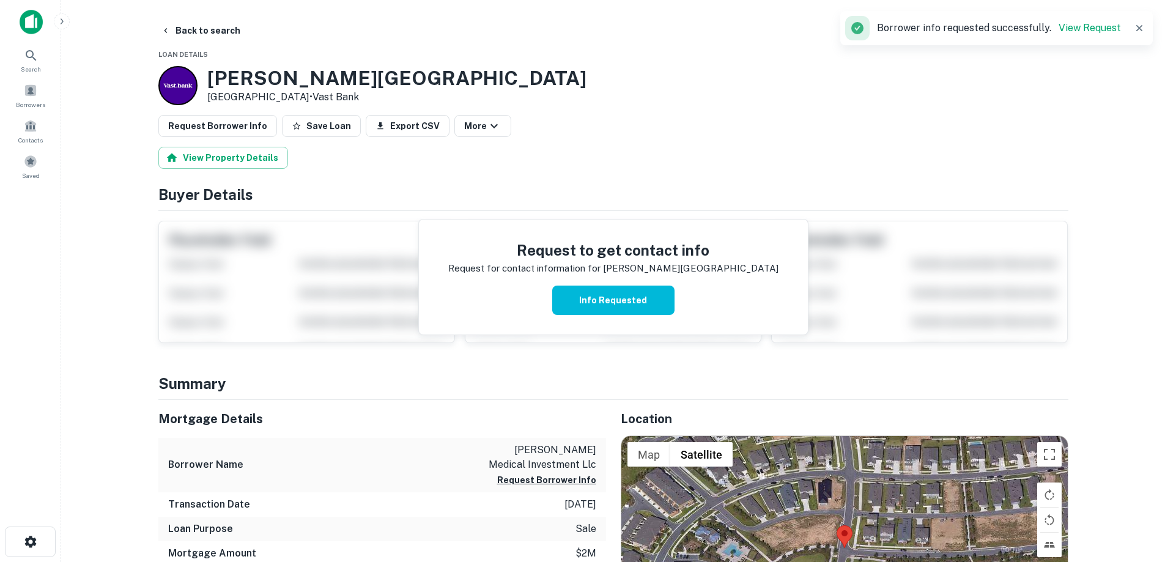
click at [307, 76] on h3 "[PERSON_NAME][GEOGRAPHIC_DATA]" at bounding box center [396, 78] width 379 height 23
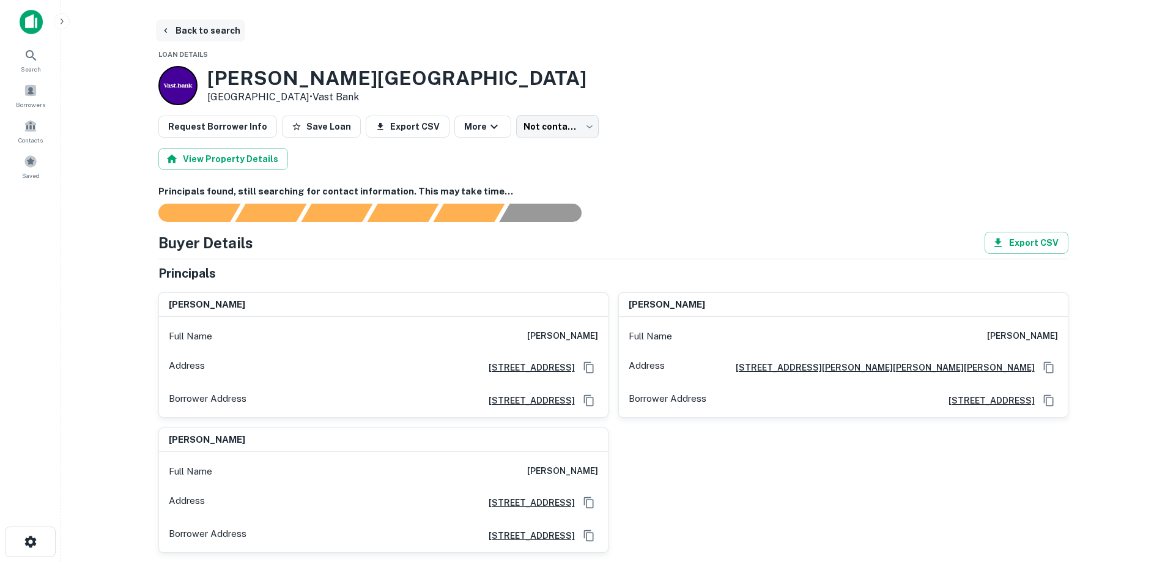
click at [183, 23] on button "Back to search" at bounding box center [200, 31] width 89 height 22
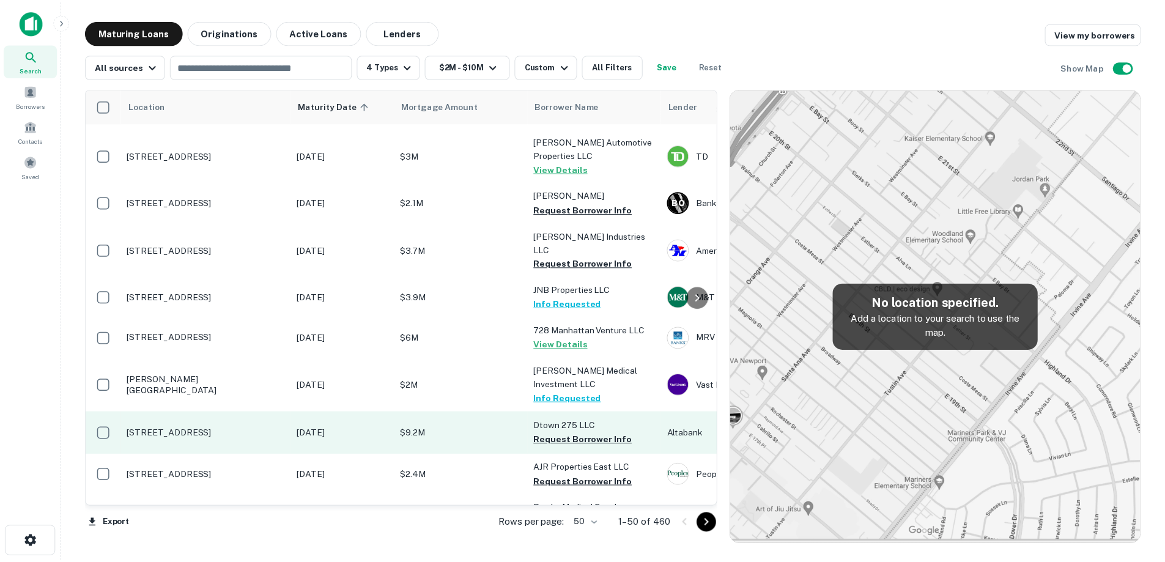
scroll to position [795, 0]
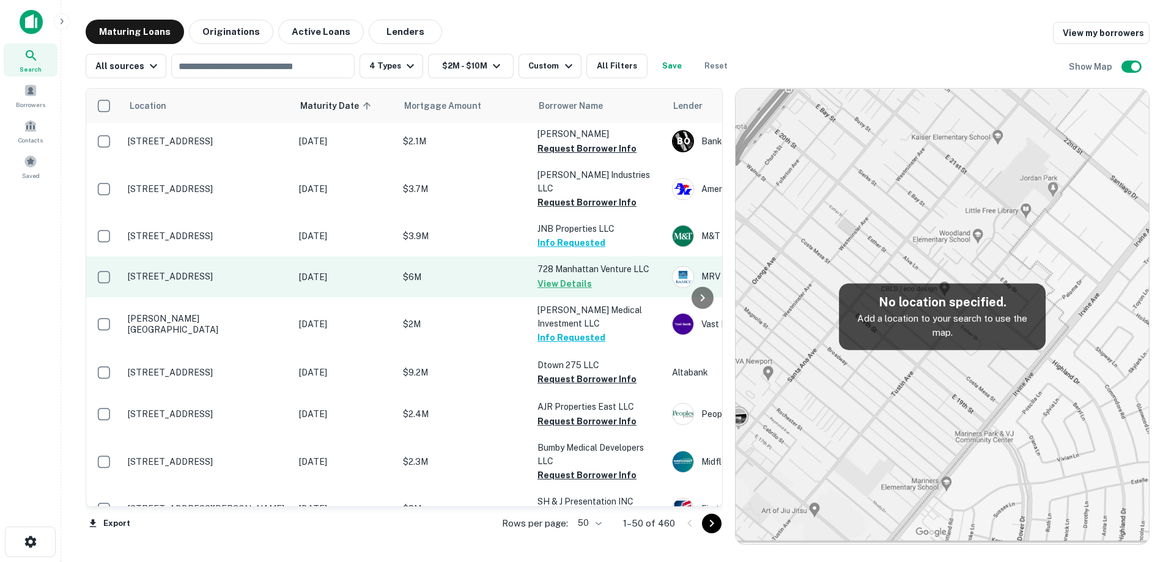
click at [251, 271] on p "[STREET_ADDRESS]" at bounding box center [207, 276] width 159 height 11
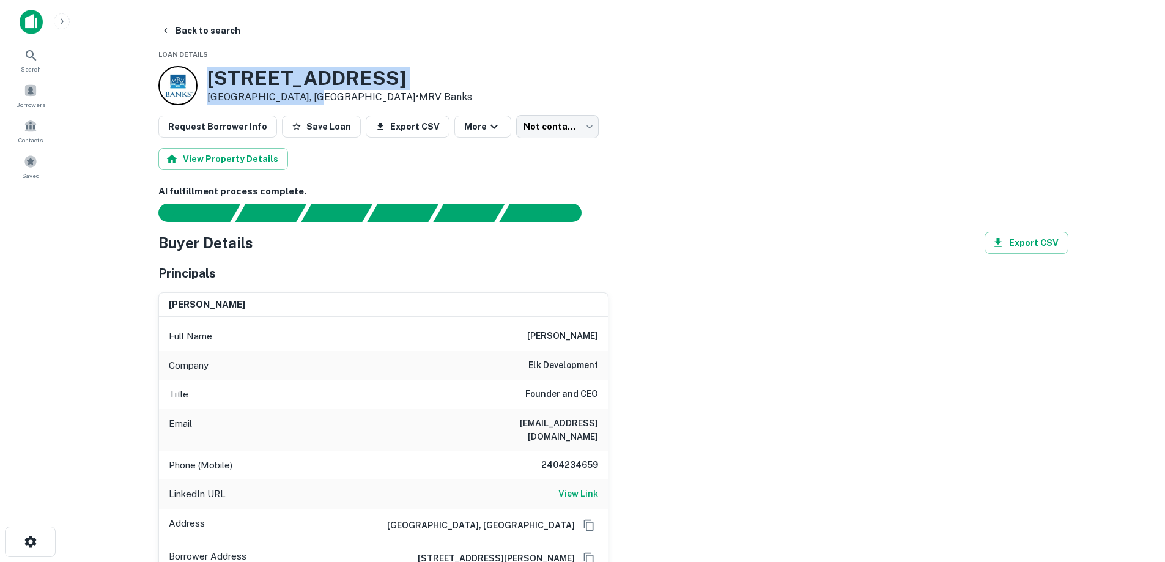
drag, startPoint x: 219, startPoint y: 75, endPoint x: 313, endPoint y: 95, distance: 95.7
click at [313, 95] on div "734 S MANHATTAN PL Los Angeles, CA90005 • MRV Banks" at bounding box center [339, 86] width 265 height 38
copy div "734 S MANHATTAN PL Los Angeles, CA90005"
click at [213, 32] on button "Back to search" at bounding box center [200, 31] width 89 height 22
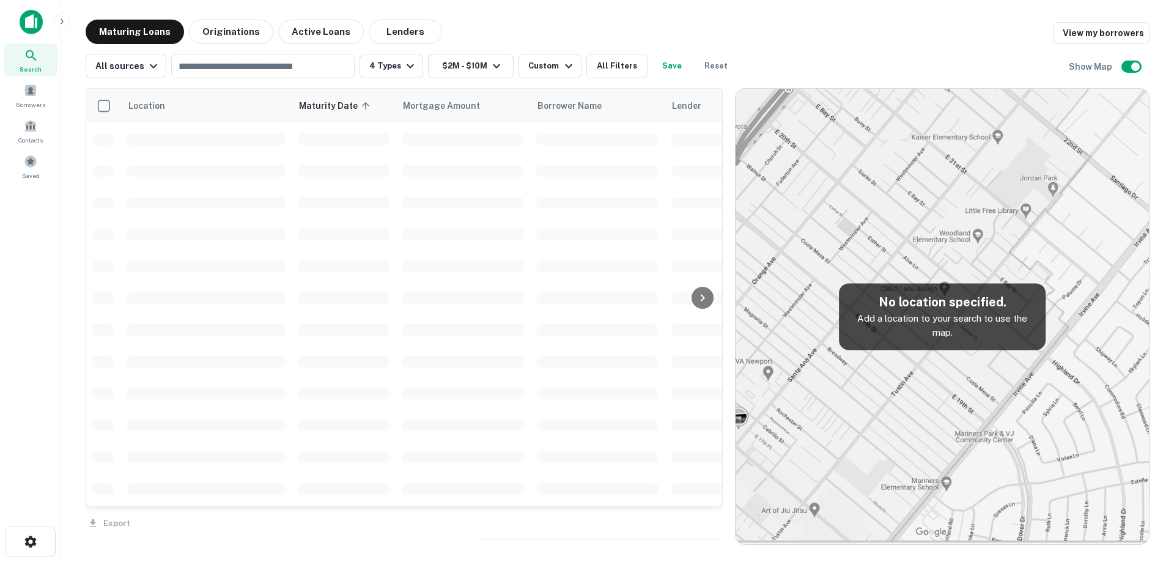
scroll to position [795, 0]
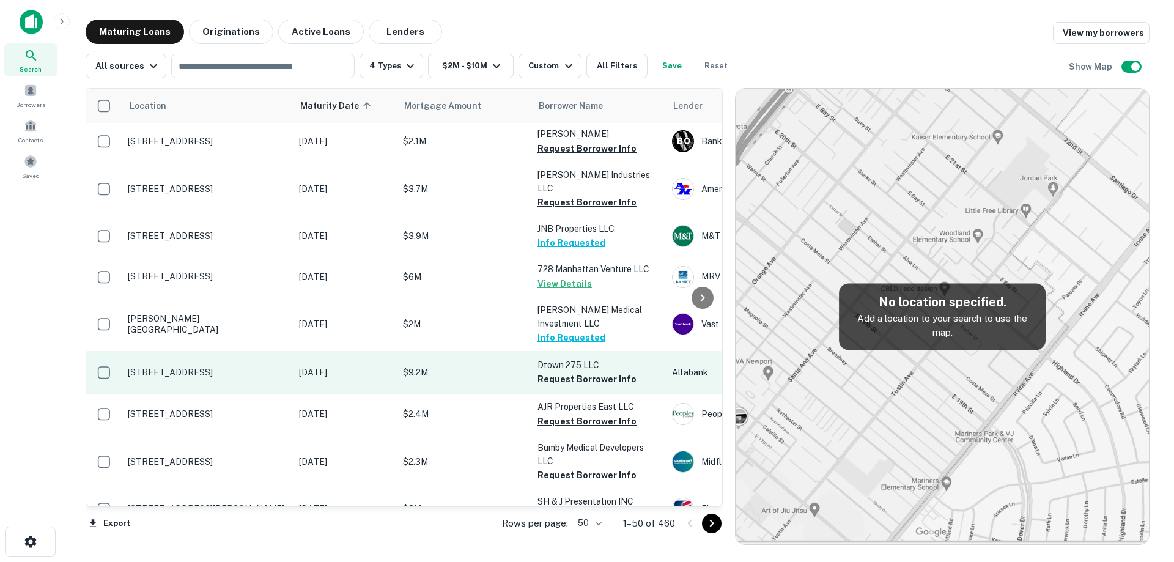
click at [283, 357] on td "[STREET_ADDRESS]" at bounding box center [207, 372] width 171 height 43
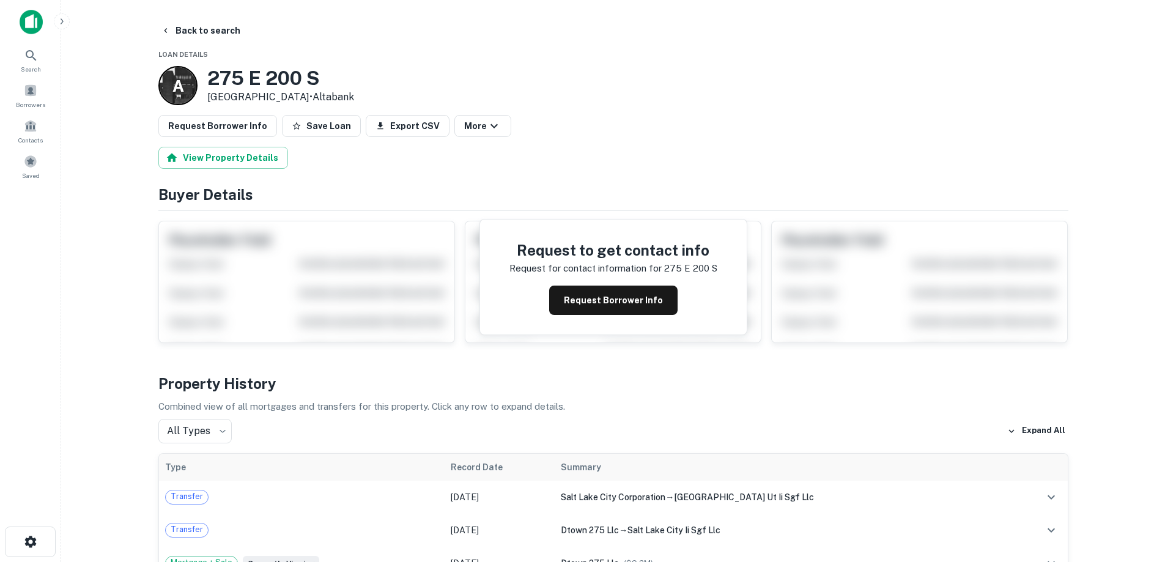
drag, startPoint x: 221, startPoint y: 81, endPoint x: 311, endPoint y: 101, distance: 91.5
click at [311, 101] on div "[STREET_ADDRESS] • [GEOGRAPHIC_DATA]" at bounding box center [280, 86] width 147 height 38
copy div "[STREET_ADDRESS]"
click at [185, 23] on button "Back to search" at bounding box center [200, 31] width 89 height 22
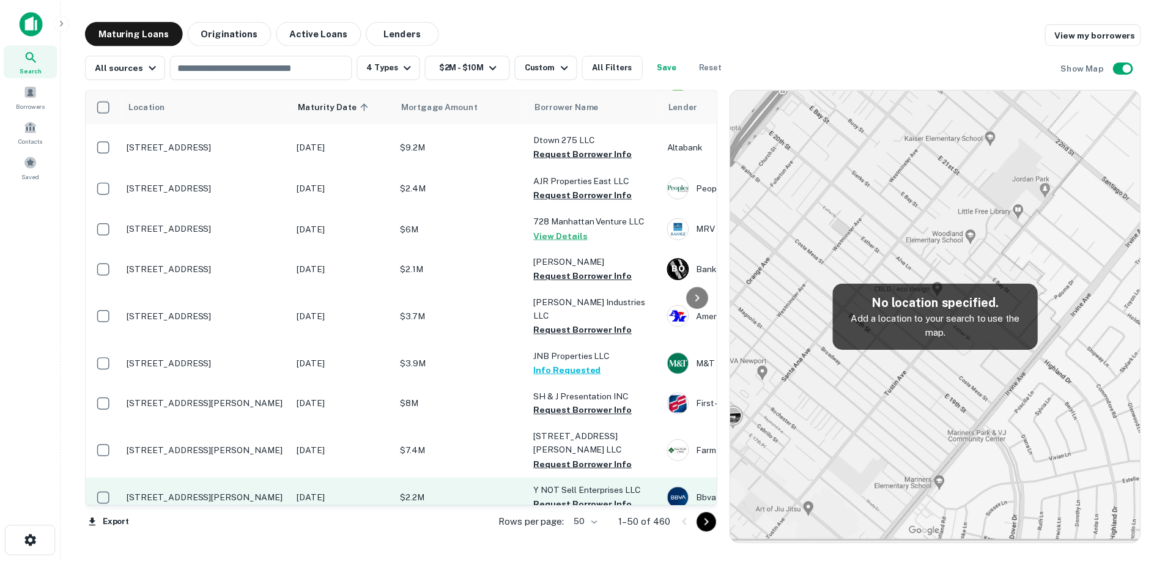
scroll to position [917, 0]
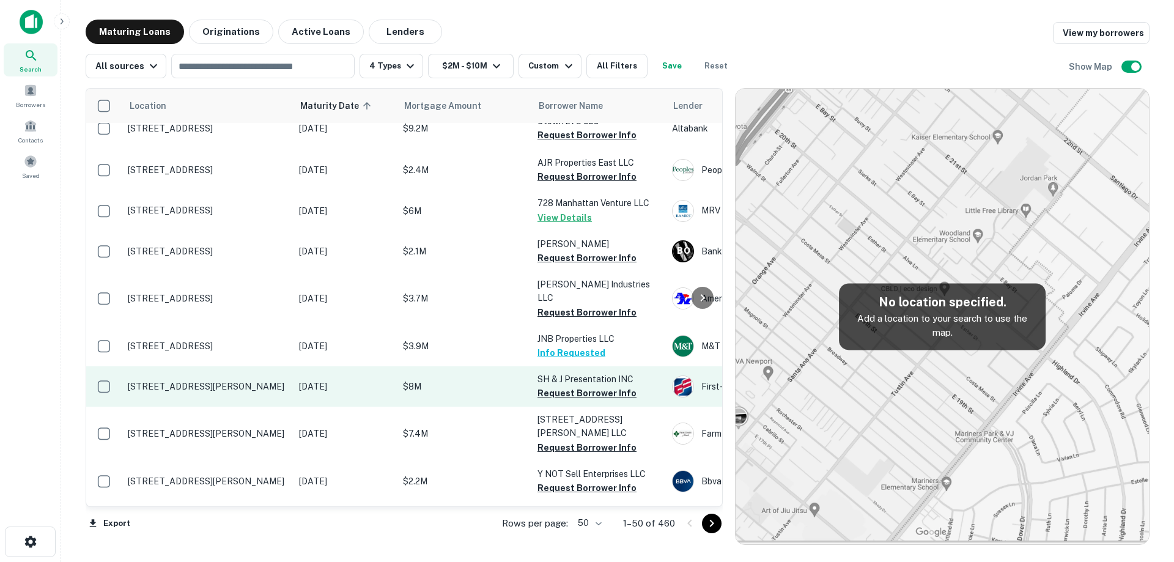
click at [208, 374] on td "[STREET_ADDRESS][PERSON_NAME]" at bounding box center [207, 386] width 171 height 40
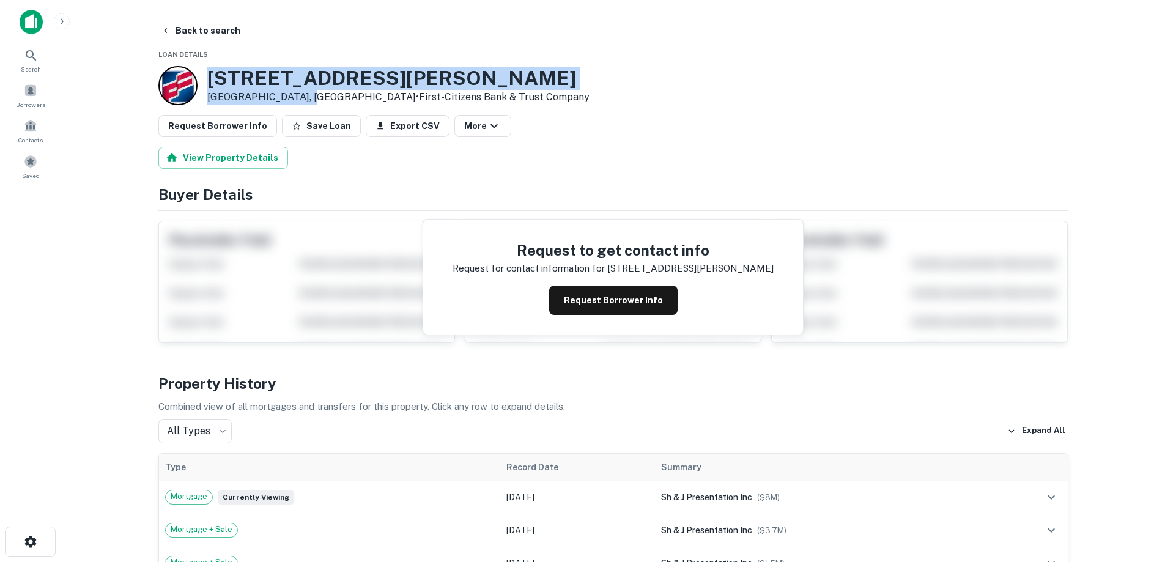
drag, startPoint x: 209, startPoint y: 111, endPoint x: 309, endPoint y: 98, distance: 101.8
click at [309, 98] on div "[STREET_ADDRESS][PERSON_NAME] • First-citizens Bank & Trust Company" at bounding box center [398, 86] width 382 height 38
copy div "[STREET_ADDRESS][PERSON_NAME]"
click at [598, 294] on button "Request Borrower Info" at bounding box center [613, 300] width 128 height 29
click at [313, 76] on h3 "[STREET_ADDRESS][PERSON_NAME]" at bounding box center [398, 78] width 382 height 23
